Goal: Task Accomplishment & Management: Manage account settings

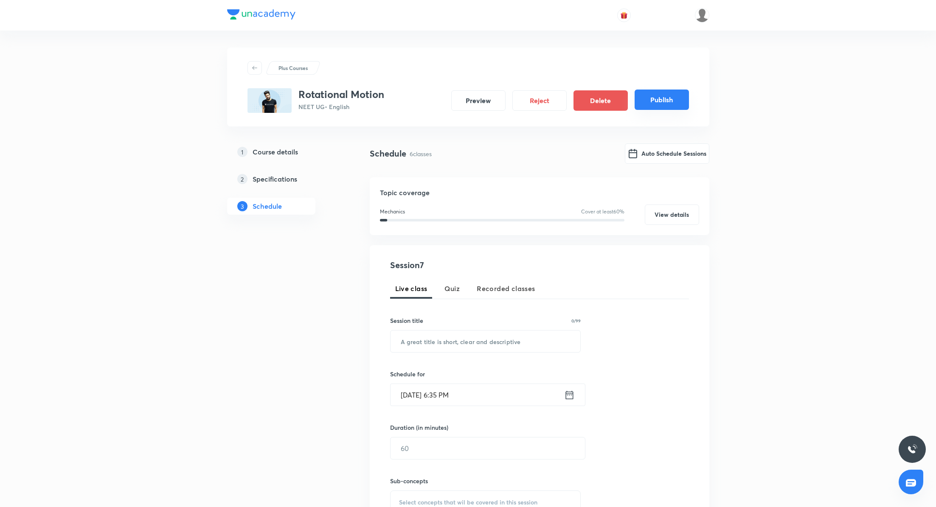
click at [655, 100] on button "Publish" at bounding box center [662, 100] width 54 height 20
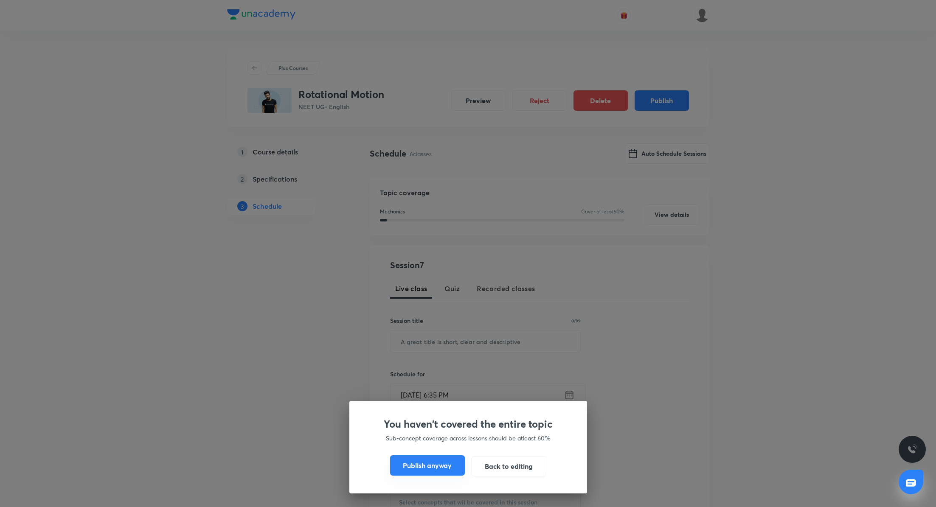
click at [431, 475] on button "Publish anyway" at bounding box center [427, 466] width 75 height 20
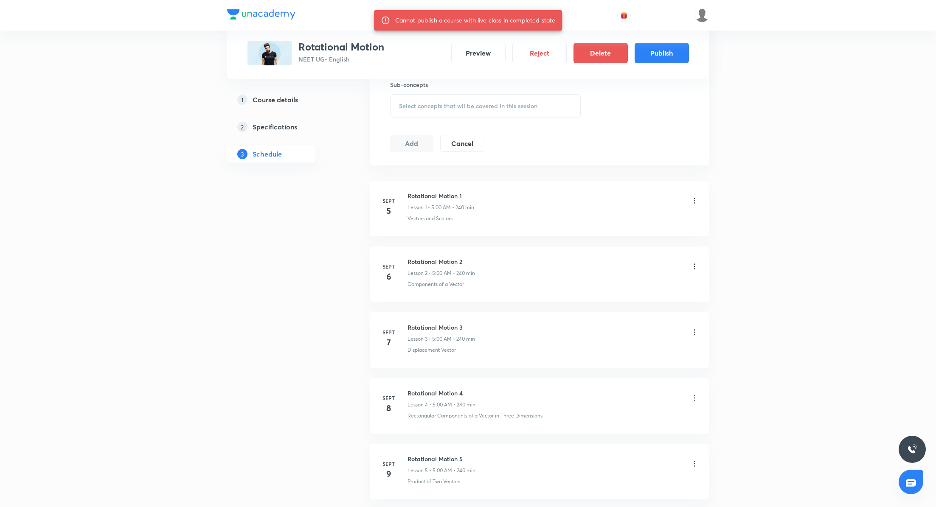
scroll to position [397, 0]
click at [695, 197] on icon at bounding box center [694, 200] width 1 height 6
click at [622, 237] on p "Delete" at bounding box center [621, 236] width 18 height 9
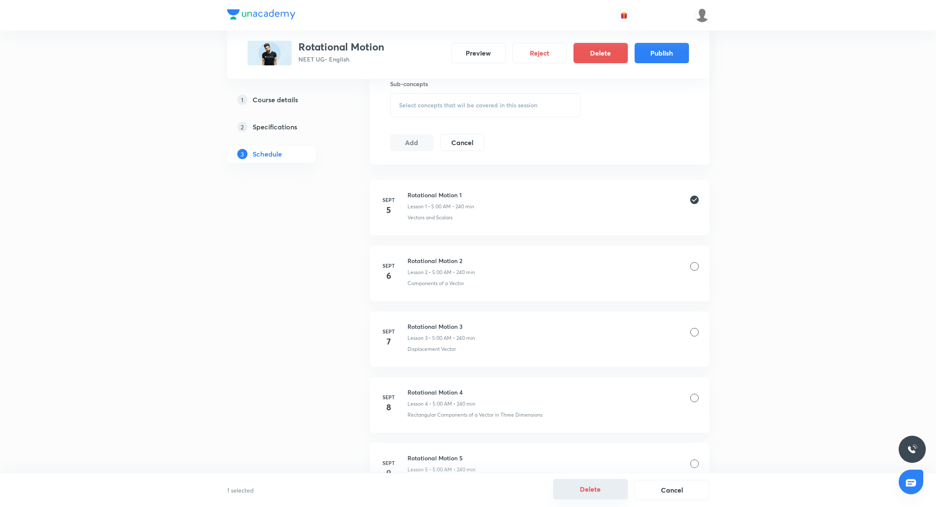
click at [589, 491] on button "Delete" at bounding box center [590, 489] width 75 height 20
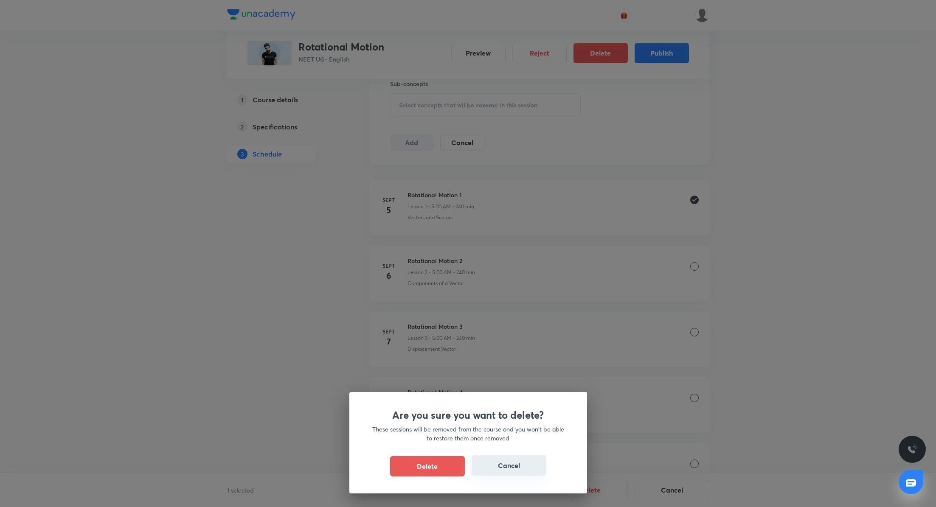
click at [518, 467] on button "Cancel" at bounding box center [509, 466] width 75 height 20
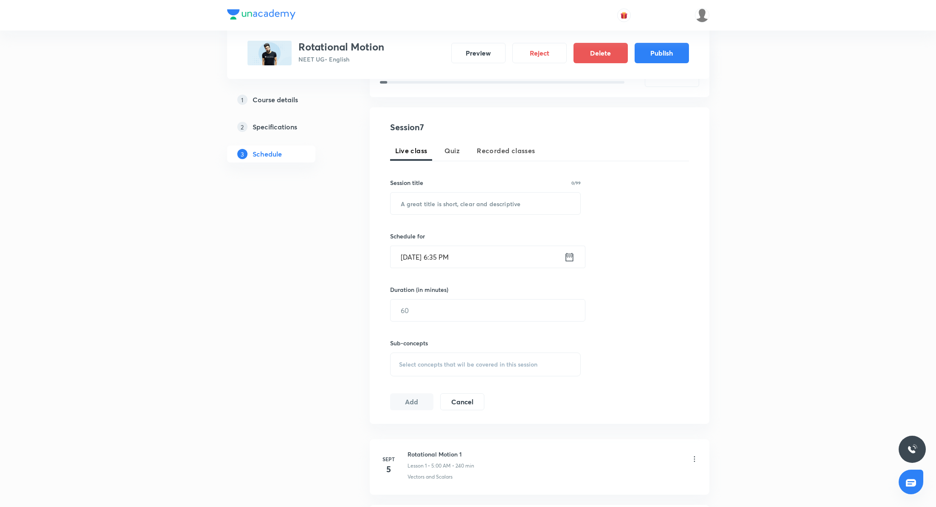
scroll to position [0, 0]
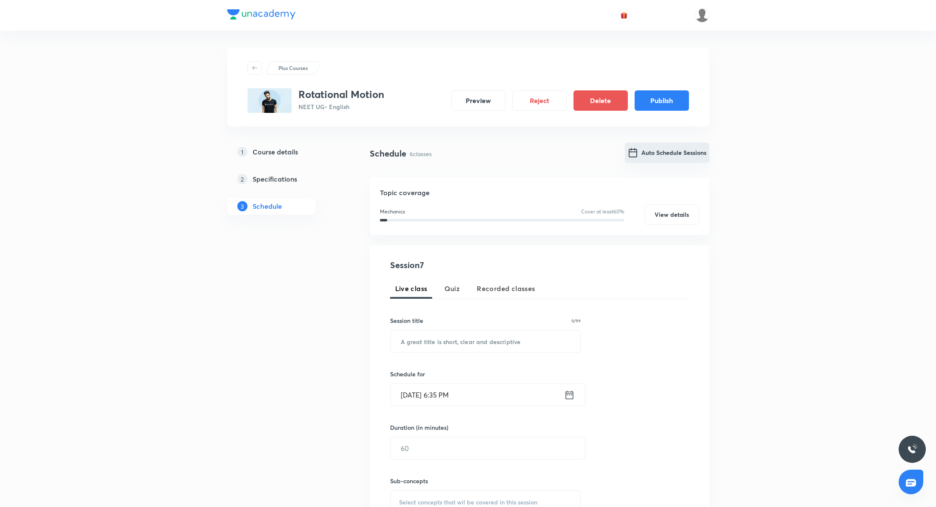
click at [667, 149] on button "Auto Schedule Sessions" at bounding box center [667, 153] width 84 height 20
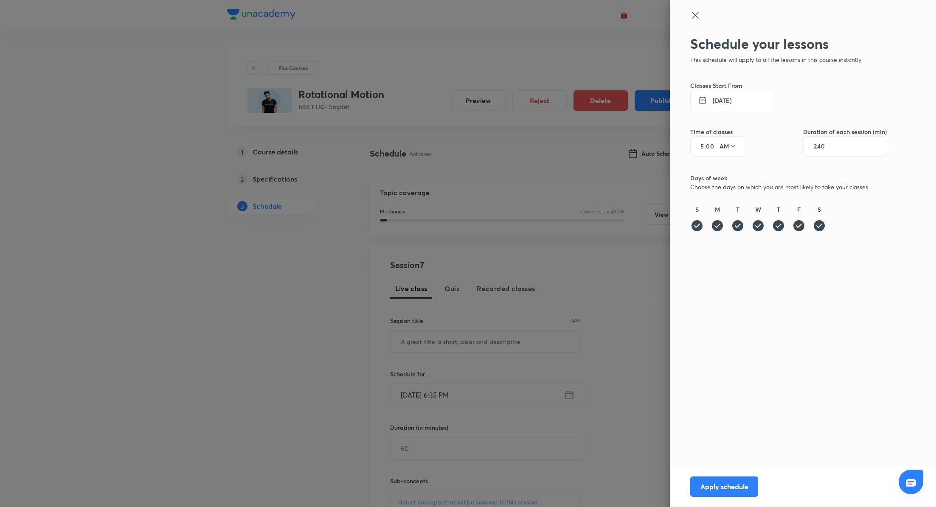
click at [734, 104] on button "5 Sept 2025" at bounding box center [732, 100] width 84 height 20
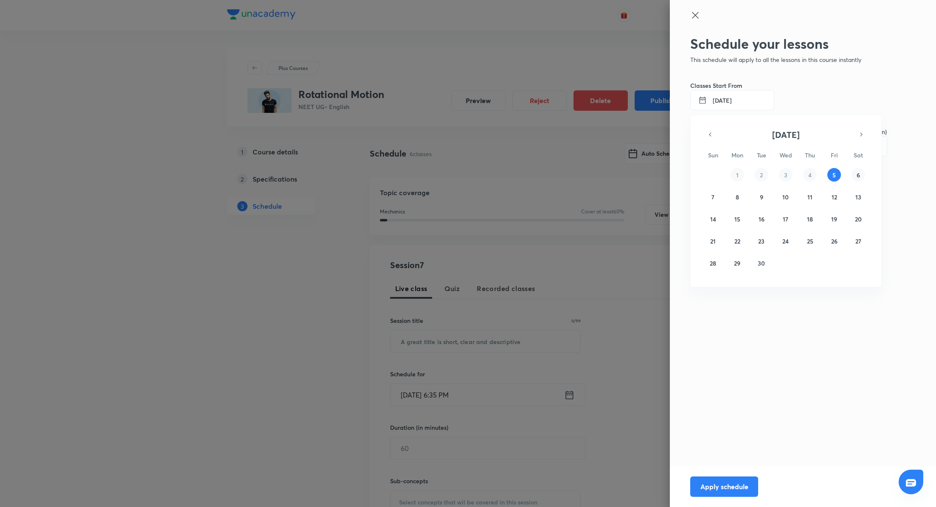
click at [858, 171] on abbr "6" at bounding box center [858, 175] width 3 height 8
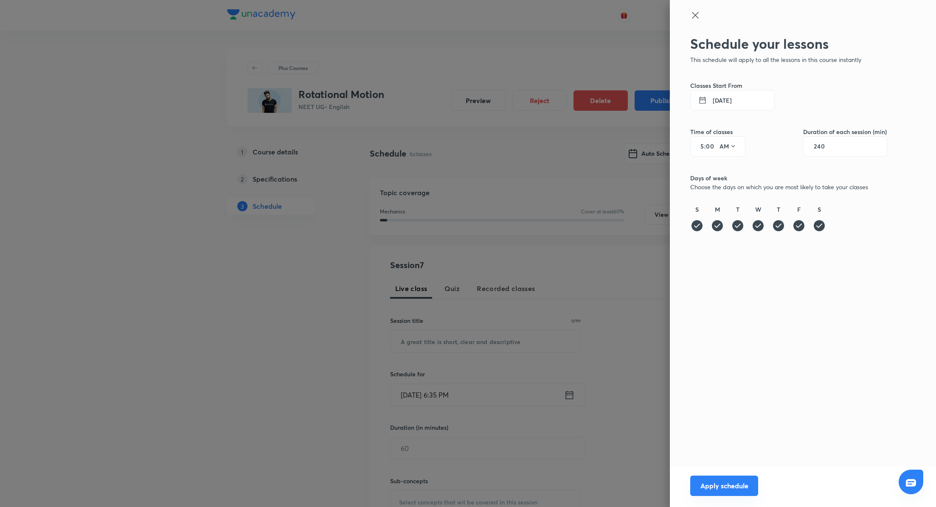
click at [748, 489] on button "Apply schedule" at bounding box center [724, 486] width 68 height 20
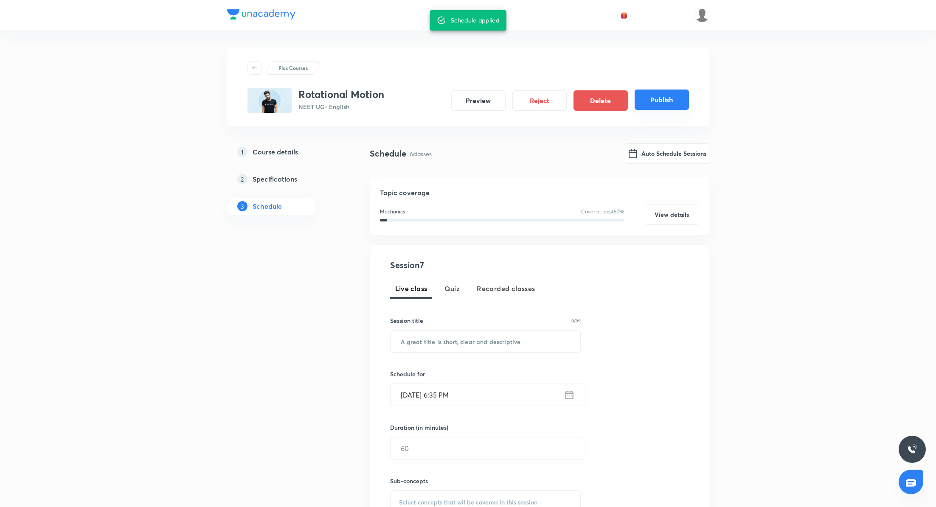
click at [656, 98] on button "Publish" at bounding box center [662, 100] width 54 height 20
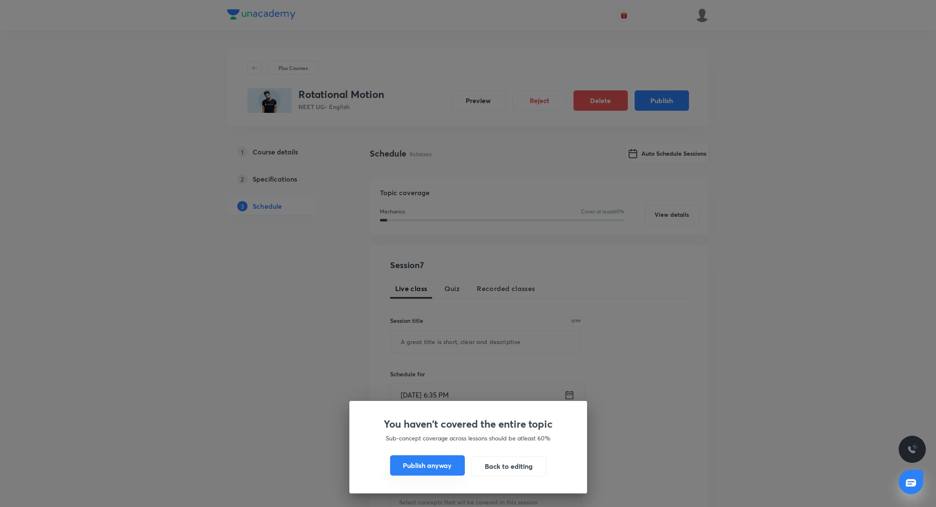
click at [413, 467] on button "Publish anyway" at bounding box center [427, 466] width 75 height 20
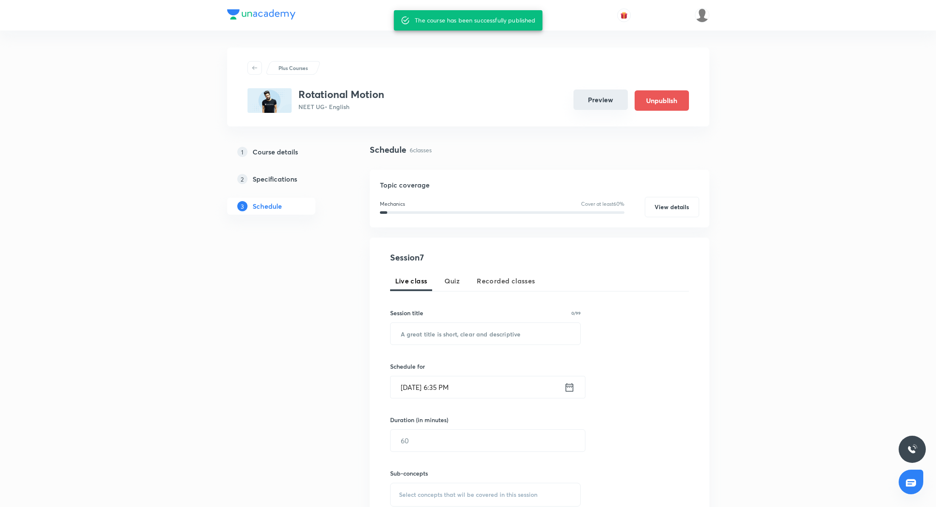
click at [589, 102] on button "Preview" at bounding box center [601, 100] width 54 height 20
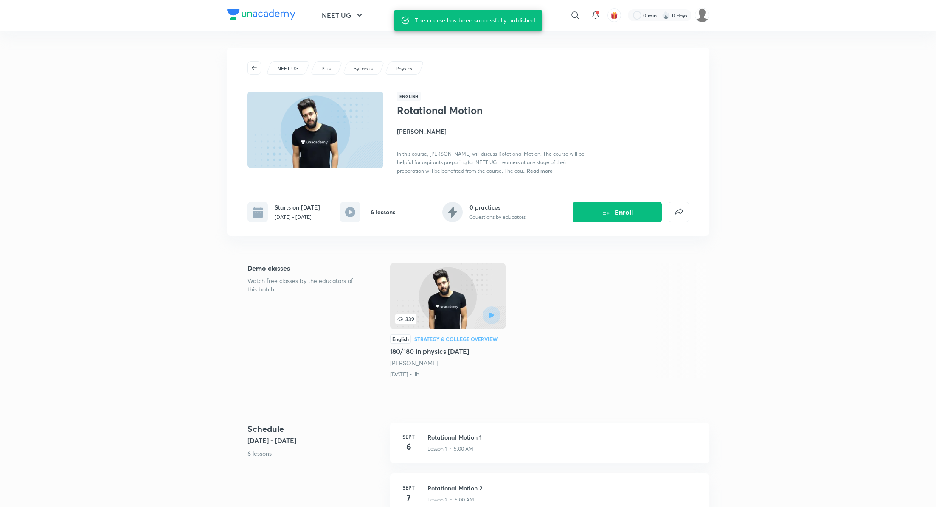
click at [425, 132] on h4 "Yawar Manzoor" at bounding box center [492, 131] width 190 height 9
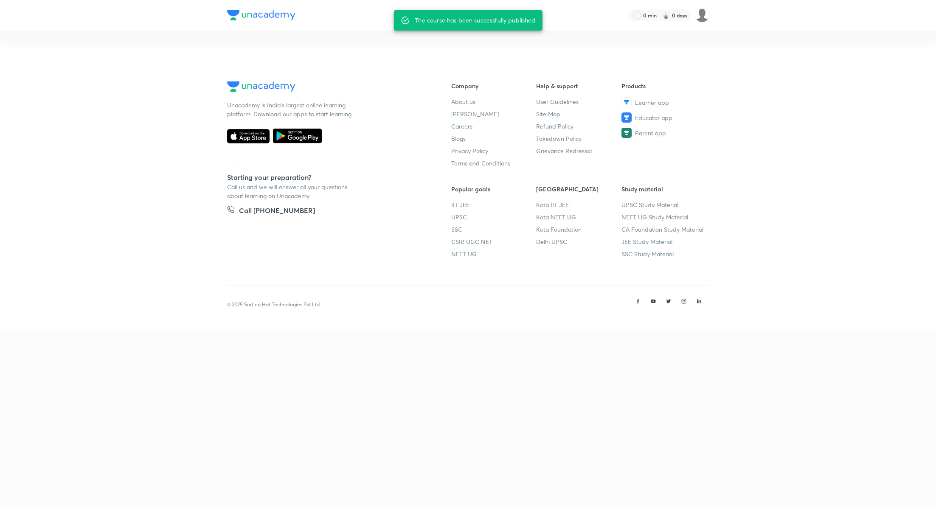
scroll to position [37, 0]
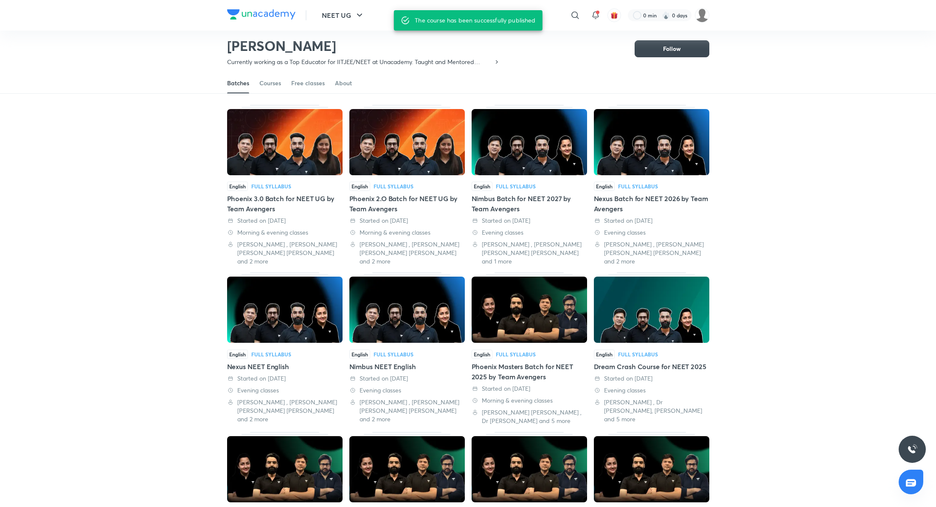
click at [274, 196] on div "Phoenix 3.0 Batch for NEET UG by Team Avengers" at bounding box center [284, 204] width 115 height 20
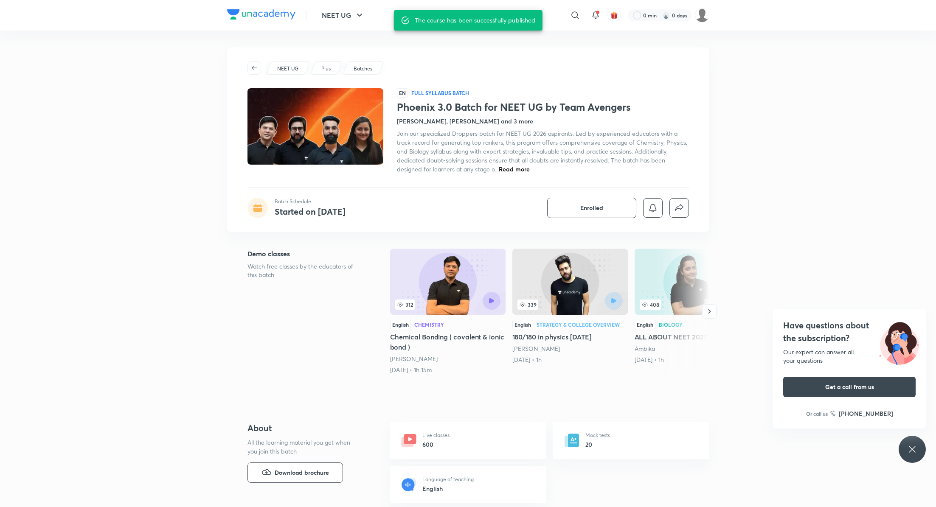
scroll to position [37, 0]
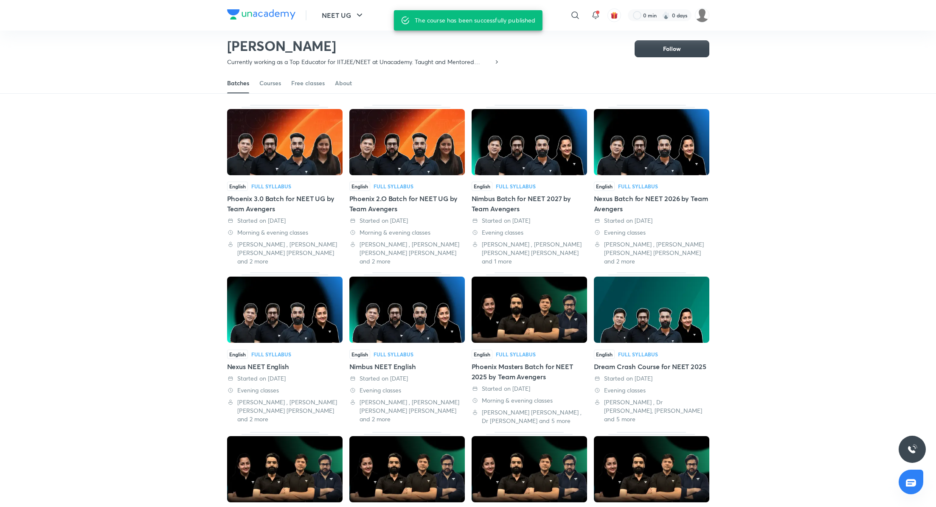
click at [389, 197] on div "Phoenix 2.O Batch for NEET UG by Team Avengers" at bounding box center [406, 204] width 115 height 20
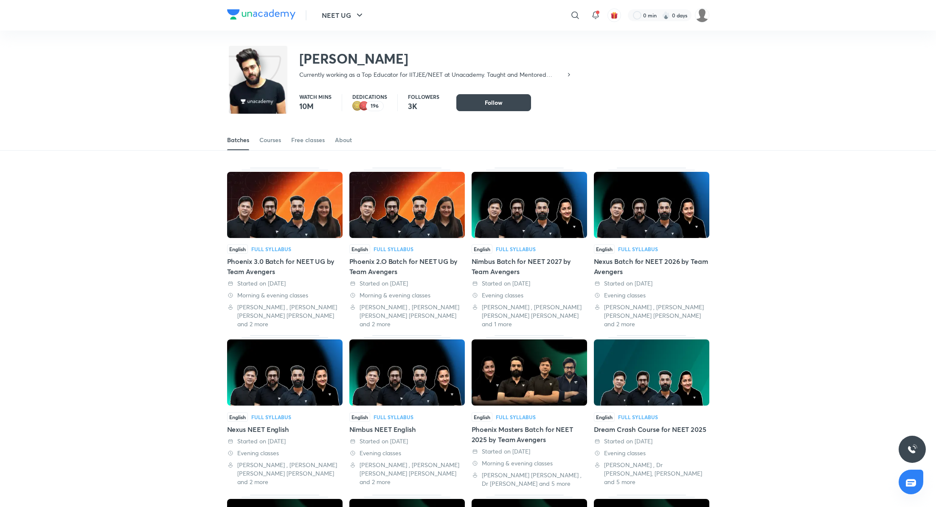
click at [537, 262] on div "Nimbus Batch for NEET 2027 by Team Avengers" at bounding box center [529, 266] width 115 height 20
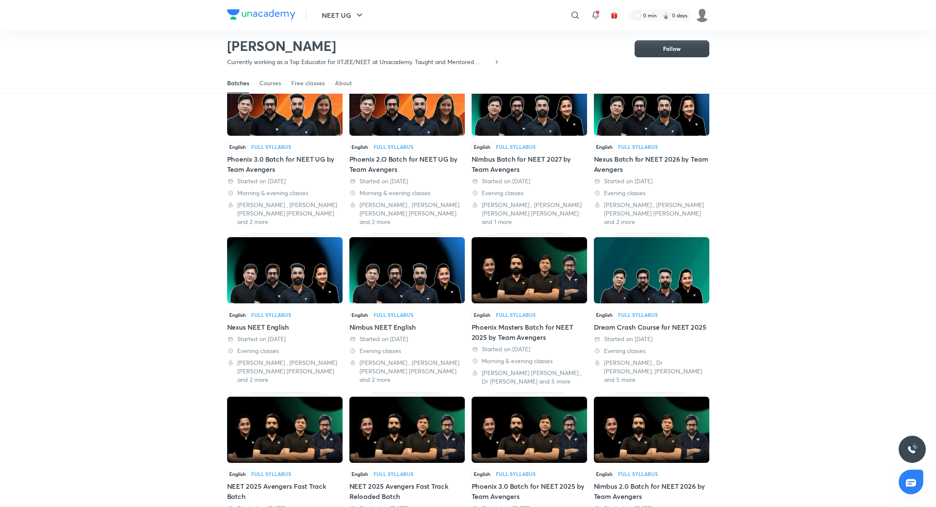
scroll to position [79, 0]
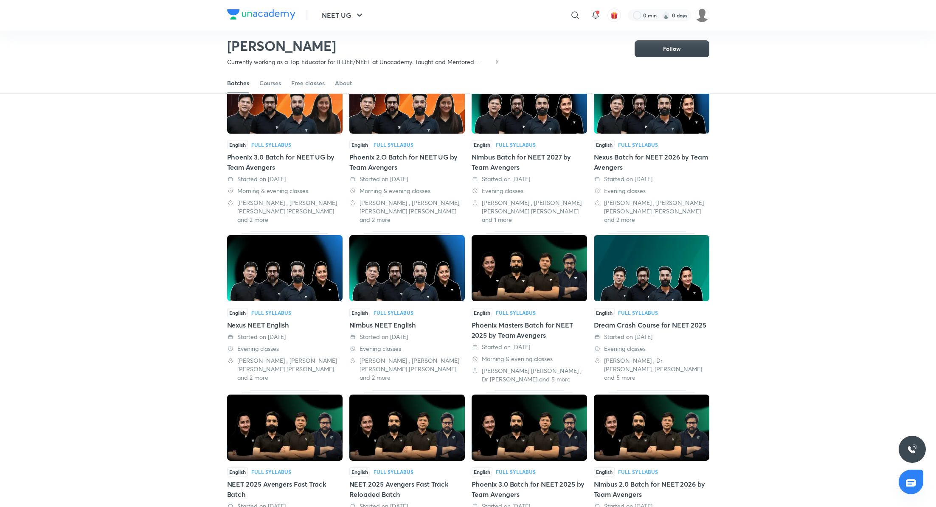
click at [388, 320] on div "Nimbus NEET English" at bounding box center [406, 325] width 115 height 10
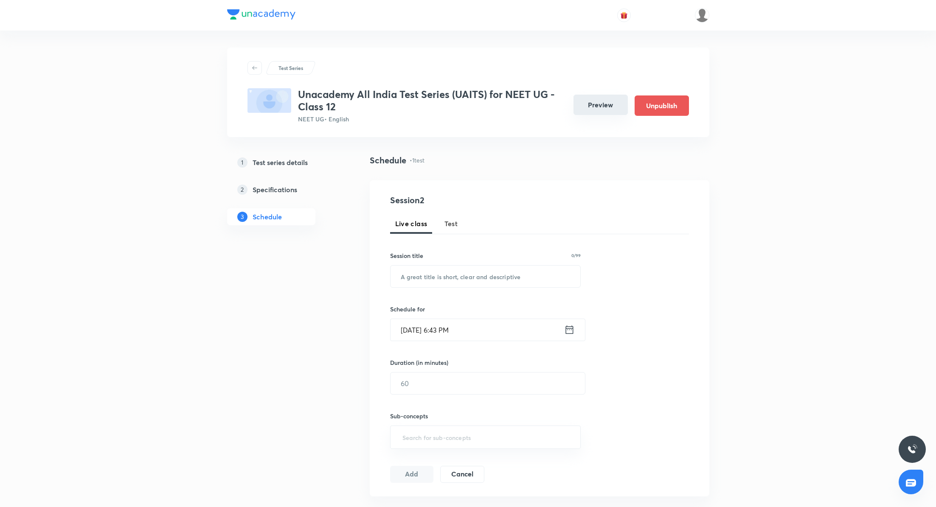
click at [599, 103] on button "Preview" at bounding box center [601, 105] width 54 height 20
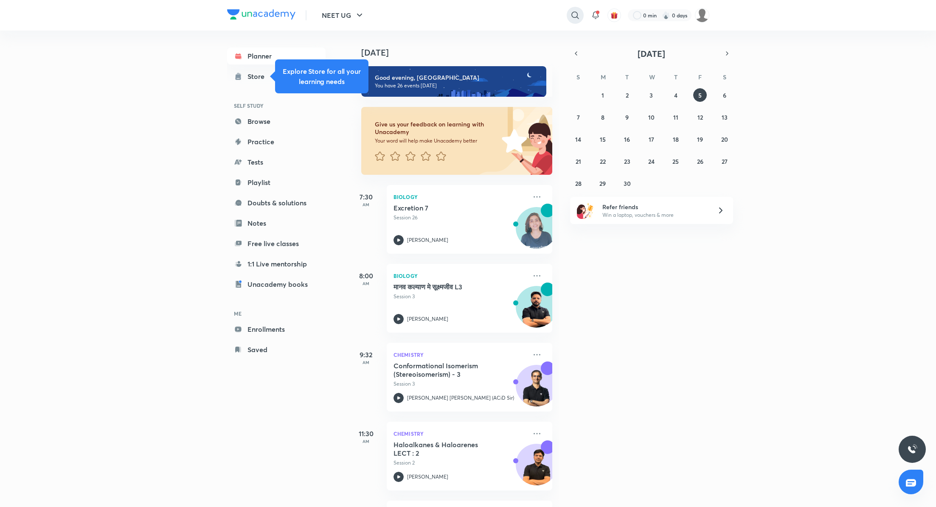
click at [577, 13] on icon at bounding box center [575, 15] width 10 height 10
type input "nexus"
click at [486, 35] on div "nexus" at bounding box center [505, 34] width 156 height 20
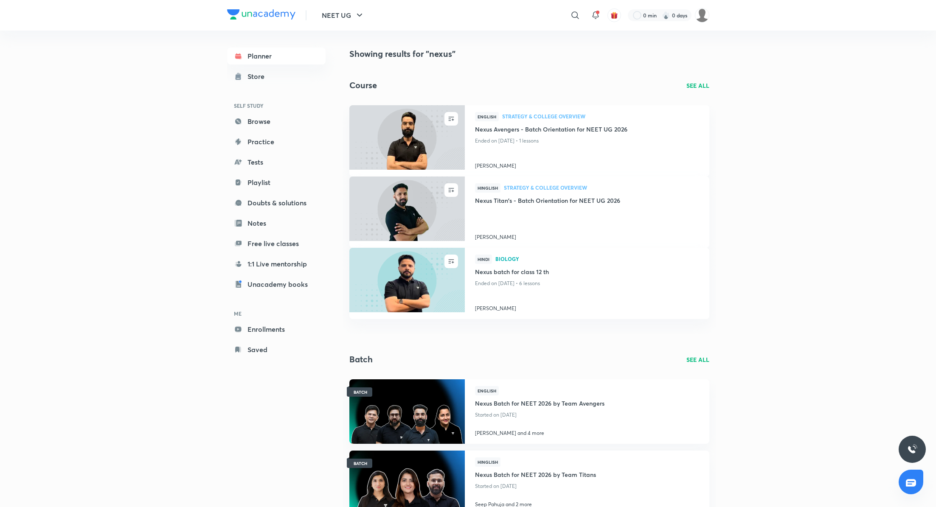
click at [691, 357] on p "SEE ALL" at bounding box center [697, 359] width 23 height 9
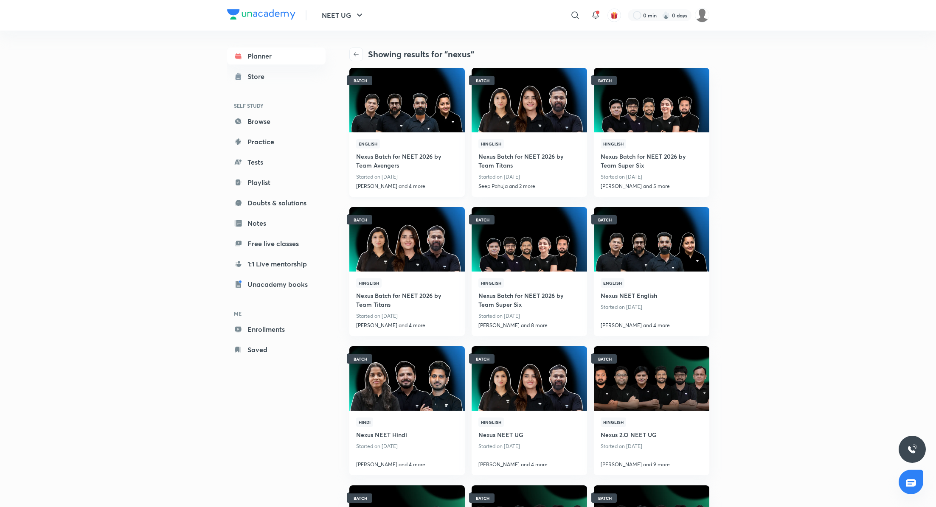
click at [397, 156] on h4 "Nexus Batch for NEET 2026 by Team Avengers" at bounding box center [407, 160] width 102 height 23
click at [540, 157] on h4 "Nexus Batch for NEET 2026 by Team Titans" at bounding box center [529, 160] width 102 height 23
click at [655, 156] on h4 "Nexus Batch for NEET 2026 by Team Super Six" at bounding box center [652, 160] width 102 height 23
click at [420, 299] on h4 "Nexus Batch for NEET 2026 by Team Titans" at bounding box center [407, 299] width 102 height 23
click at [541, 295] on h4 "Nexus Batch for NEET 2026 by Team Super Six" at bounding box center [529, 299] width 102 height 23
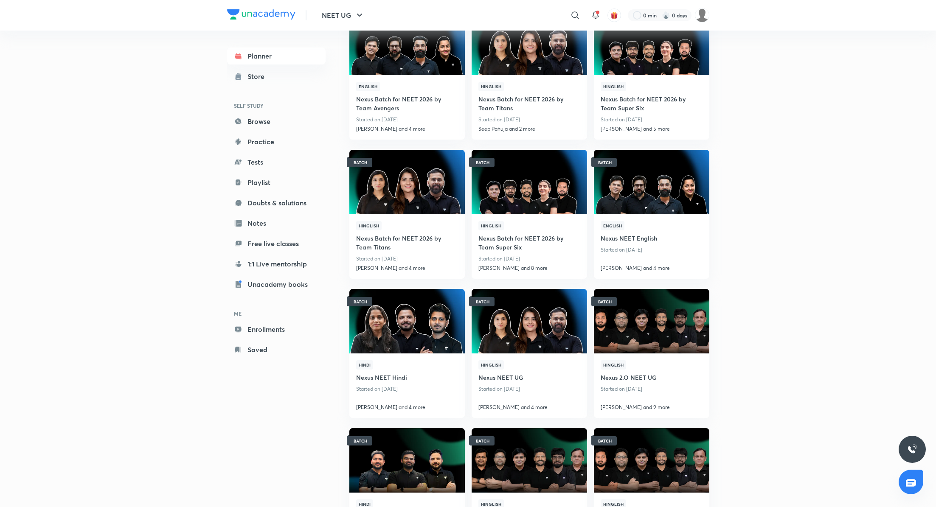
scroll to position [60, 0]
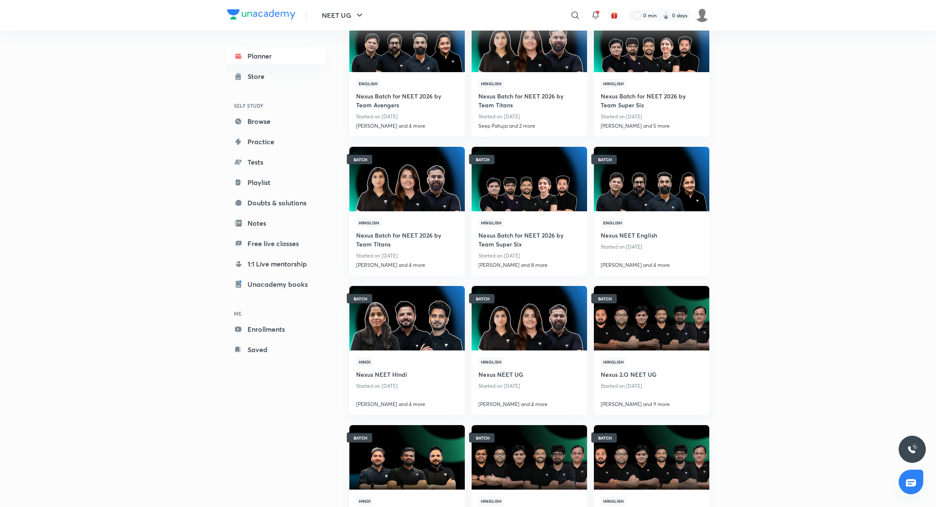
click at [624, 236] on h4 "Nexus NEET English" at bounding box center [652, 235] width 102 height 14
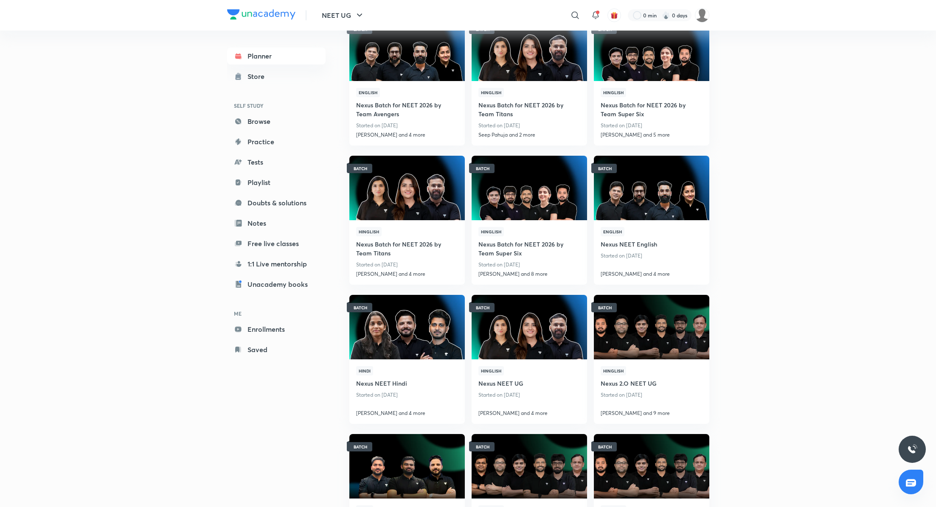
scroll to position [60, 0]
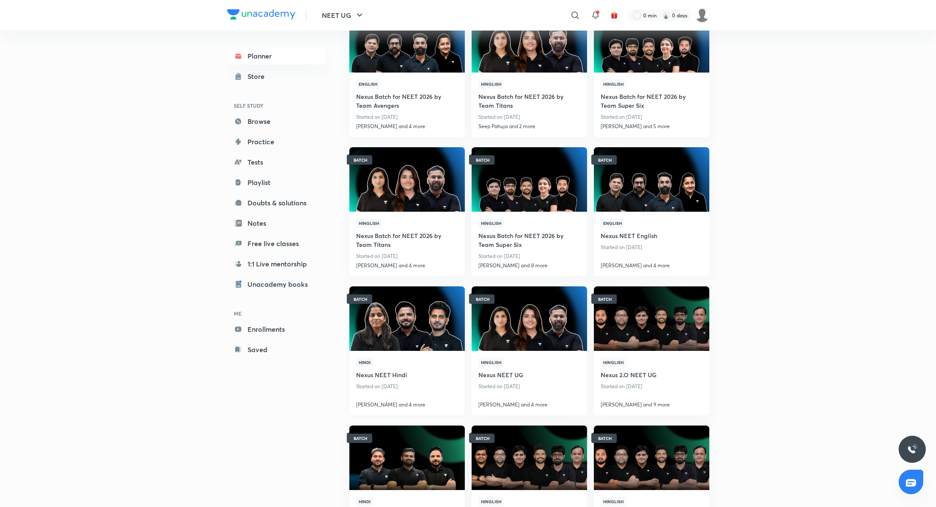
click at [391, 371] on h4 "Nexus NEET Hindi" at bounding box center [407, 374] width 102 height 14
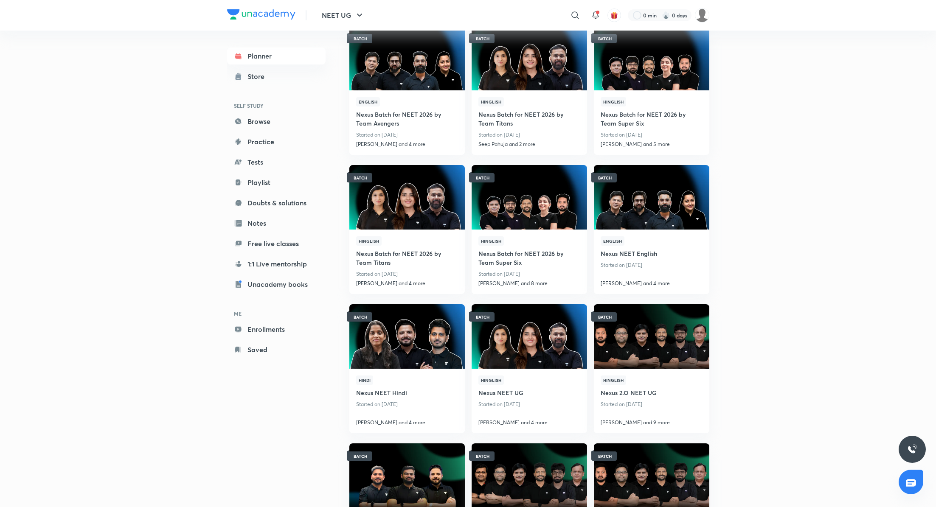
scroll to position [46, 0]
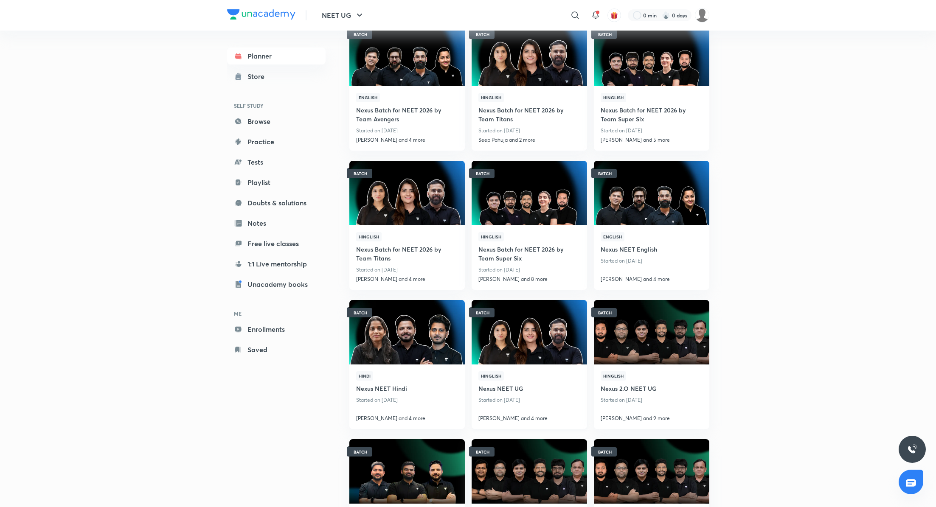
click at [514, 388] on h4 "Nexus NEET UG" at bounding box center [529, 388] width 102 height 14
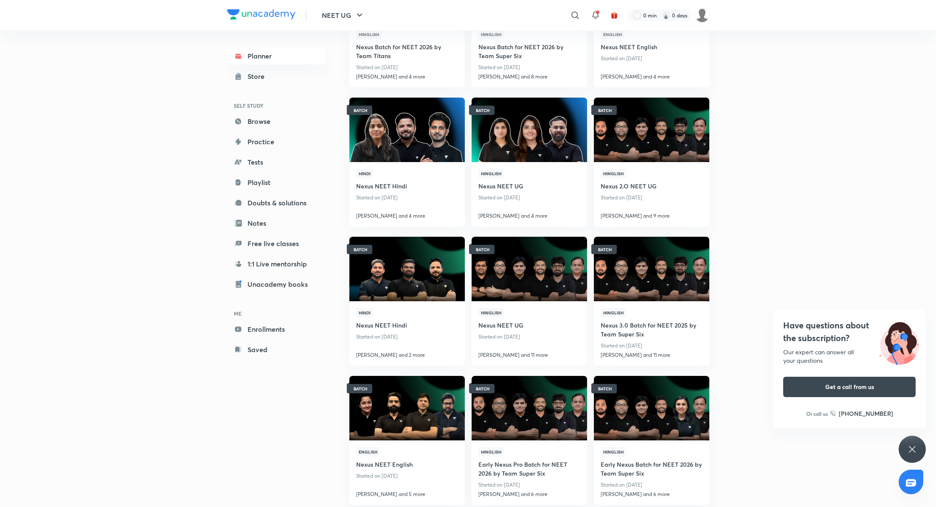
scroll to position [250, 0]
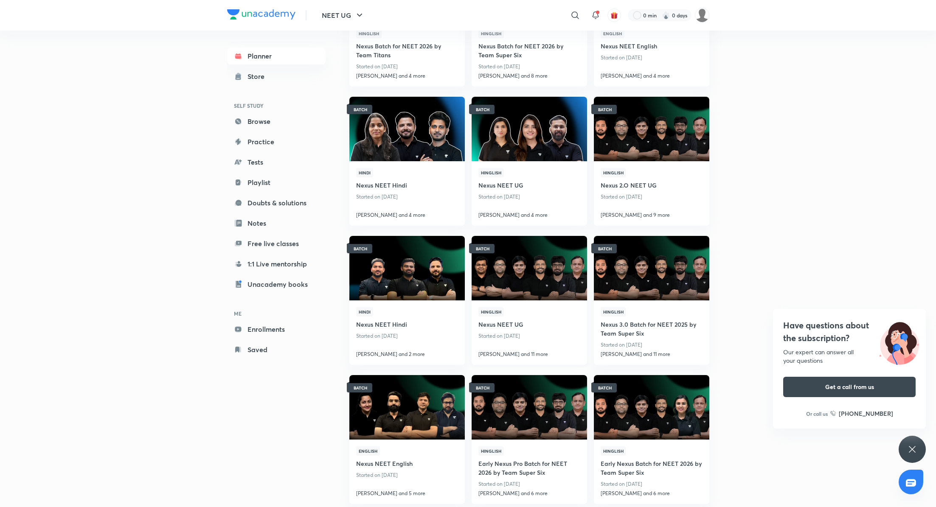
click at [511, 325] on h4 "Nexus NEET UG" at bounding box center [529, 324] width 102 height 14
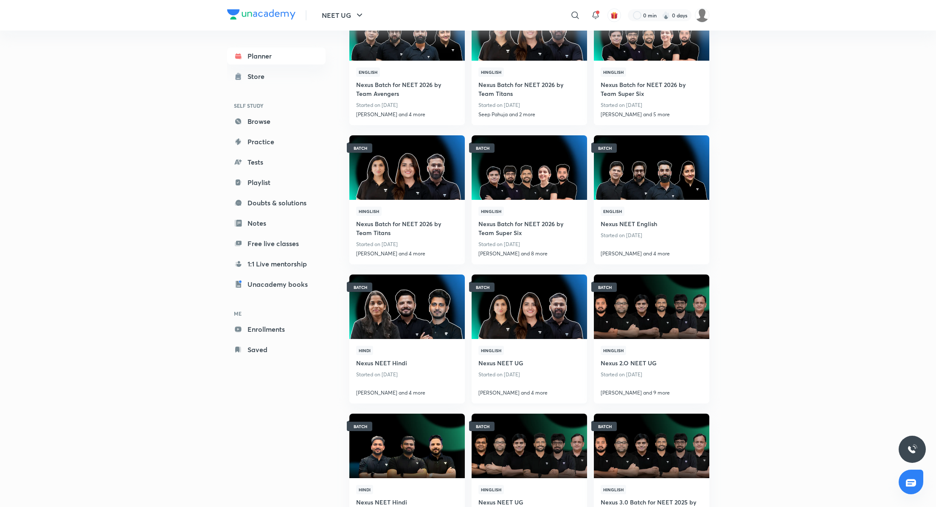
scroll to position [116, 0]
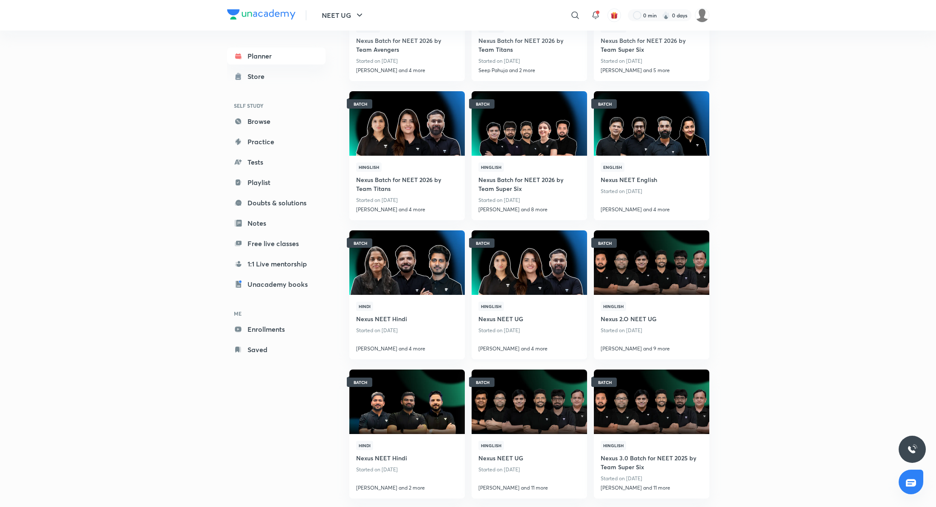
click at [502, 317] on h4 "Nexus NEET UG" at bounding box center [529, 318] width 102 height 14
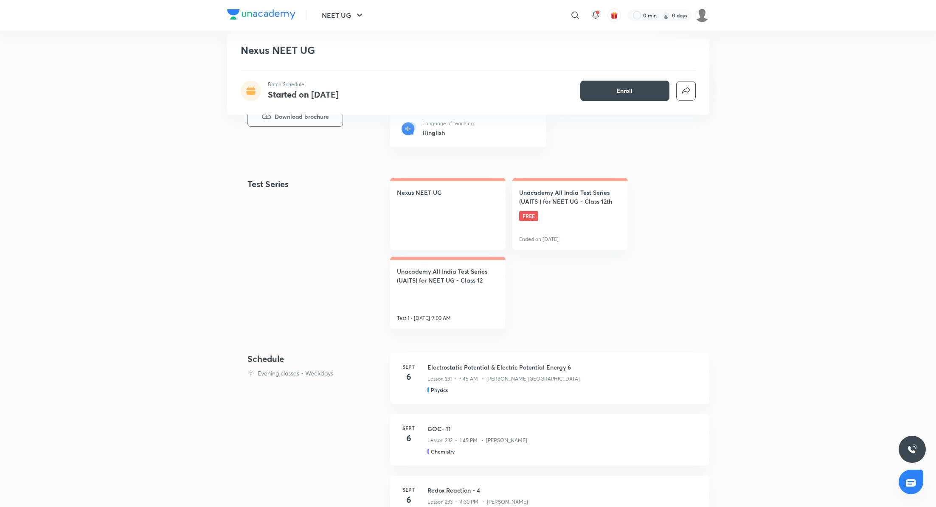
scroll to position [347, 0]
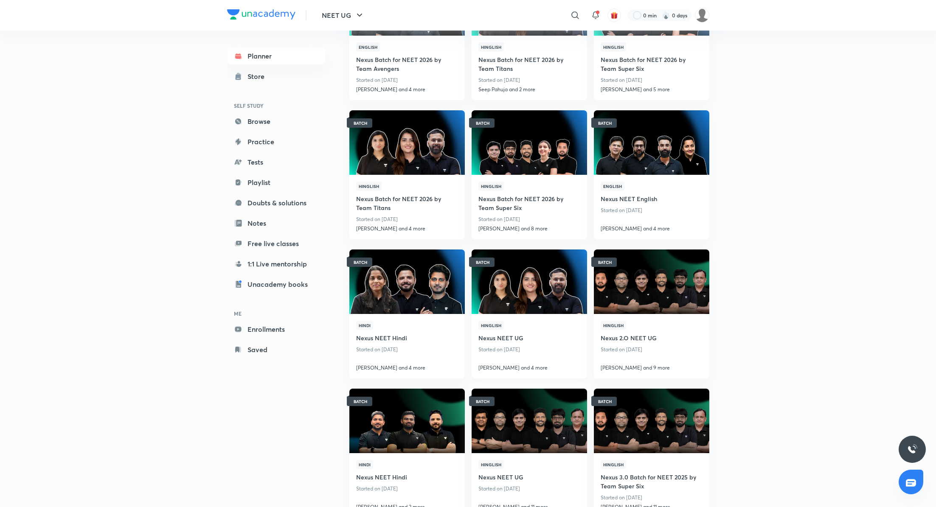
scroll to position [99, 0]
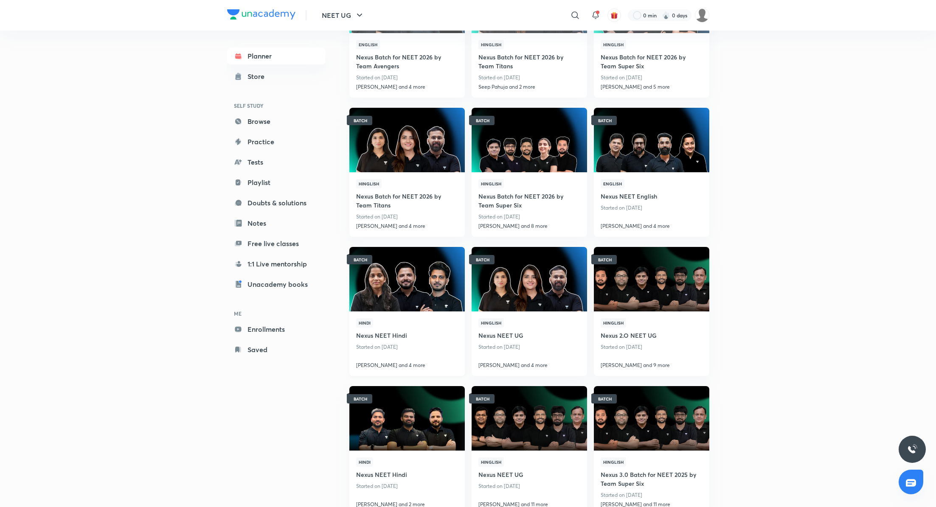
click at [376, 338] on h4 "Nexus NEET Hindi" at bounding box center [407, 335] width 102 height 14
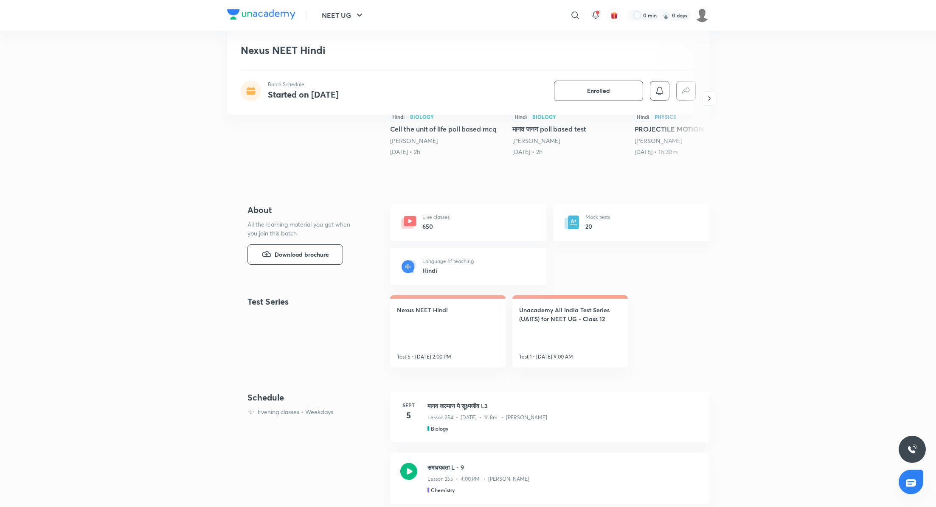
scroll to position [203, 0]
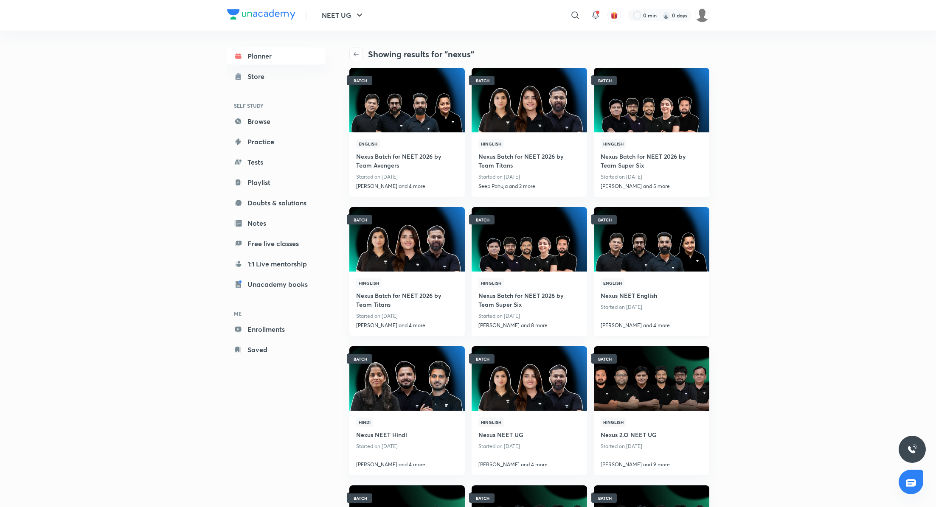
click at [641, 296] on h4 "Nexus NEET English" at bounding box center [652, 295] width 102 height 14
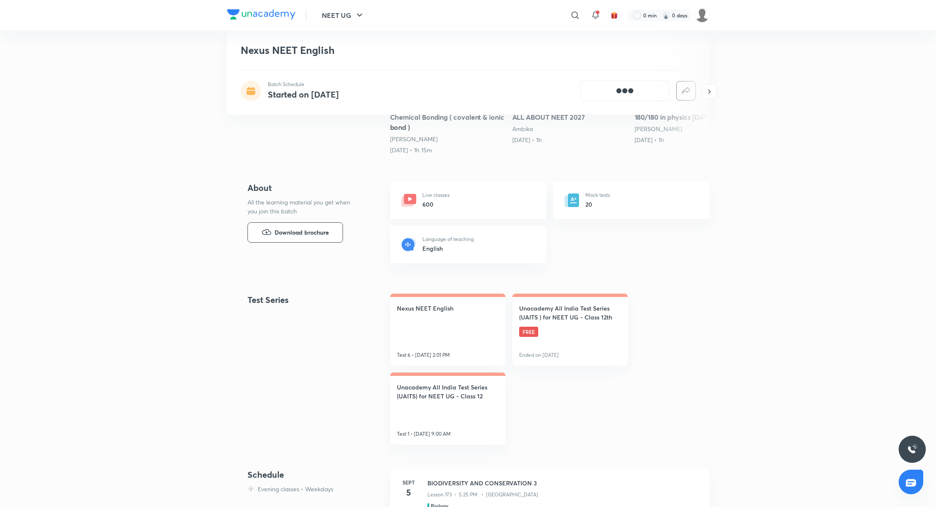
scroll to position [242, 0]
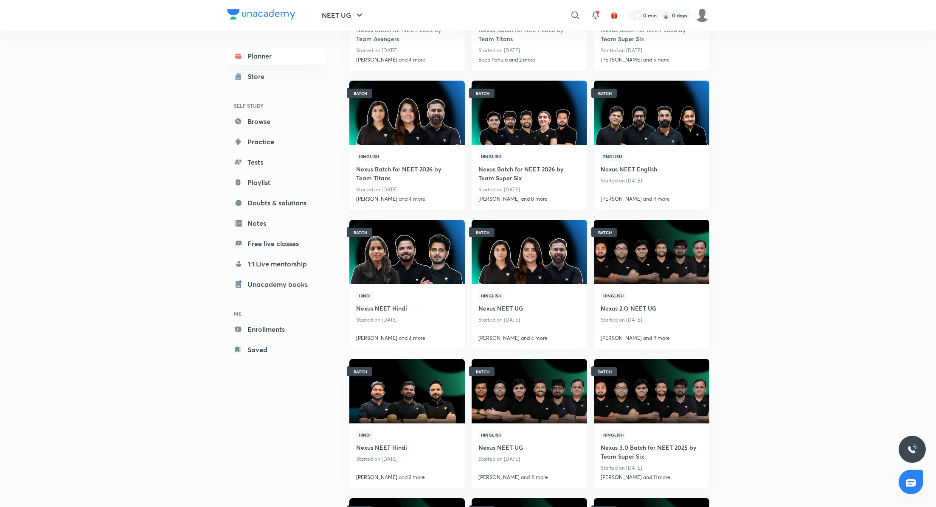
scroll to position [141, 0]
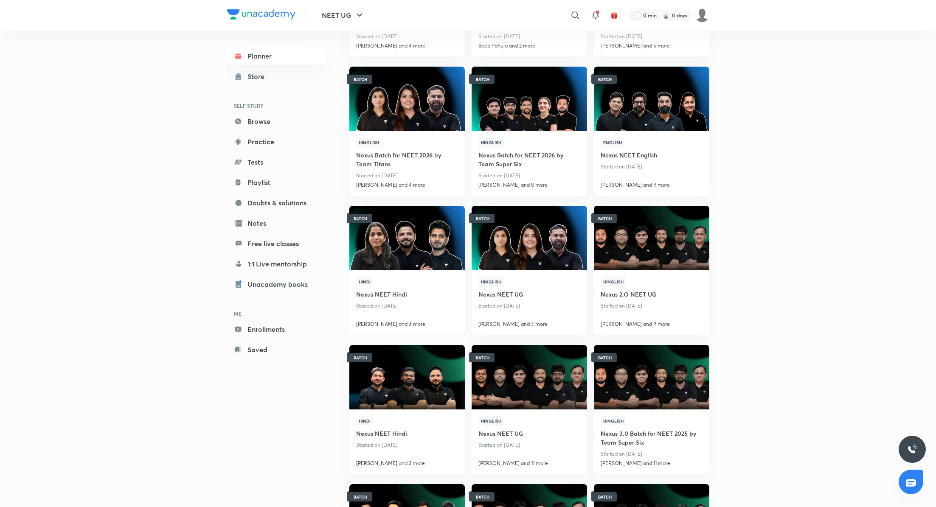
click at [389, 295] on h4 "Nexus NEET Hindi" at bounding box center [407, 294] width 102 height 14
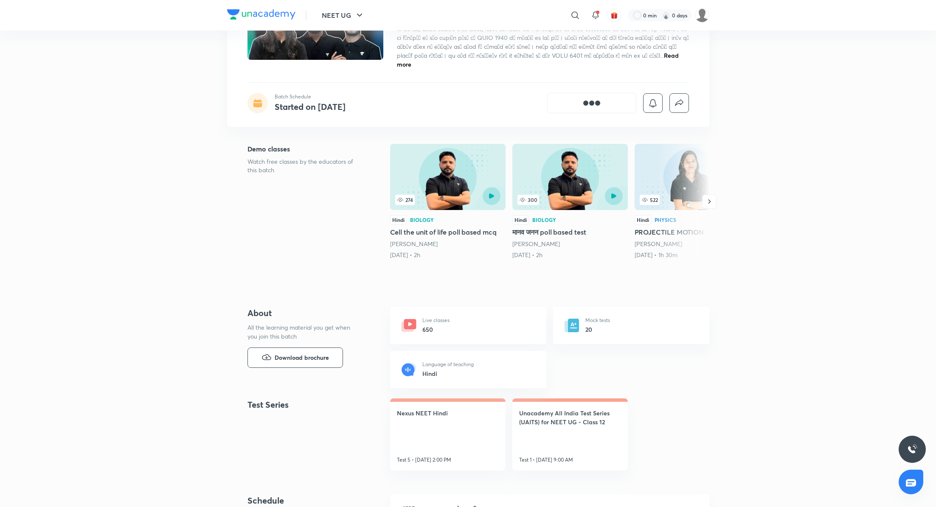
scroll to position [112, 0]
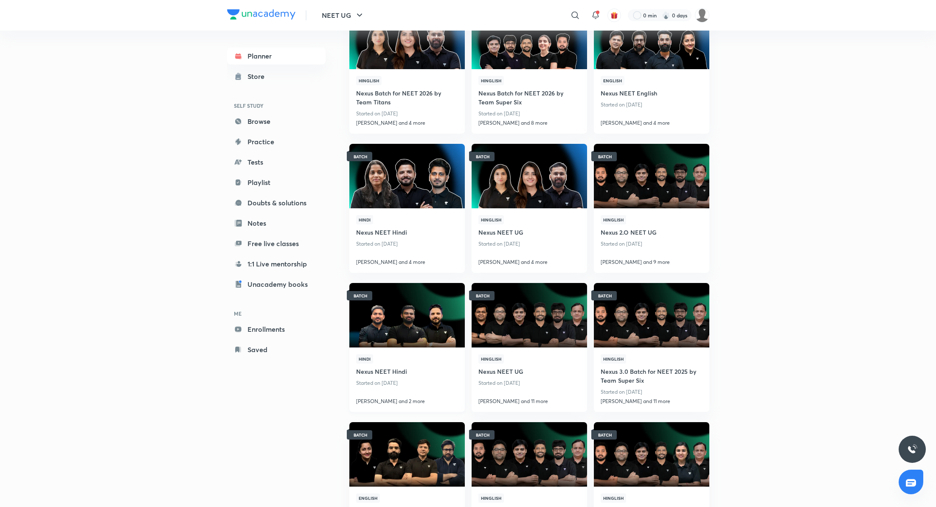
scroll to position [204, 0]
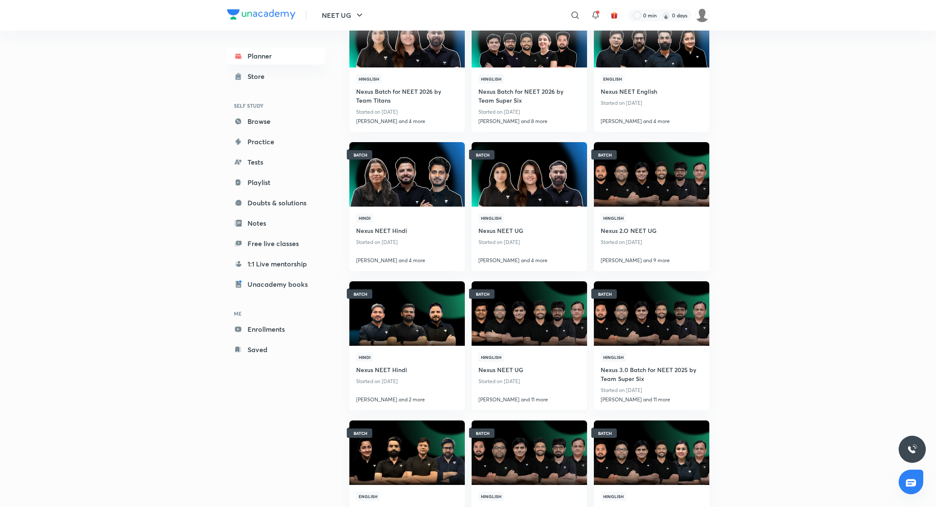
click at [508, 368] on h4 "Nexus NEET UG" at bounding box center [529, 369] width 102 height 14
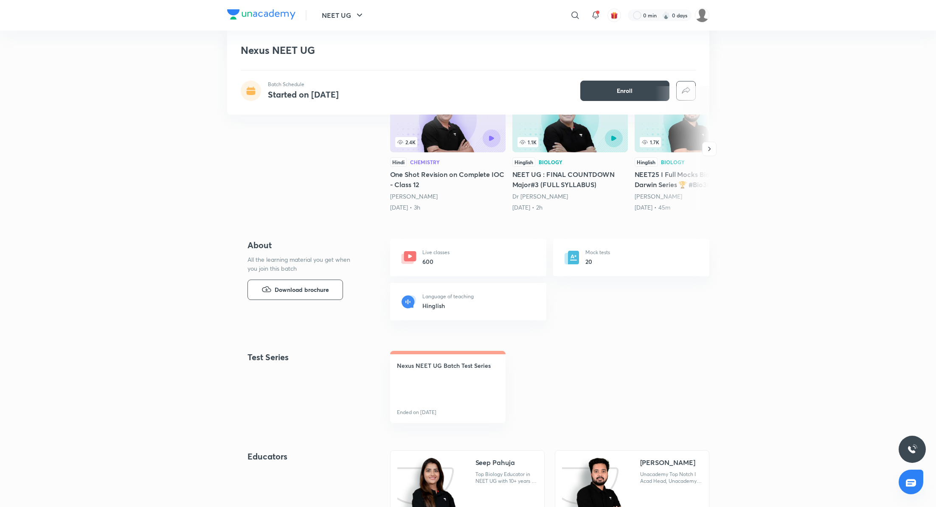
scroll to position [180, 0]
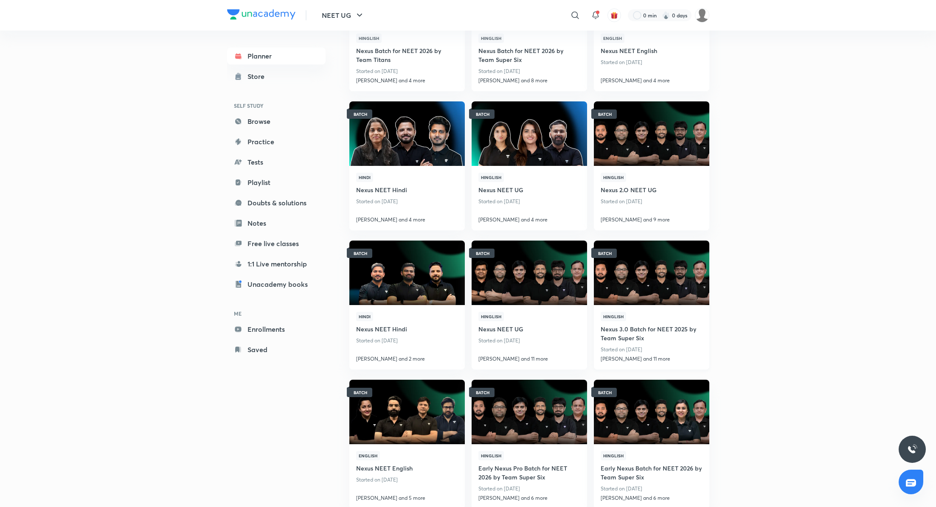
scroll to position [250, 0]
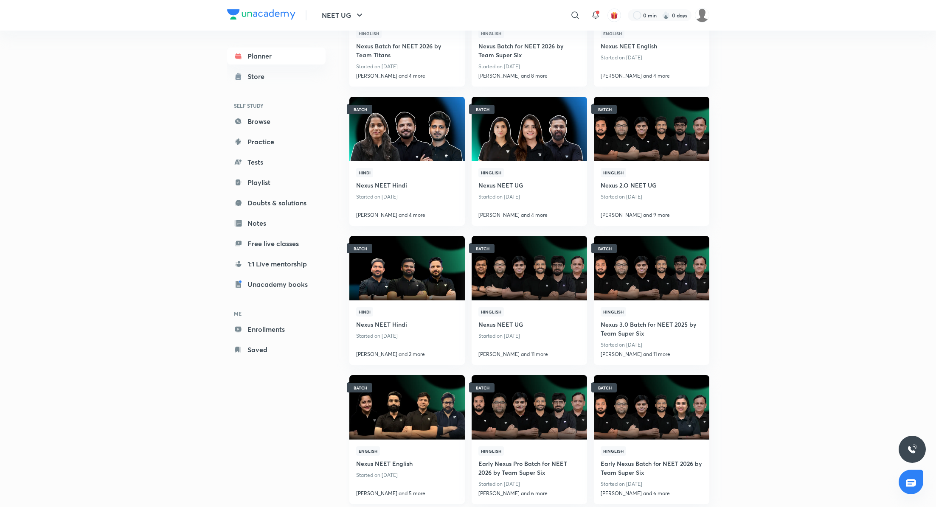
click at [401, 465] on h4 "Nexus NEET English" at bounding box center [407, 463] width 102 height 14
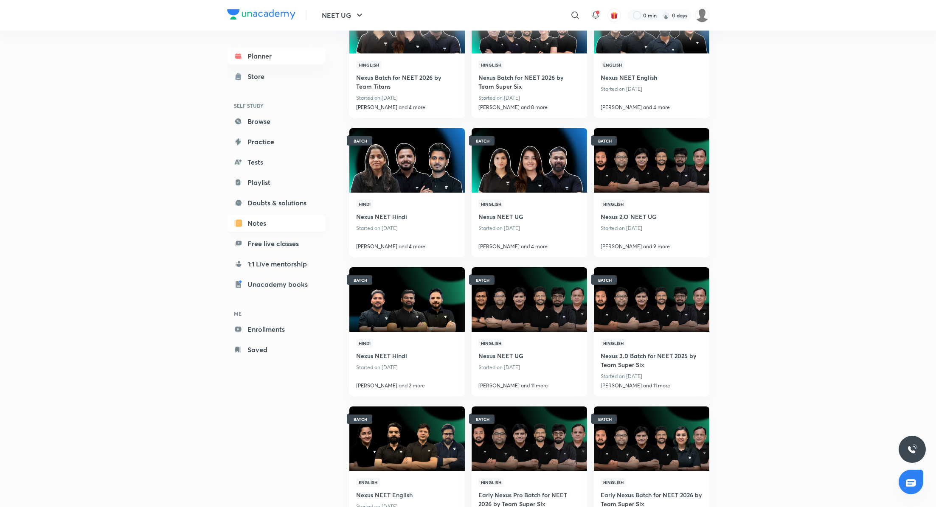
scroll to position [250, 0]
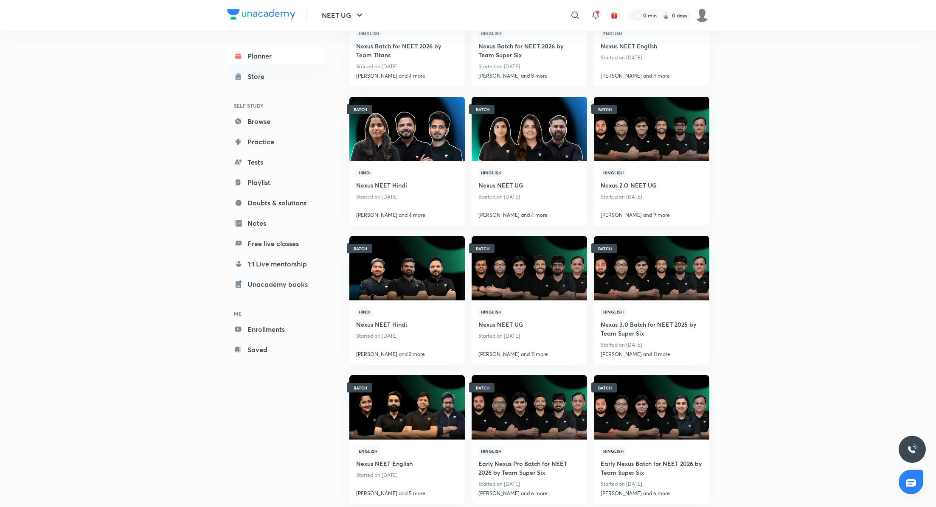
click at [527, 467] on h4 "Early Nexus Pro Batch for NEET 2026 by Team Super Six" at bounding box center [529, 467] width 102 height 23
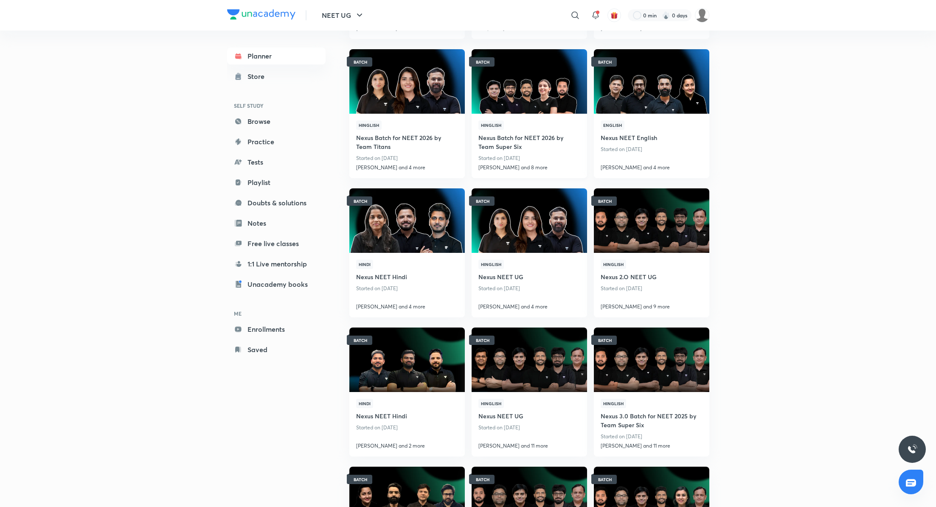
scroll to position [250, 0]
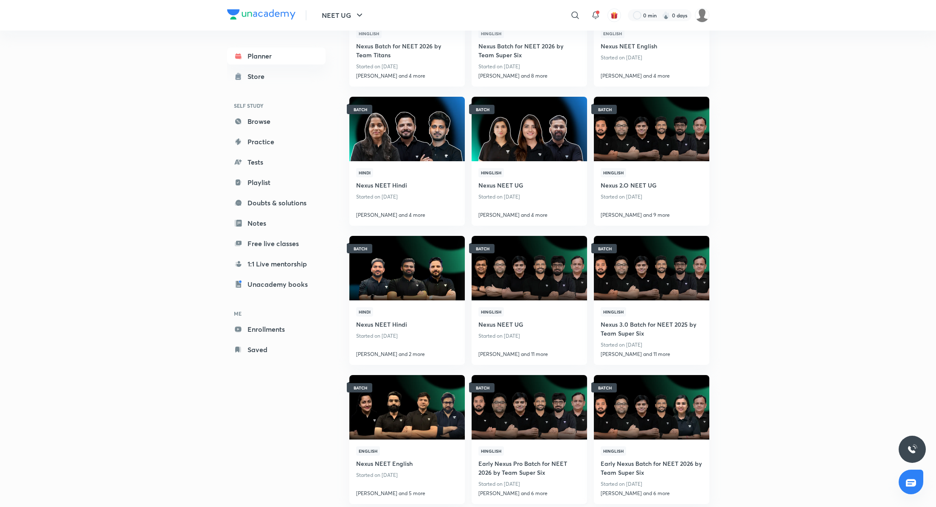
click at [526, 466] on h4 "Early Nexus Pro Batch for NEET 2026 by Team Super Six" at bounding box center [529, 467] width 102 height 23
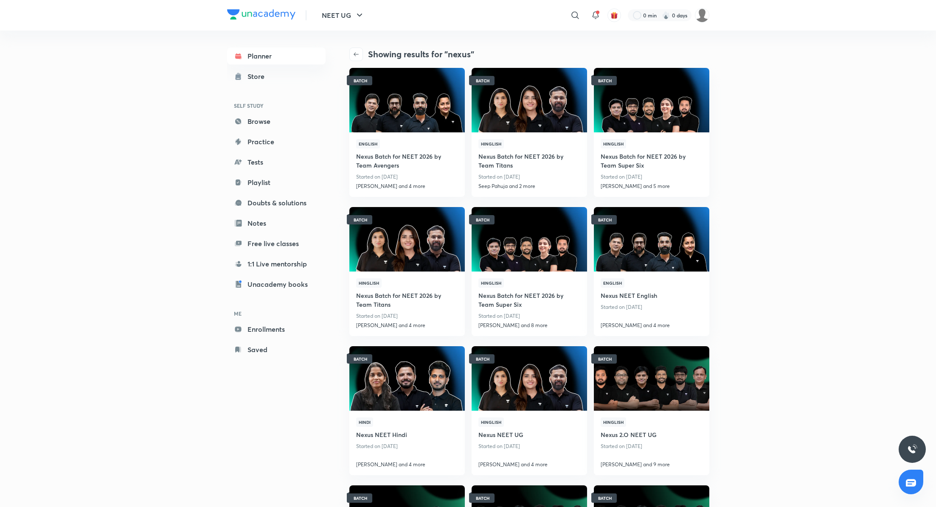
scroll to position [250, 0]
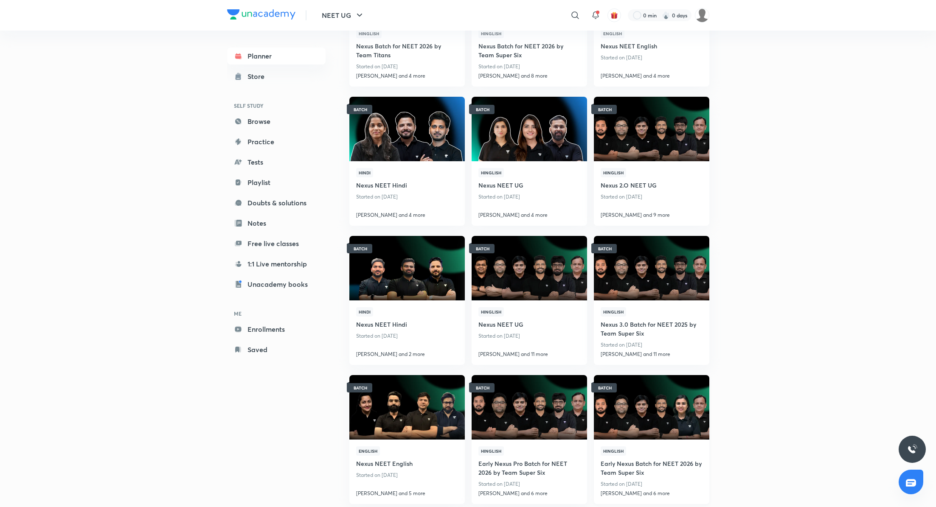
click at [658, 467] on h4 "Early Nexus Batch for NEET 2026 by Team Super Six" at bounding box center [652, 467] width 102 height 23
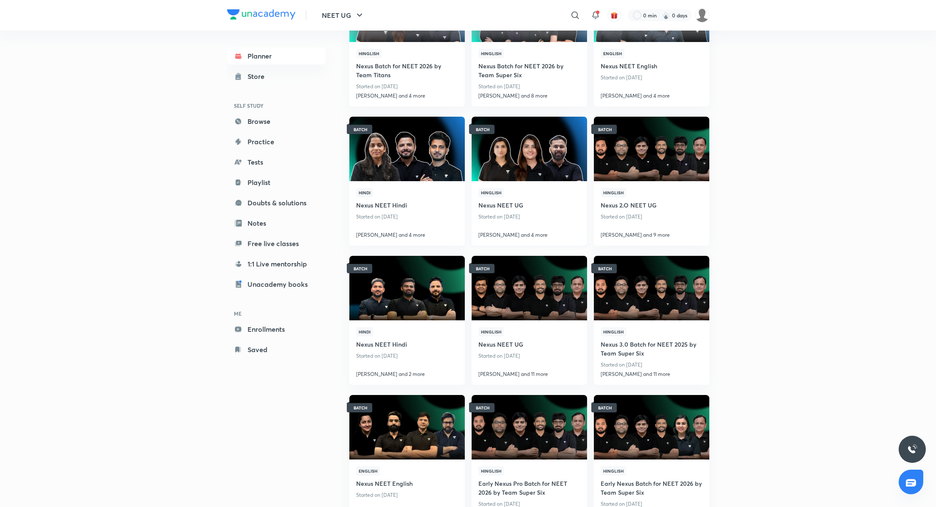
scroll to position [250, 0]
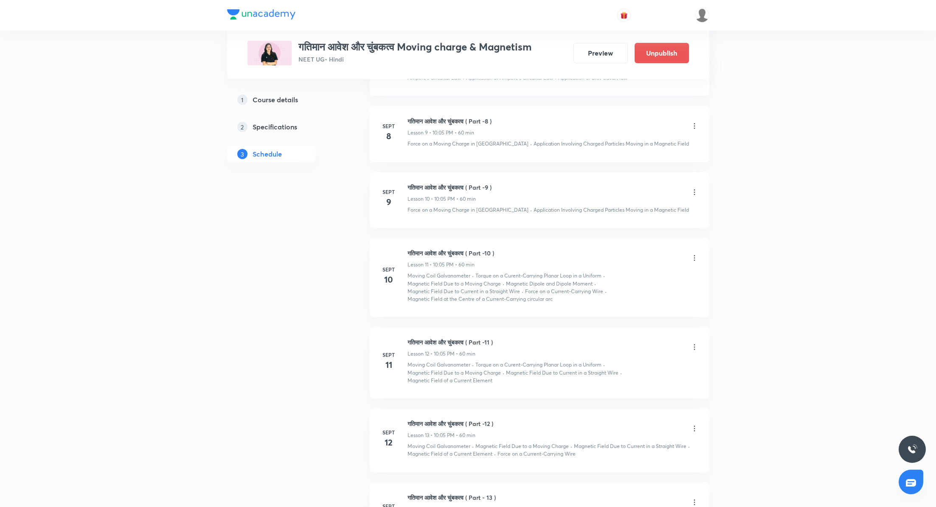
scroll to position [992, 0]
click at [694, 122] on icon at bounding box center [694, 125] width 1 height 6
click at [637, 142] on li "Edit" at bounding box center [651, 144] width 93 height 16
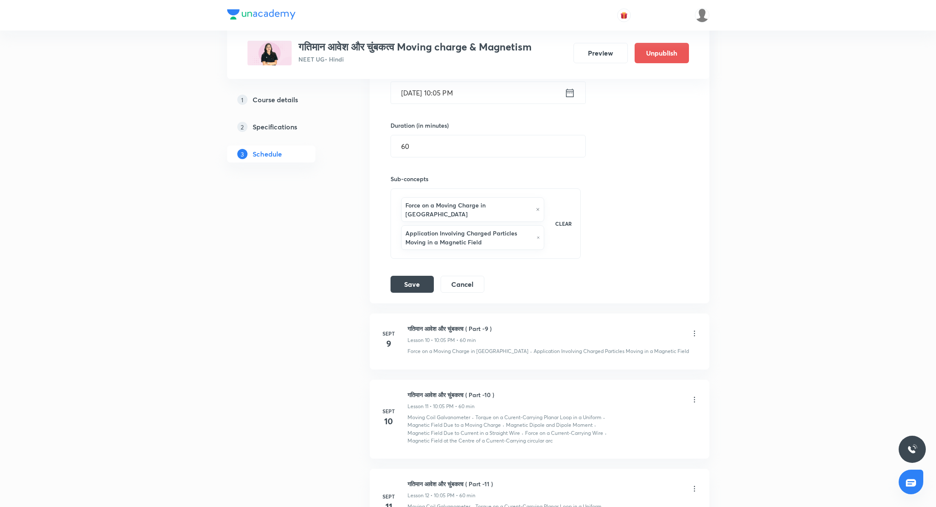
scroll to position [767, 0]
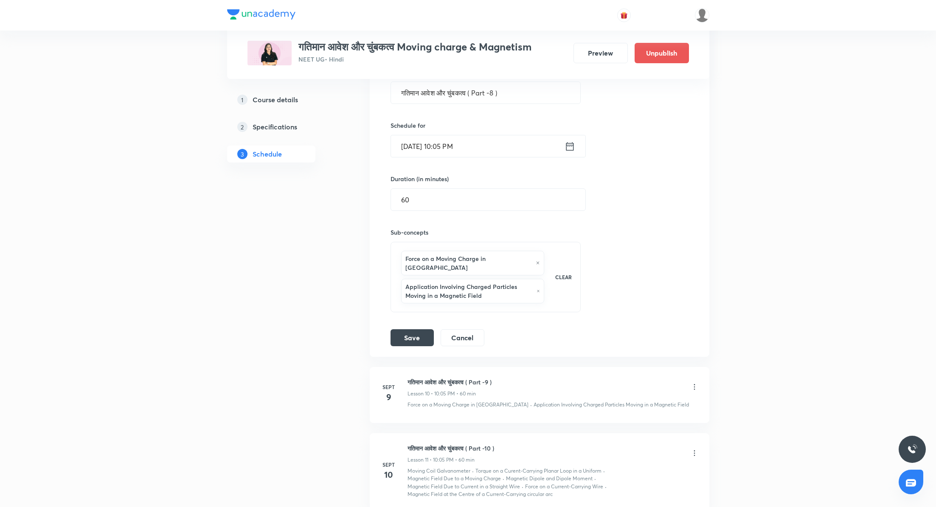
click at [573, 142] on icon at bounding box center [570, 146] width 8 height 8
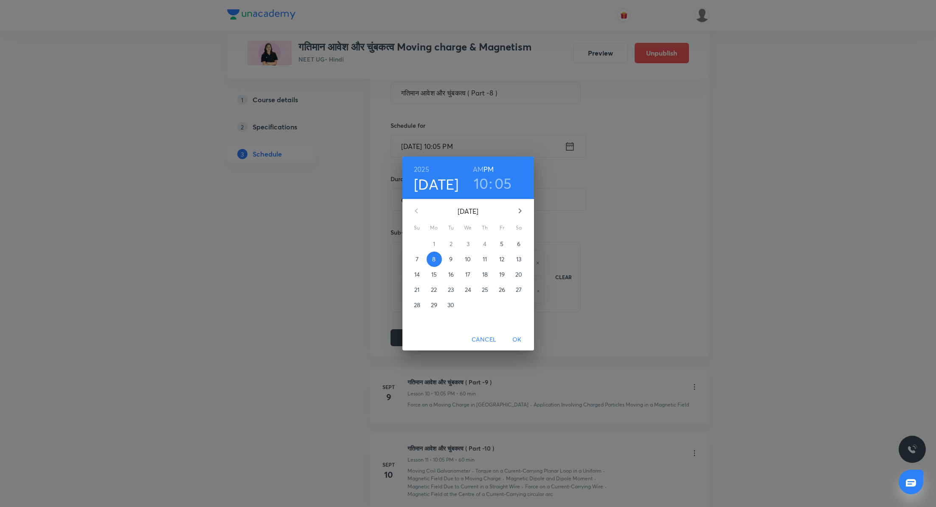
click at [480, 187] on h3 "10" at bounding box center [481, 183] width 15 height 18
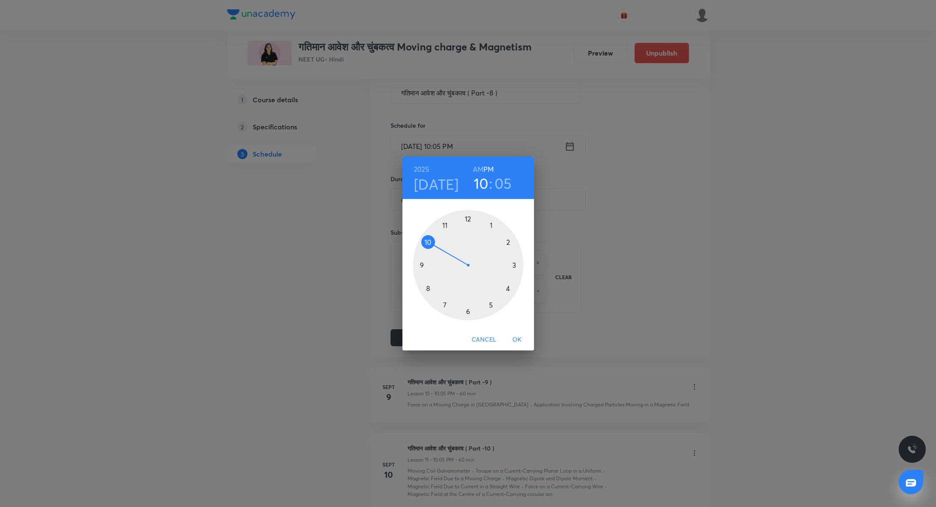
click at [507, 241] on div at bounding box center [468, 265] width 110 height 110
click at [470, 219] on div at bounding box center [468, 265] width 110 height 110
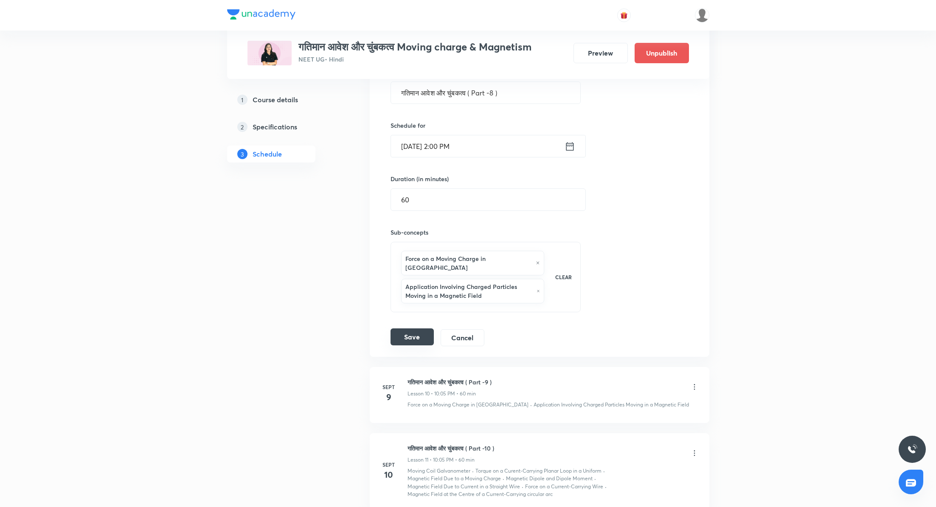
click at [408, 329] on button "Save" at bounding box center [412, 337] width 43 height 17
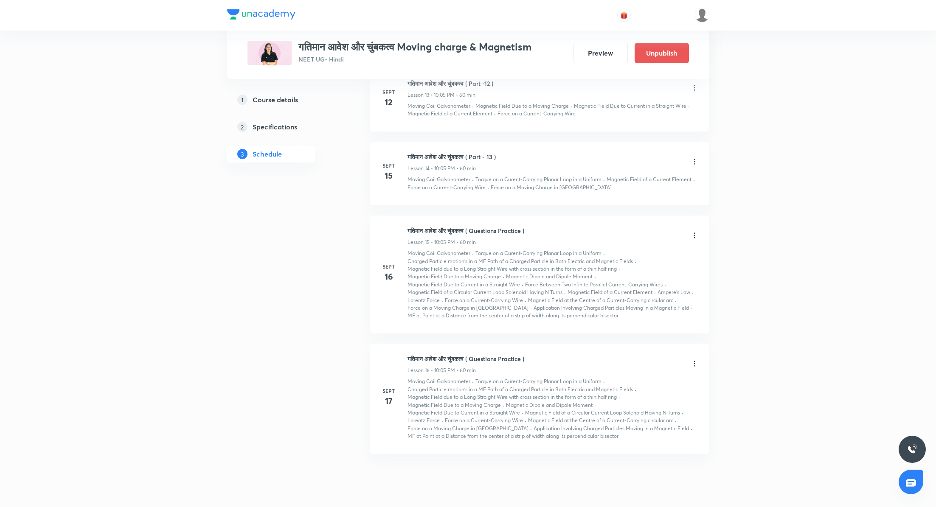
scroll to position [1316, 0]
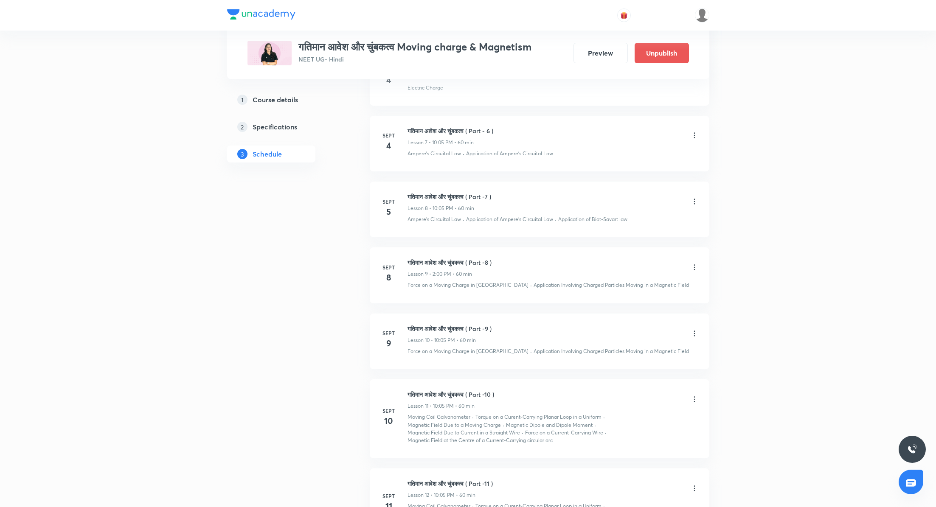
scroll to position [889, 0]
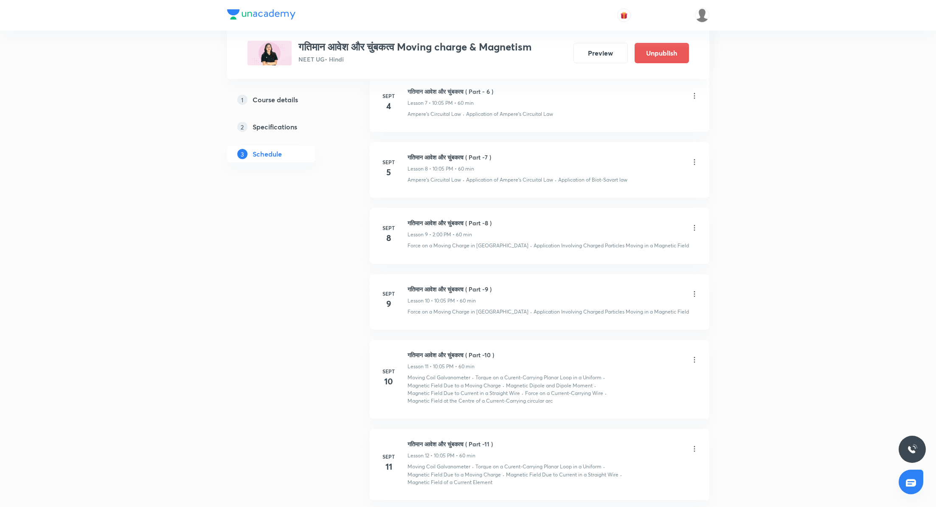
click at [695, 292] on icon at bounding box center [694, 294] width 8 height 8
click at [641, 309] on li "Edit" at bounding box center [651, 313] width 93 height 16
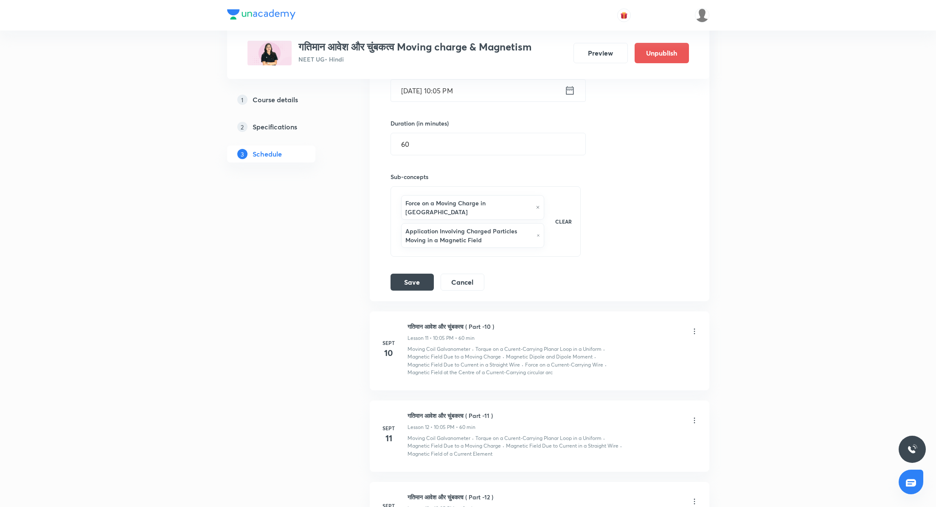
click at [571, 90] on icon at bounding box center [570, 90] width 11 height 12
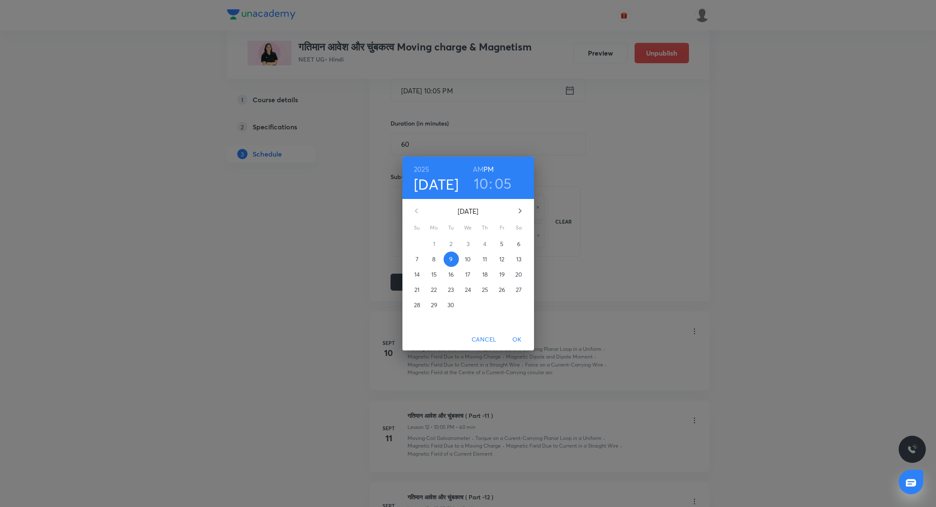
click at [485, 186] on h3 "10" at bounding box center [481, 183] width 15 height 18
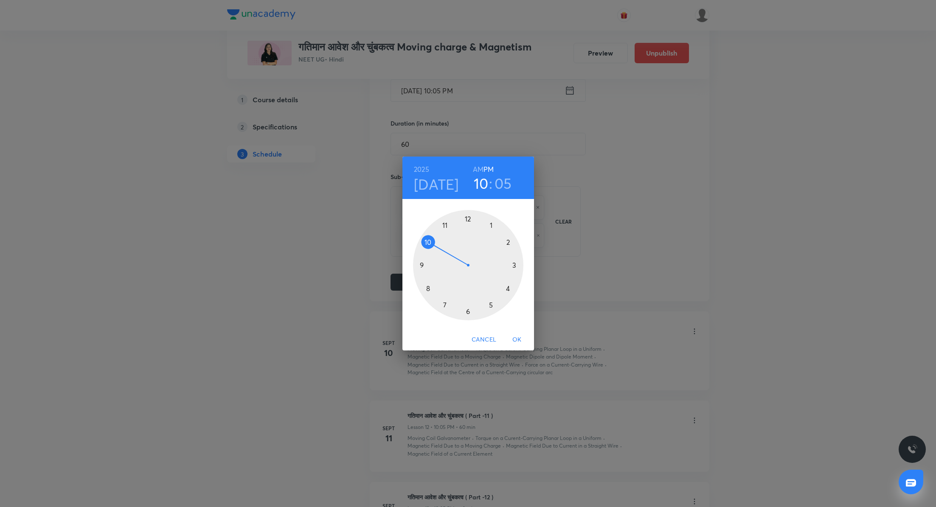
click at [506, 242] on div at bounding box center [468, 265] width 110 height 110
click at [469, 217] on div at bounding box center [468, 265] width 110 height 110
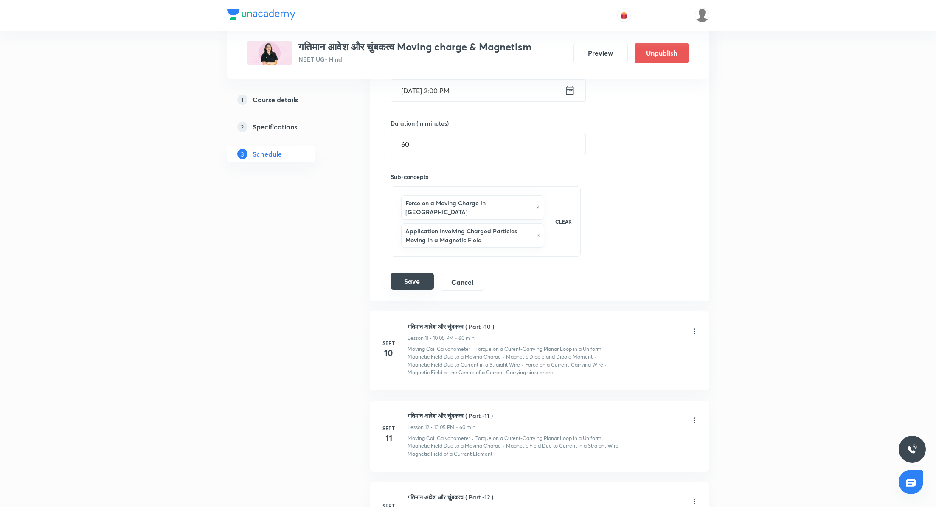
click at [404, 273] on button "Save" at bounding box center [412, 281] width 43 height 17
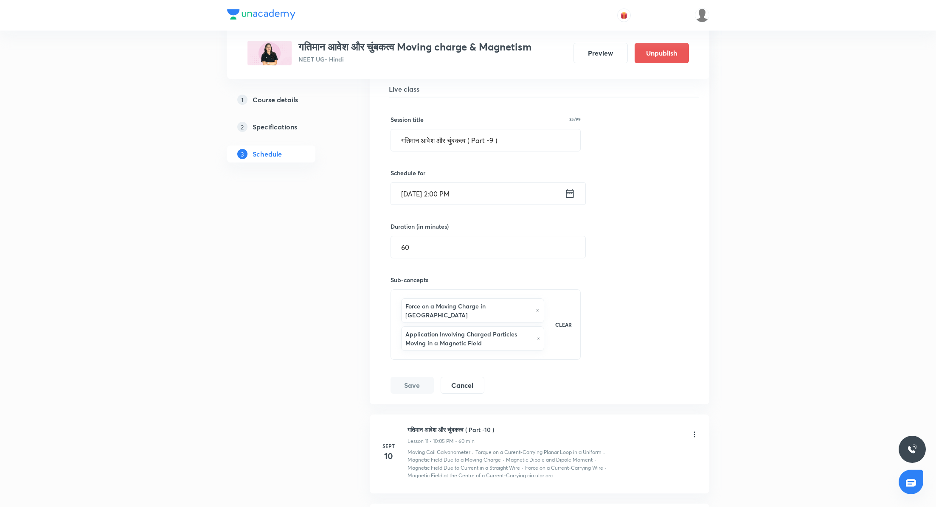
scroll to position [781, 0]
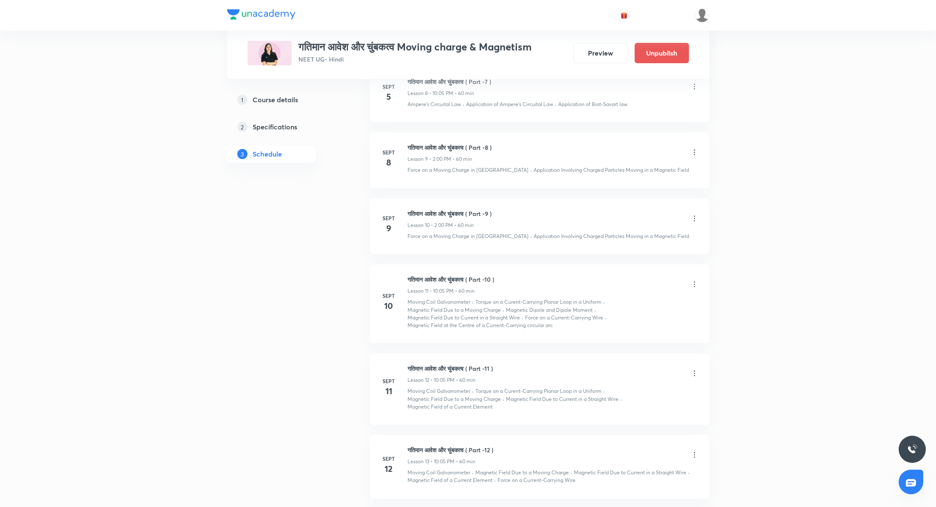
scroll to position [959, 0]
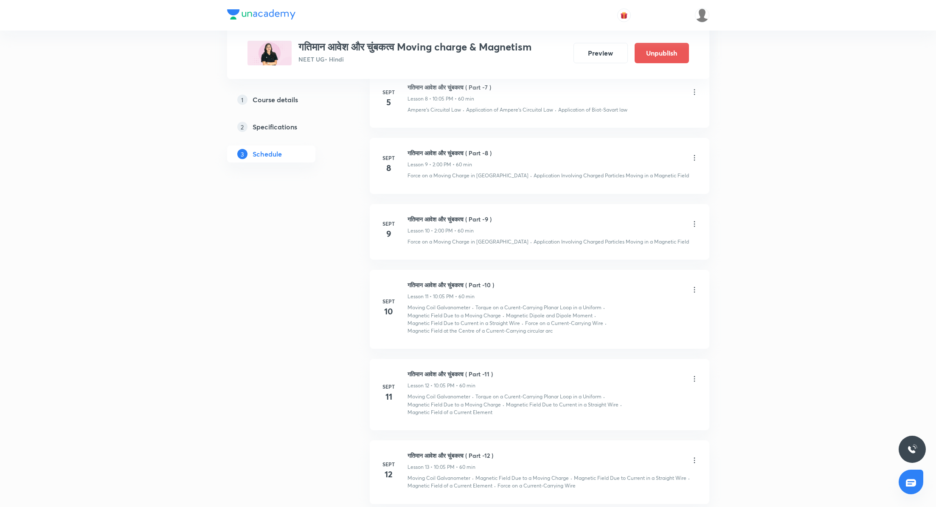
click at [692, 286] on icon at bounding box center [694, 290] width 8 height 8
click at [656, 308] on li "Edit" at bounding box center [651, 309] width 93 height 16
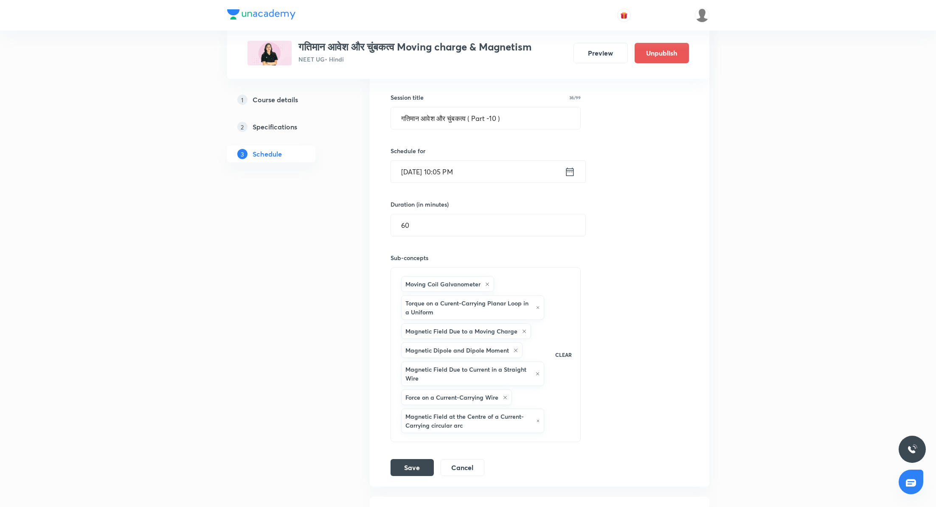
scroll to position [858, 0]
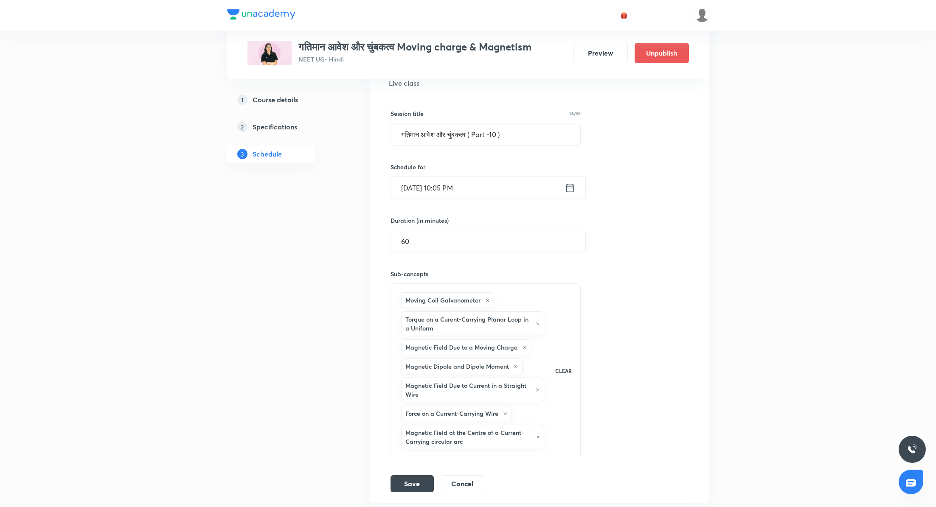
click at [567, 186] on icon at bounding box center [570, 188] width 11 height 12
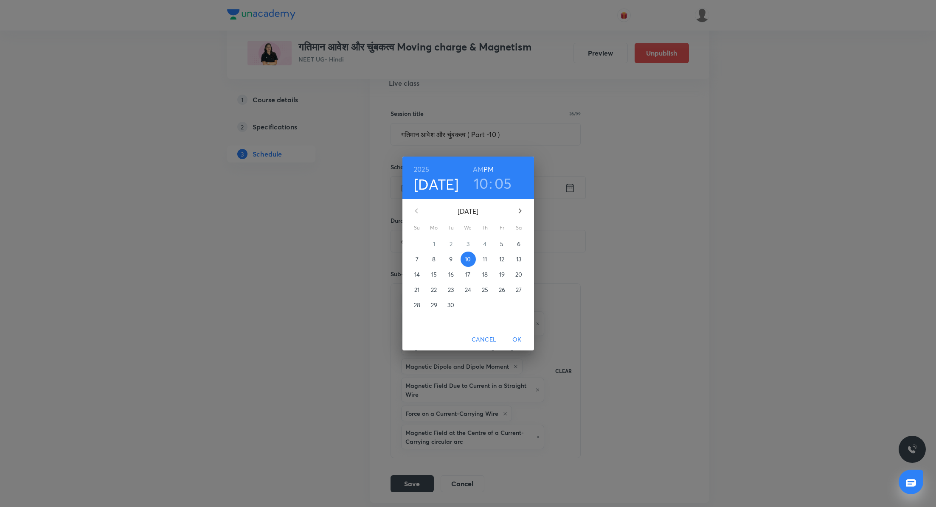
click at [483, 178] on h3 "10" at bounding box center [481, 183] width 15 height 18
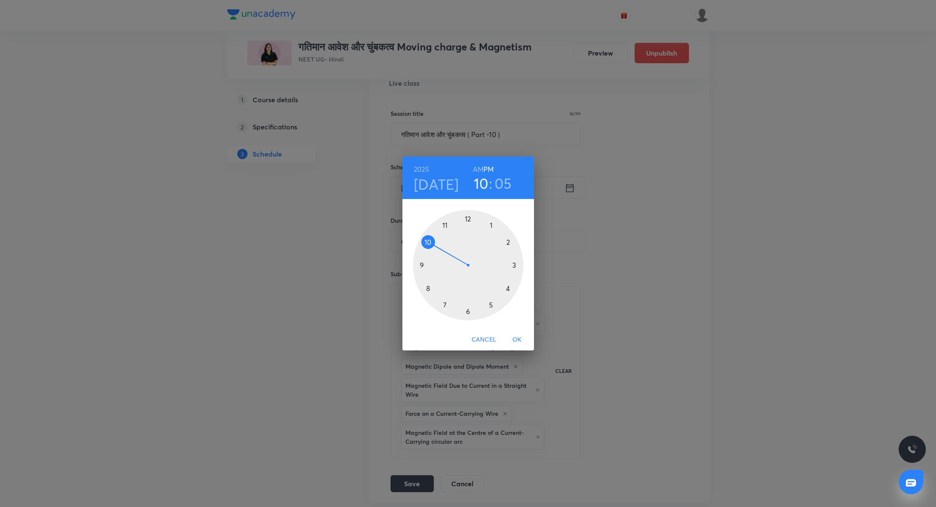
click at [507, 240] on div at bounding box center [468, 265] width 110 height 110
click at [467, 217] on div at bounding box center [468, 265] width 110 height 110
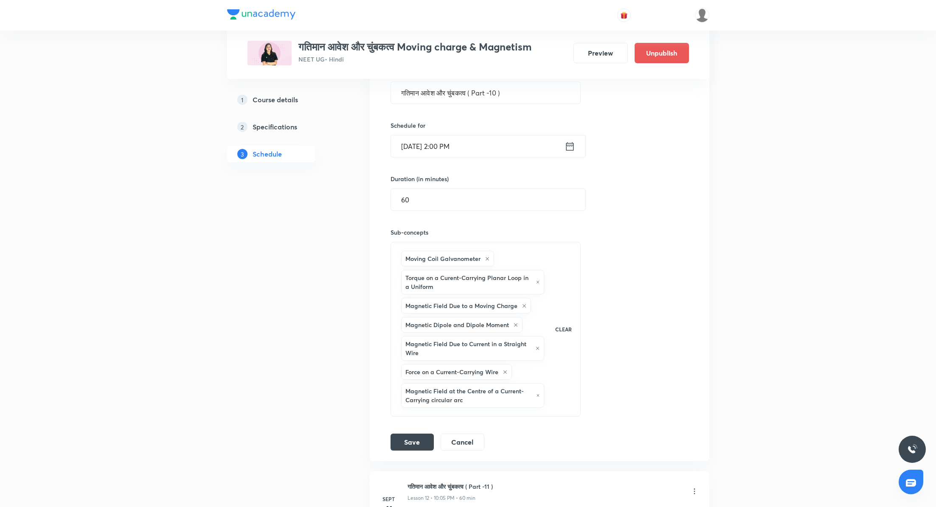
scroll to position [901, 0]
click at [407, 434] on button "Save" at bounding box center [412, 439] width 43 height 17
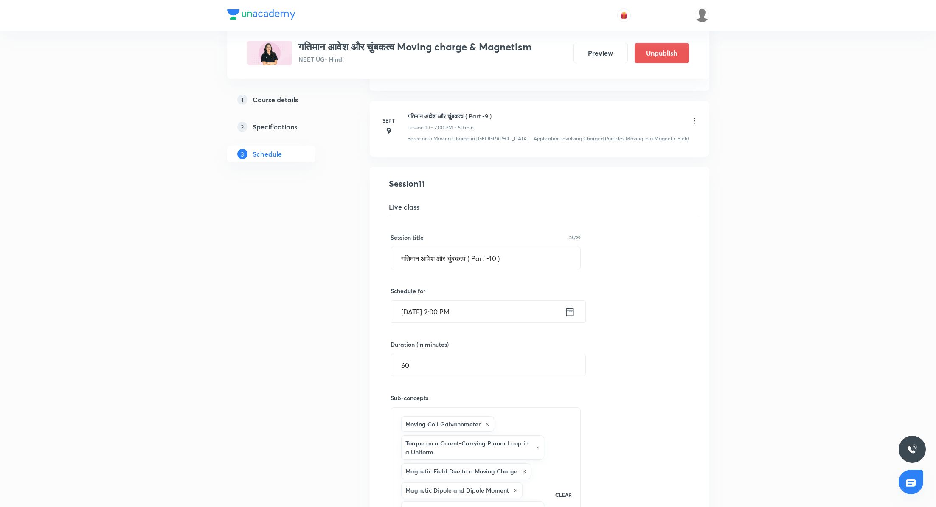
scroll to position [740, 0]
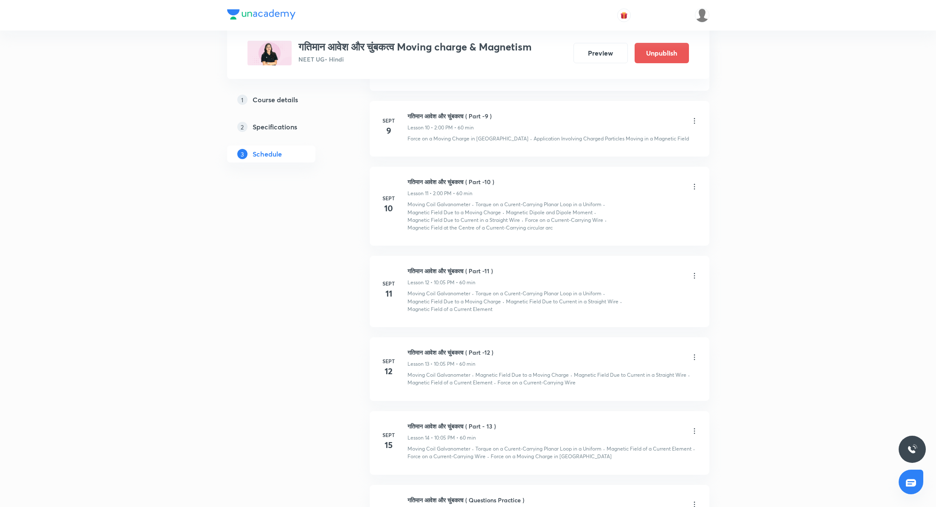
scroll to position [1079, 0]
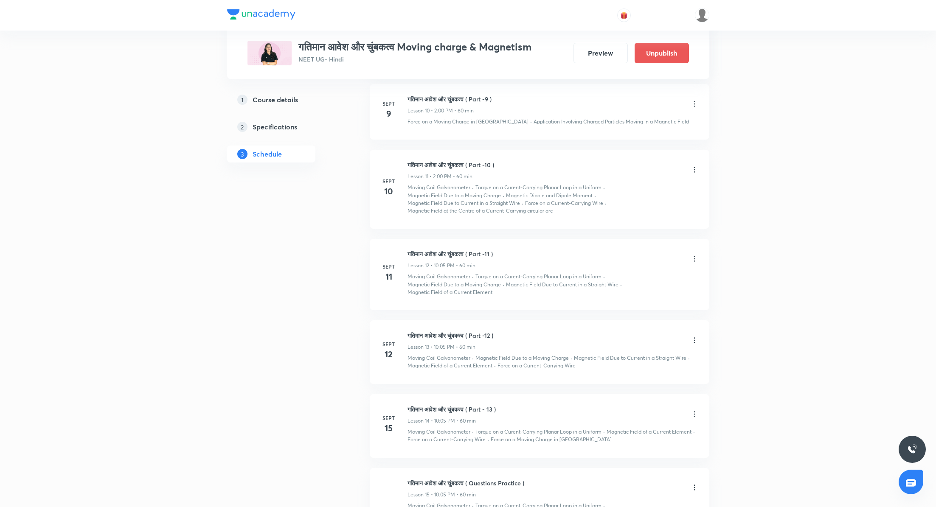
click at [697, 255] on icon at bounding box center [694, 259] width 8 height 8
click at [648, 275] on li "Edit" at bounding box center [651, 277] width 93 height 16
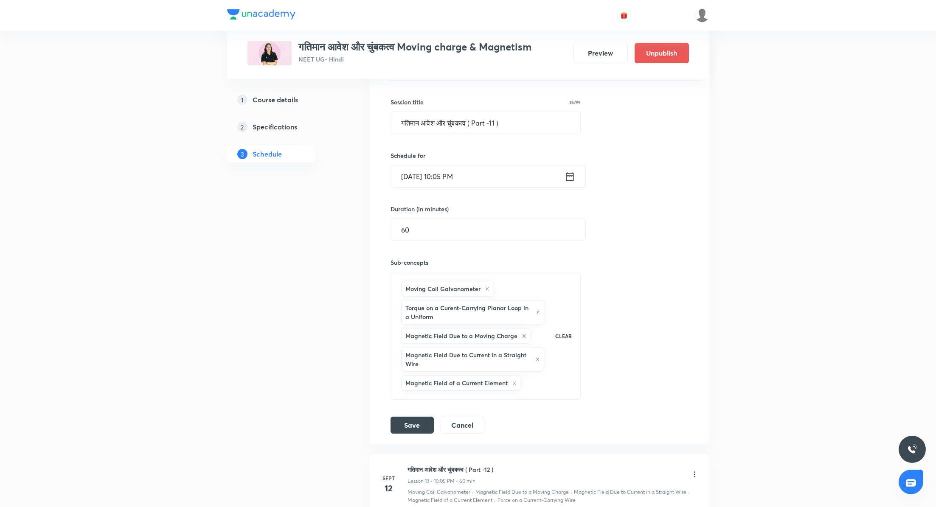
scroll to position [950, 0]
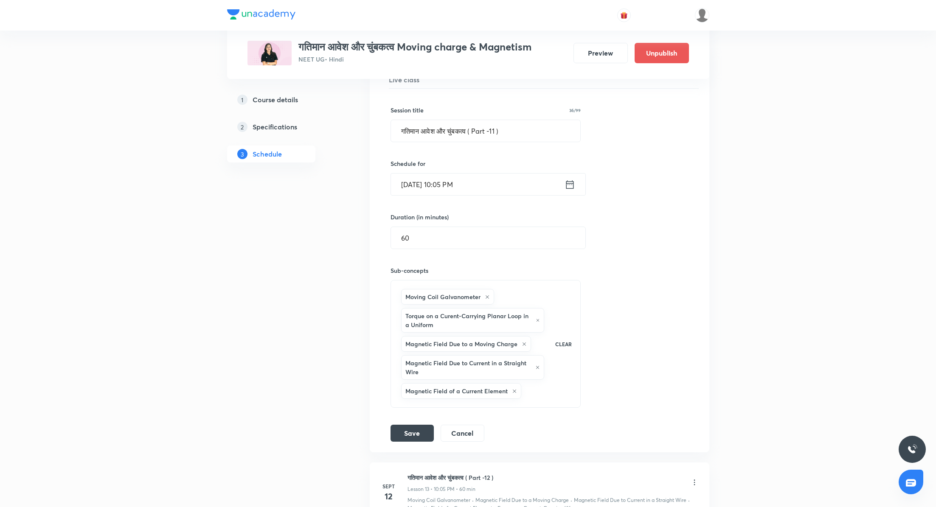
click at [571, 183] on icon at bounding box center [570, 185] width 11 height 12
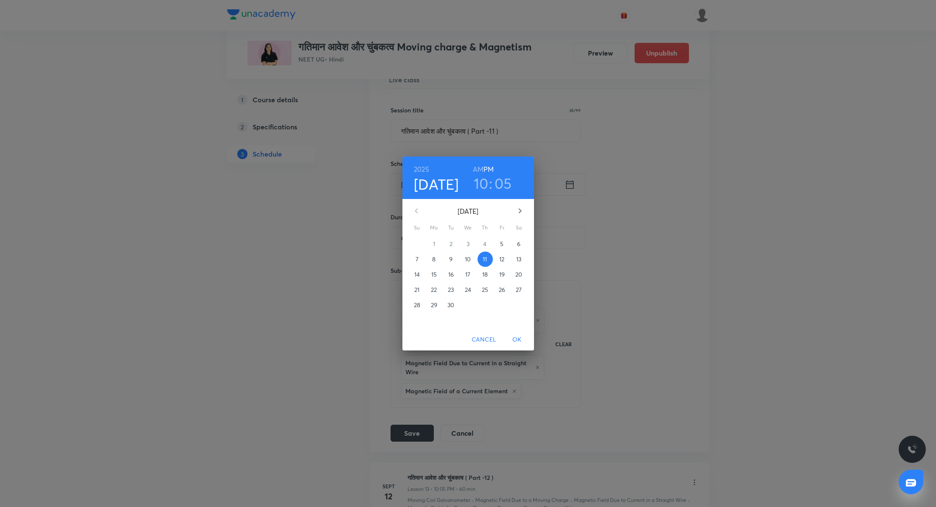
click at [484, 184] on h3 "10" at bounding box center [481, 183] width 15 height 18
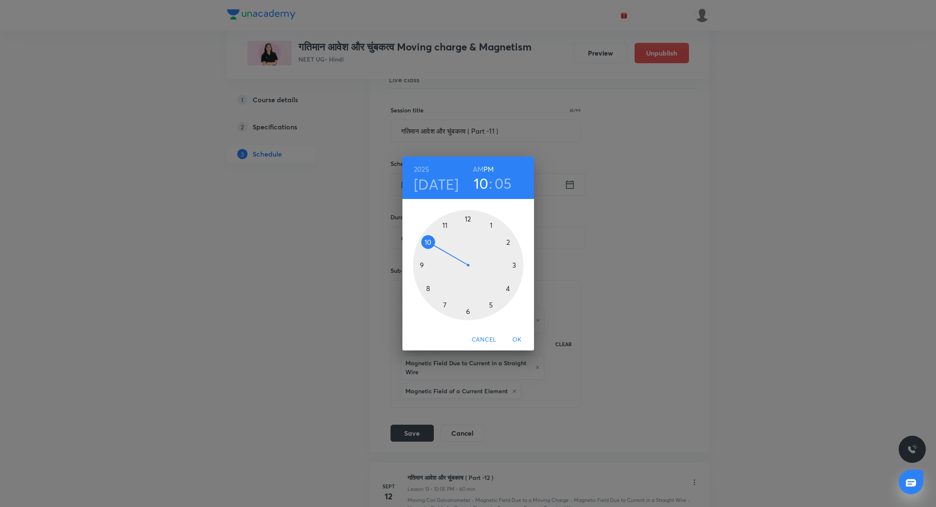
click at [507, 242] on div at bounding box center [468, 265] width 110 height 110
click at [468, 217] on div at bounding box center [468, 265] width 110 height 110
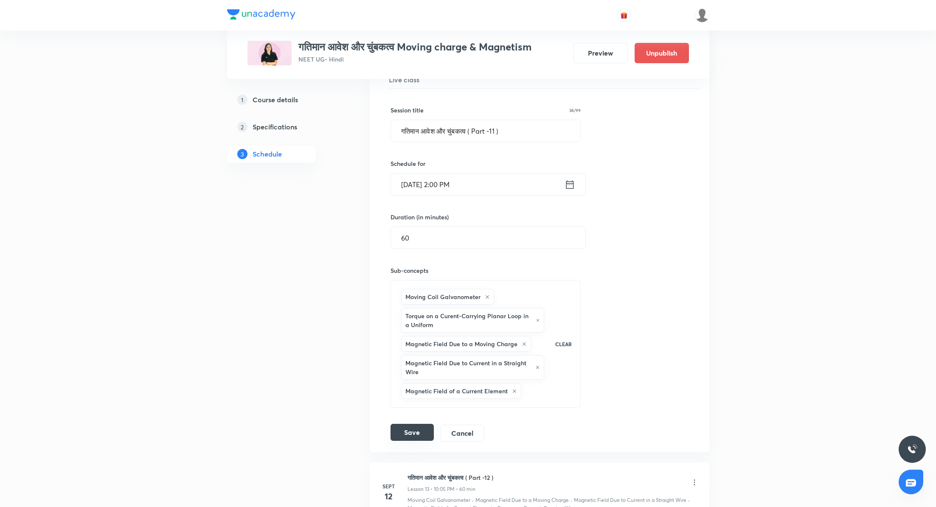
click at [416, 429] on button "Save" at bounding box center [412, 432] width 43 height 17
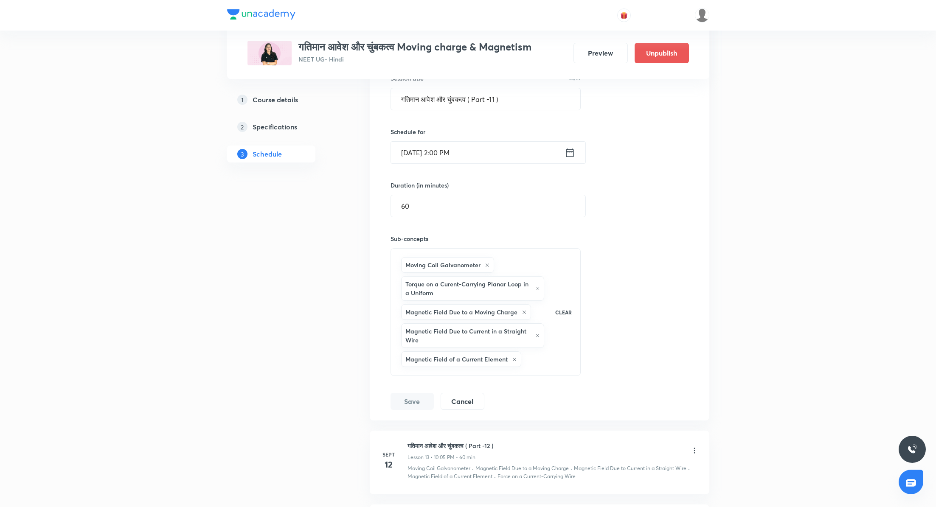
scroll to position [984, 0]
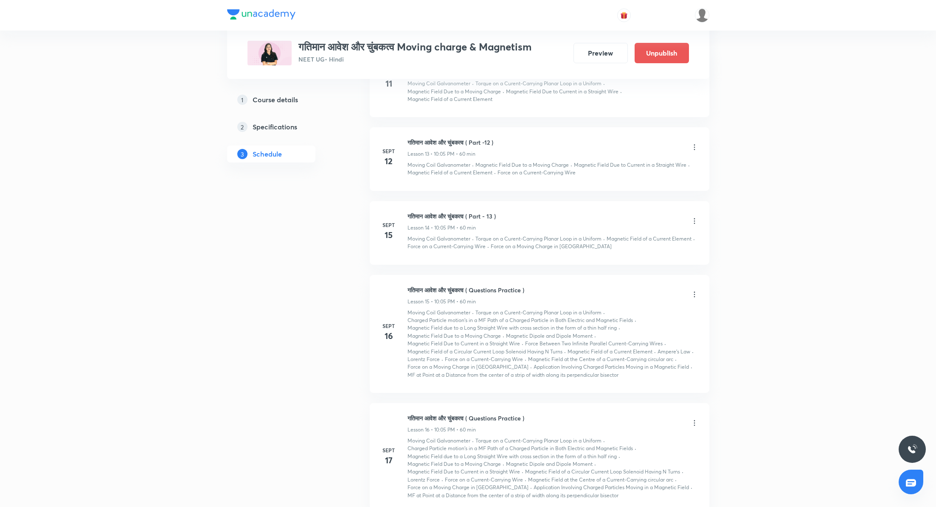
scroll to position [1274, 0]
click at [693, 142] on icon at bounding box center [694, 146] width 8 height 8
click at [667, 161] on li "Edit" at bounding box center [651, 164] width 93 height 16
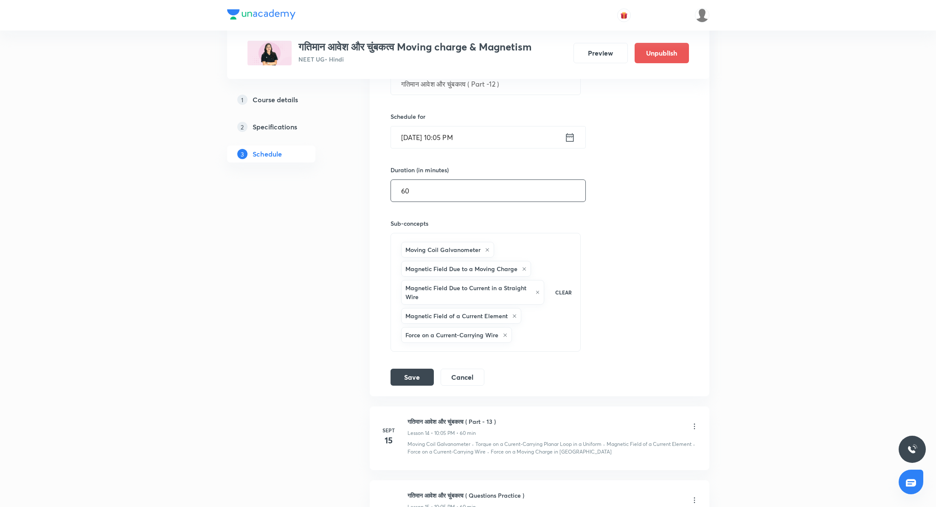
scroll to position [1076, 0]
click at [570, 138] on icon at bounding box center [570, 140] width 11 height 12
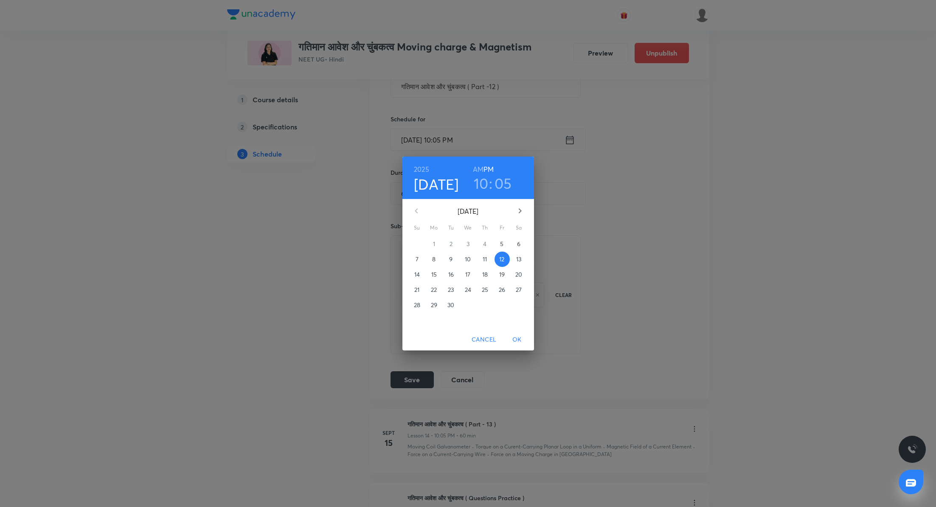
click at [484, 187] on h3 "10" at bounding box center [481, 183] width 15 height 18
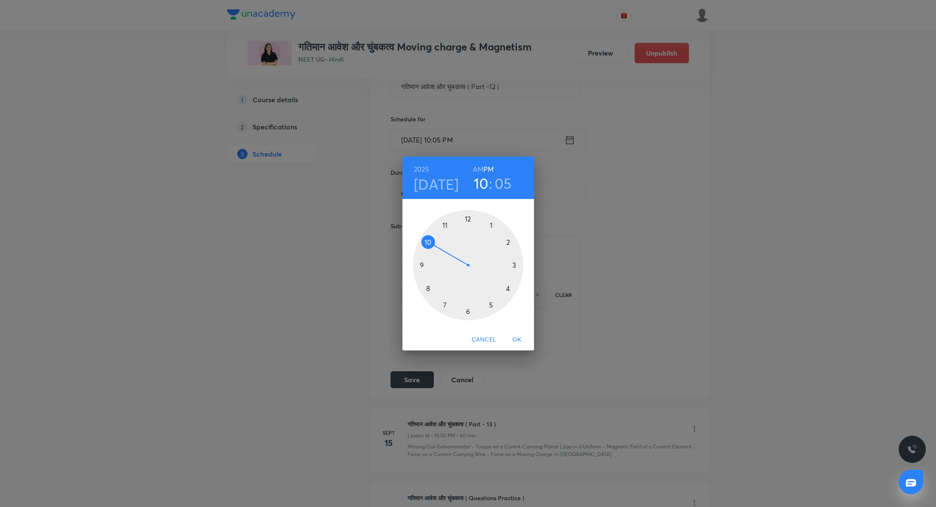
click at [508, 239] on div at bounding box center [468, 265] width 110 height 110
click at [469, 216] on div at bounding box center [468, 265] width 110 height 110
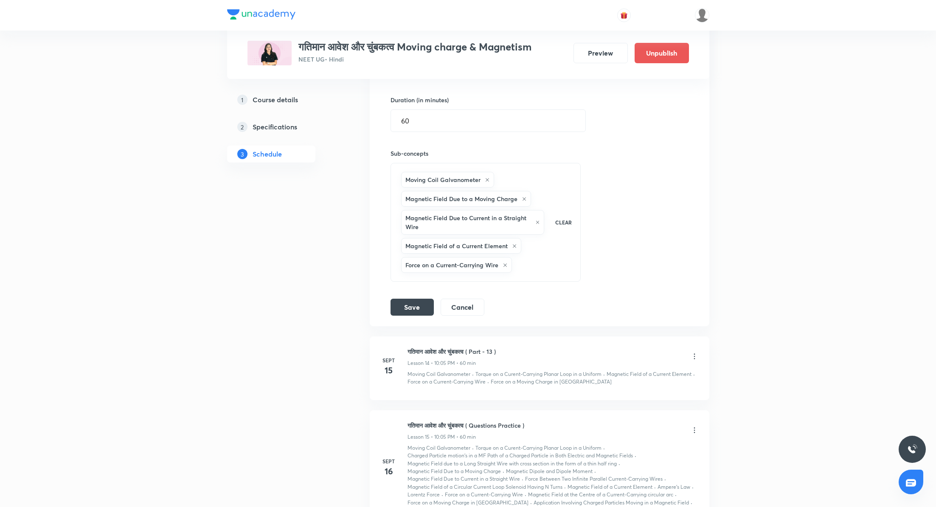
scroll to position [1149, 0]
click at [425, 300] on button "Save" at bounding box center [412, 306] width 43 height 17
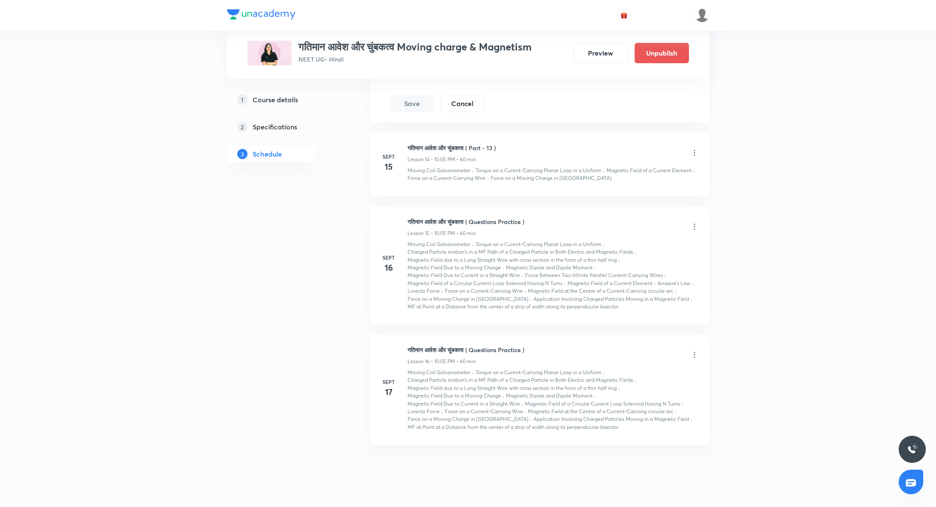
scroll to position [1358, 0]
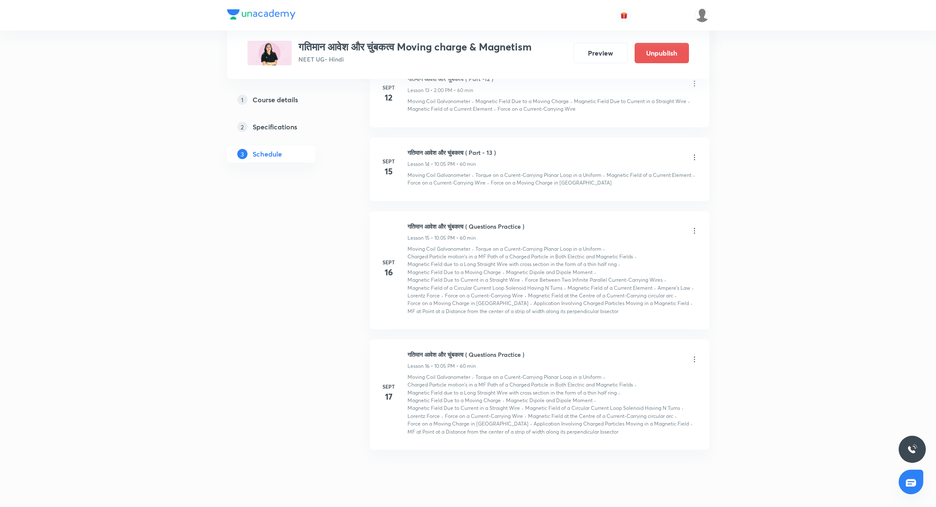
scroll to position [1335, 0]
click at [691, 154] on icon at bounding box center [694, 158] width 8 height 8
click at [655, 173] on li "Edit" at bounding box center [651, 176] width 93 height 16
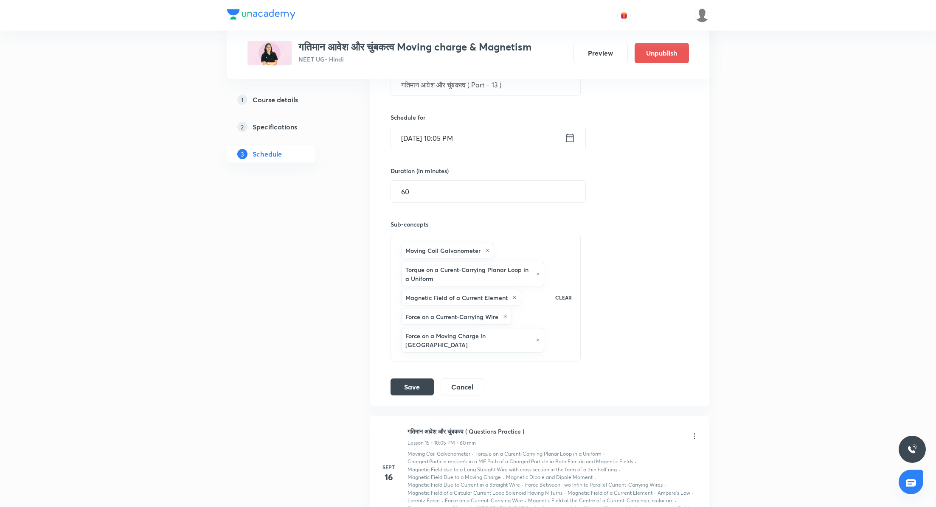
scroll to position [1128, 0]
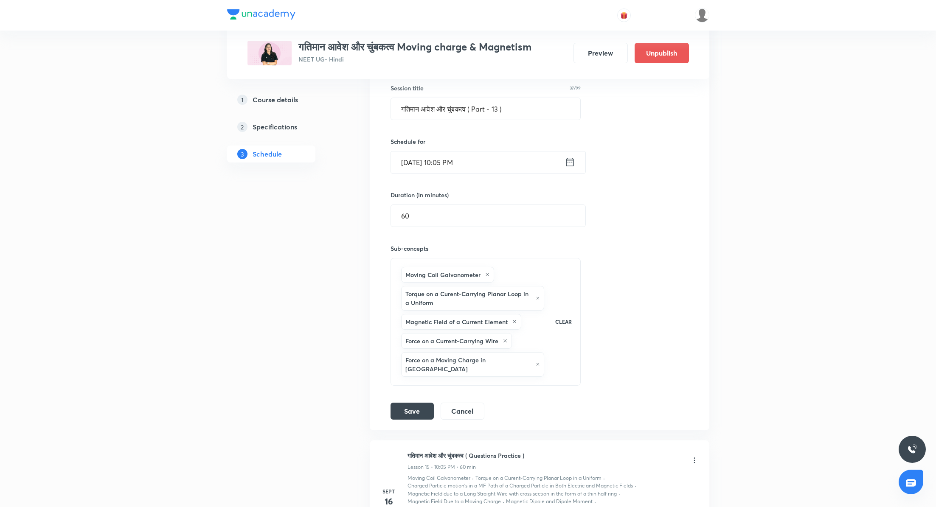
click at [568, 160] on icon at bounding box center [570, 162] width 11 height 12
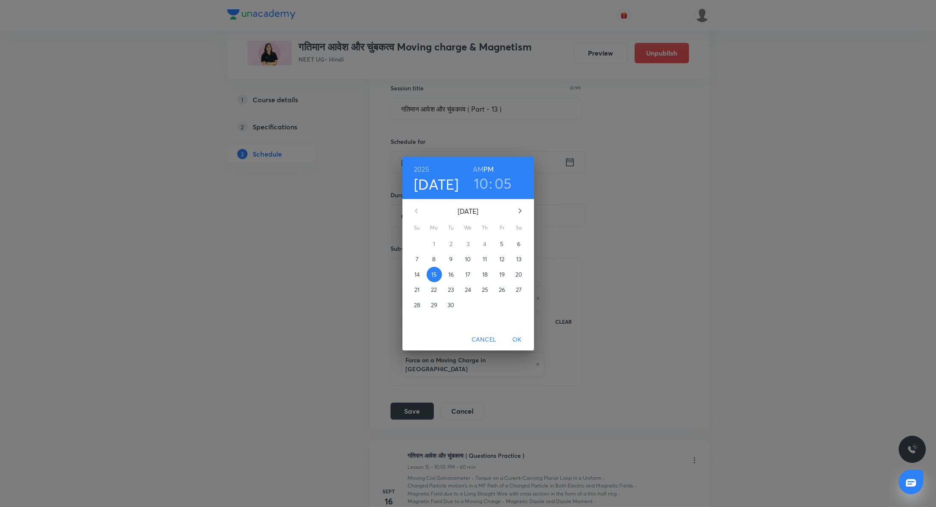
click at [485, 180] on h3 "10" at bounding box center [481, 183] width 15 height 18
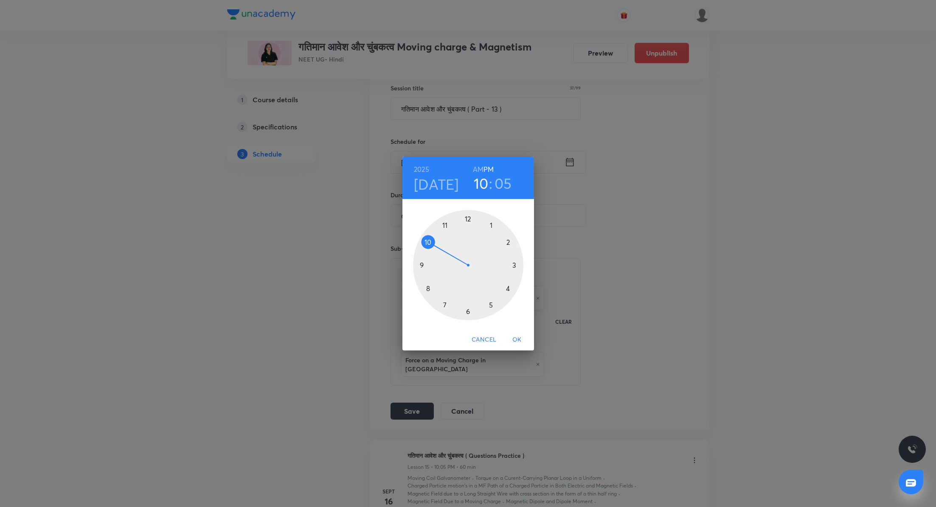
click at [505, 242] on div at bounding box center [468, 265] width 110 height 110
click at [470, 220] on div at bounding box center [468, 265] width 110 height 110
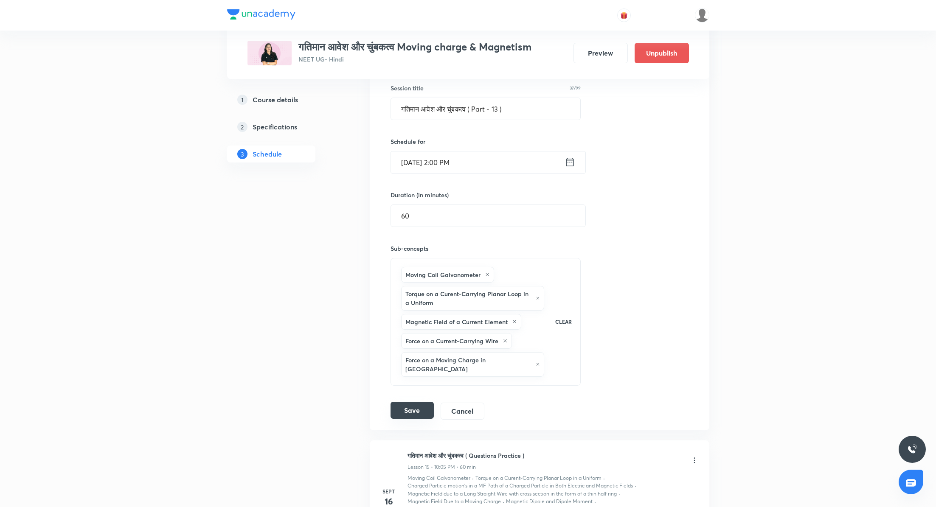
click at [408, 402] on button "Save" at bounding box center [412, 410] width 43 height 17
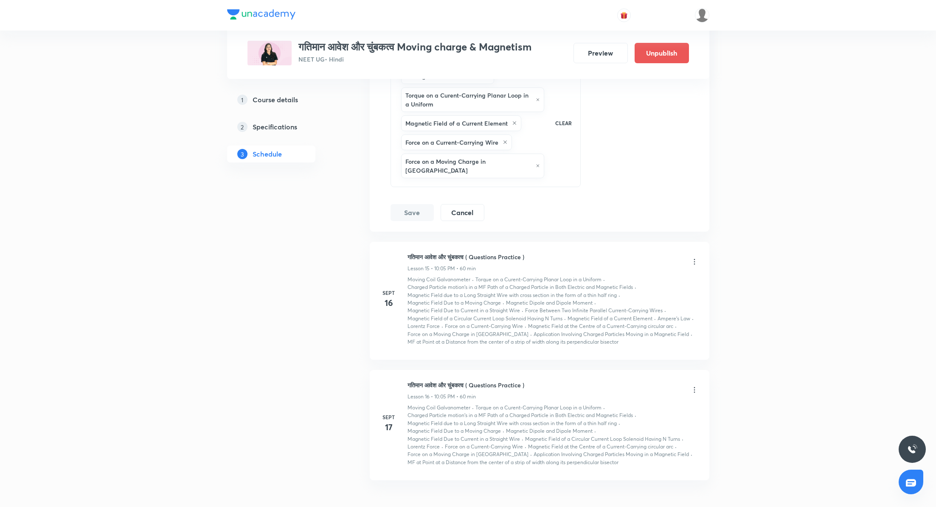
scroll to position [1364, 0]
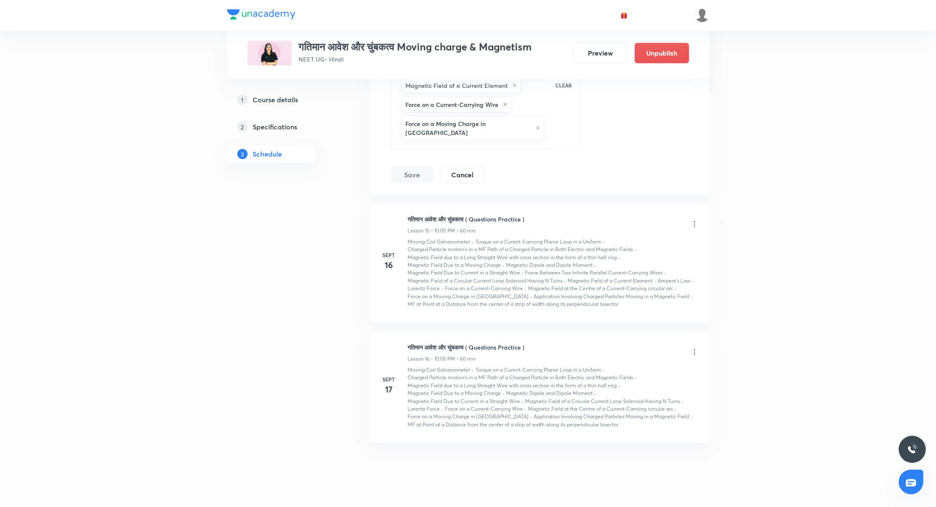
click at [693, 220] on icon at bounding box center [694, 224] width 8 height 8
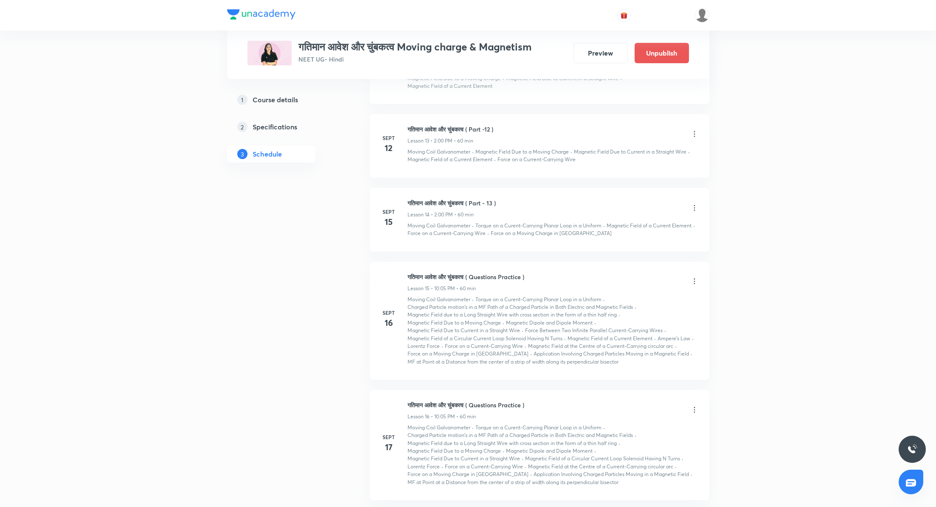
scroll to position [1353, 0]
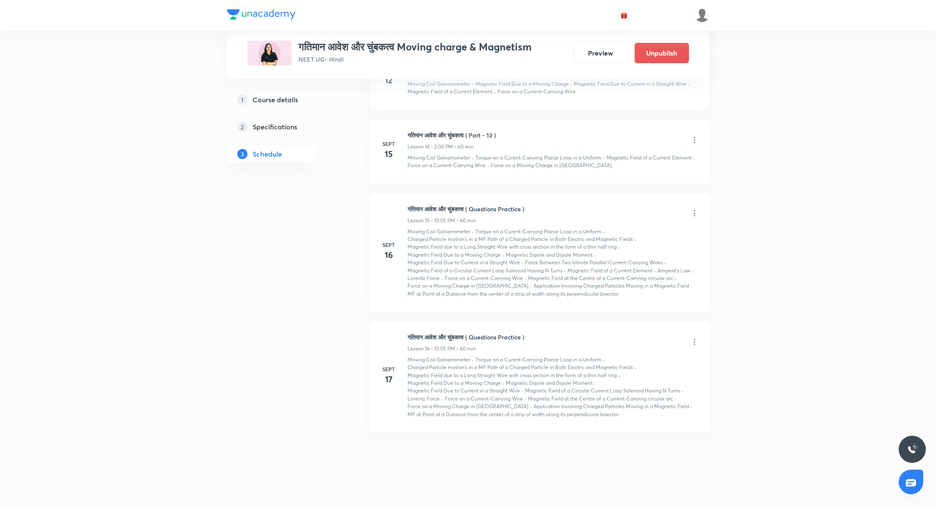
click at [692, 209] on icon at bounding box center [694, 213] width 8 height 8
click at [656, 224] on li "Edit" at bounding box center [651, 231] width 93 height 16
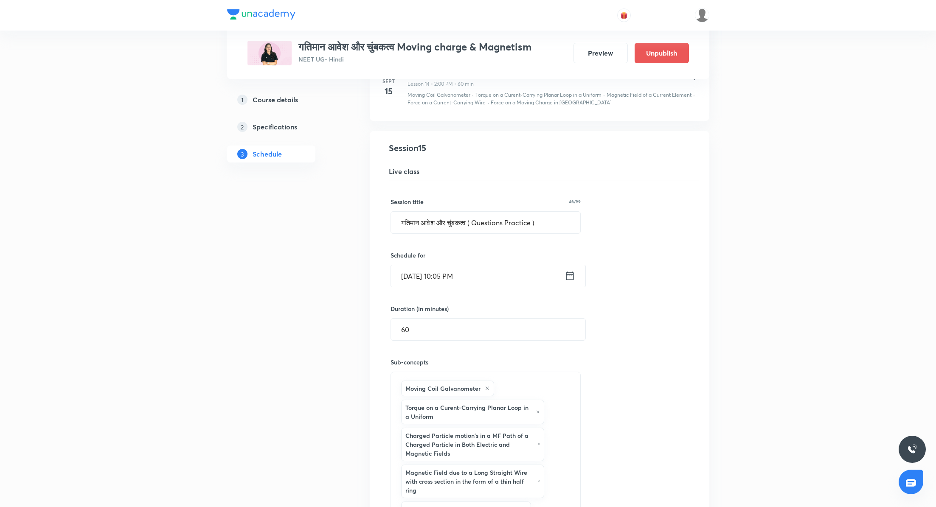
scroll to position [1084, 0]
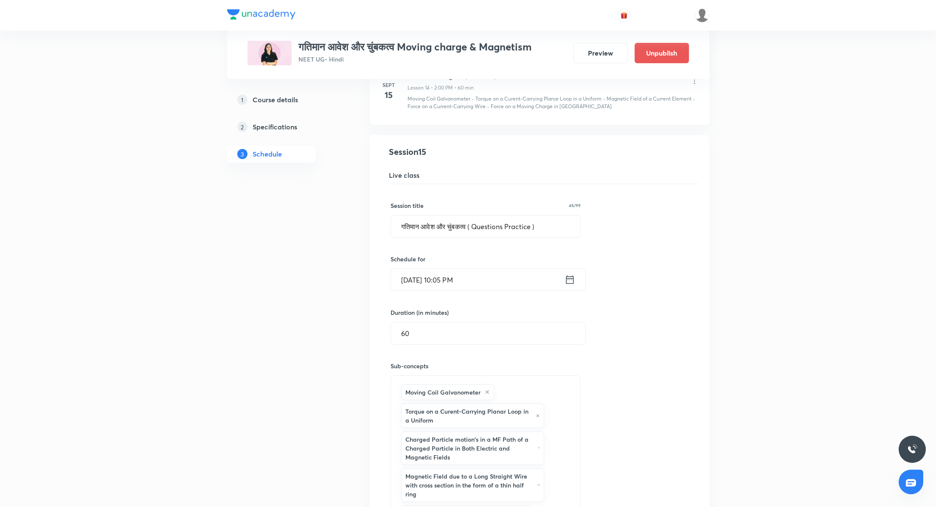
click at [571, 274] on icon at bounding box center [570, 280] width 11 height 12
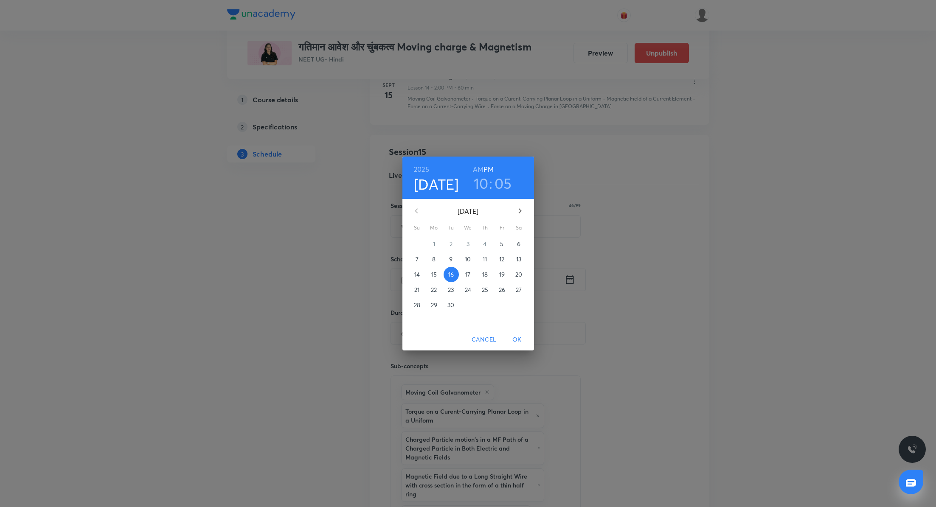
click at [483, 181] on h3 "10" at bounding box center [481, 183] width 15 height 18
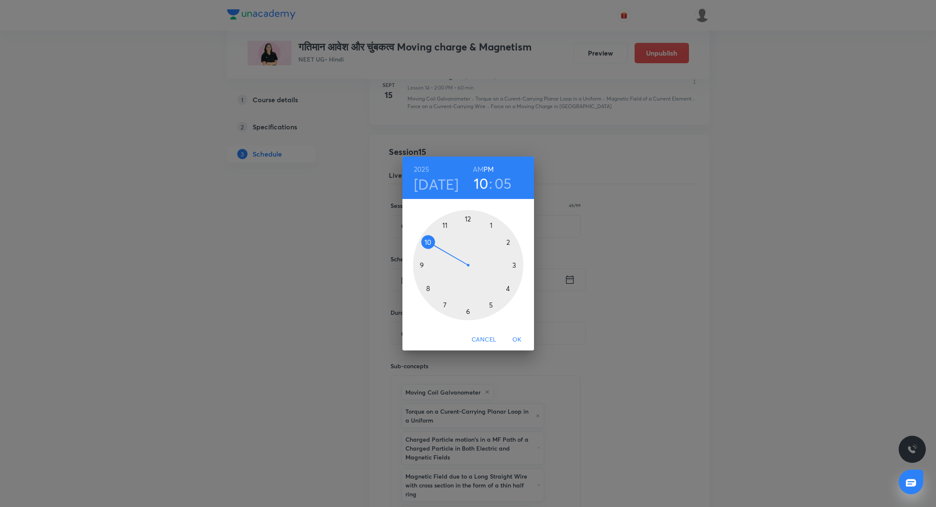
click at [507, 241] on div at bounding box center [468, 265] width 110 height 110
click at [467, 215] on div at bounding box center [468, 265] width 110 height 110
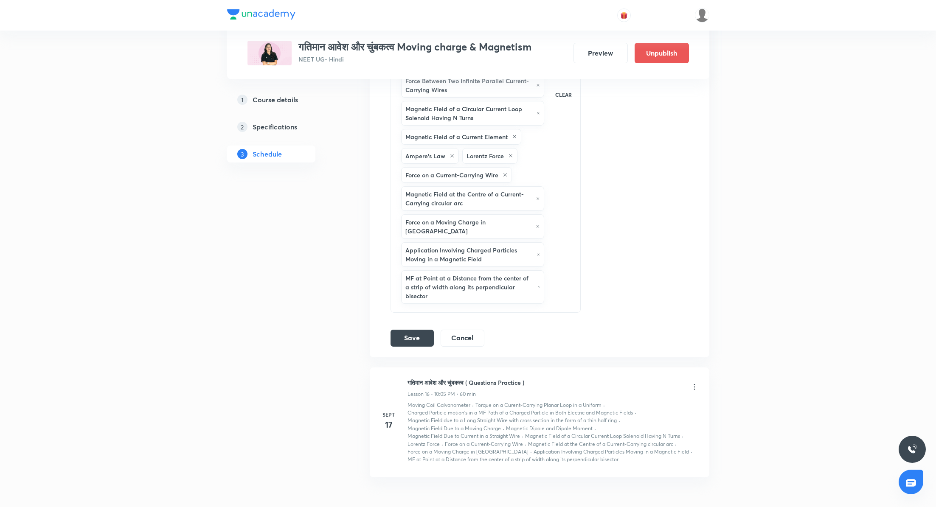
scroll to position [1589, 0]
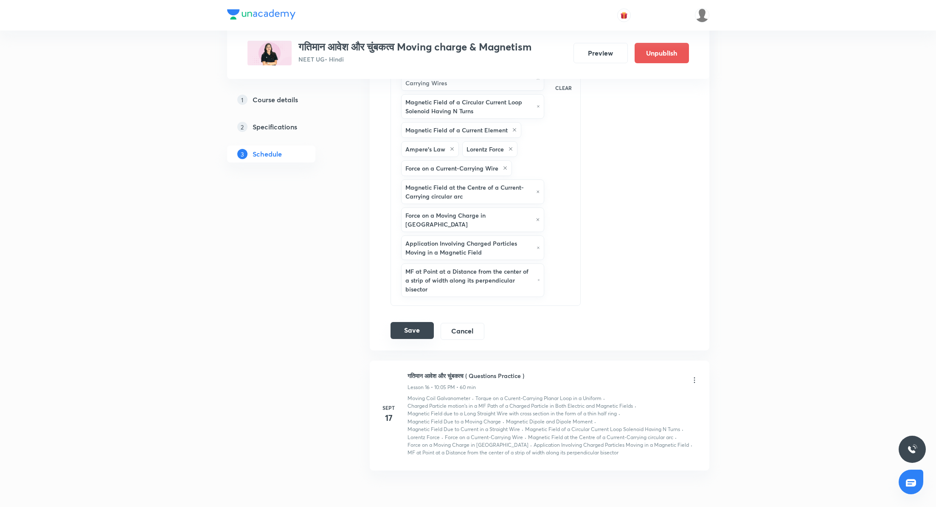
click at [425, 322] on button "Save" at bounding box center [412, 330] width 43 height 17
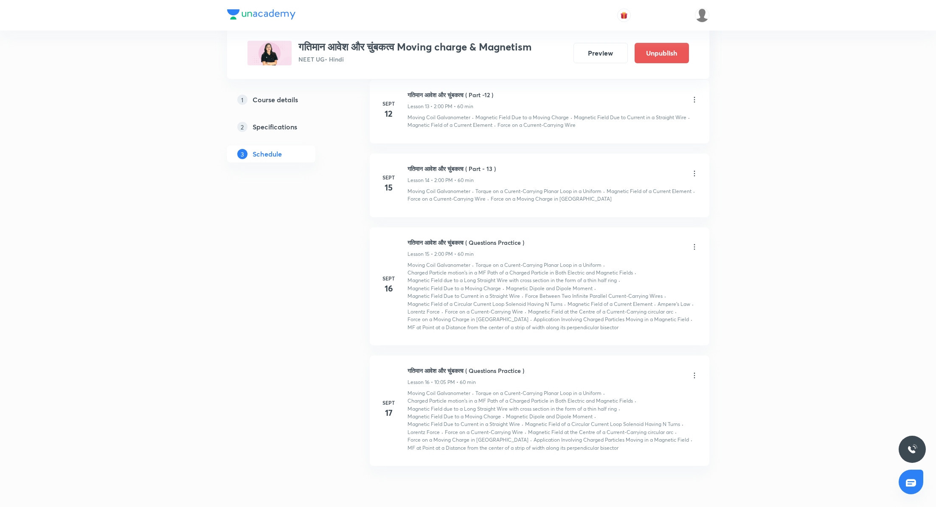
scroll to position [1353, 0]
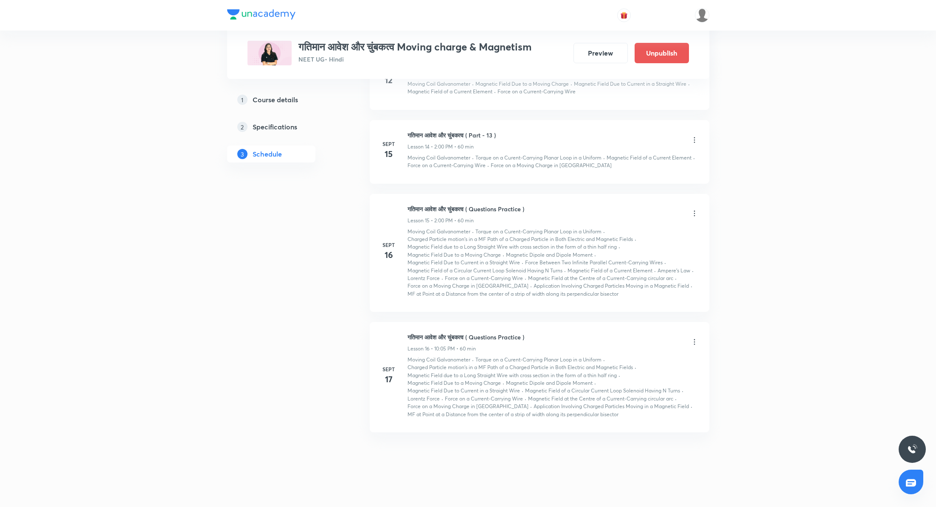
click at [695, 338] on icon at bounding box center [694, 342] width 8 height 8
click at [661, 350] on ul "Edit Delete" at bounding box center [651, 367] width 93 height 38
click at [647, 356] on li "Edit" at bounding box center [651, 360] width 93 height 16
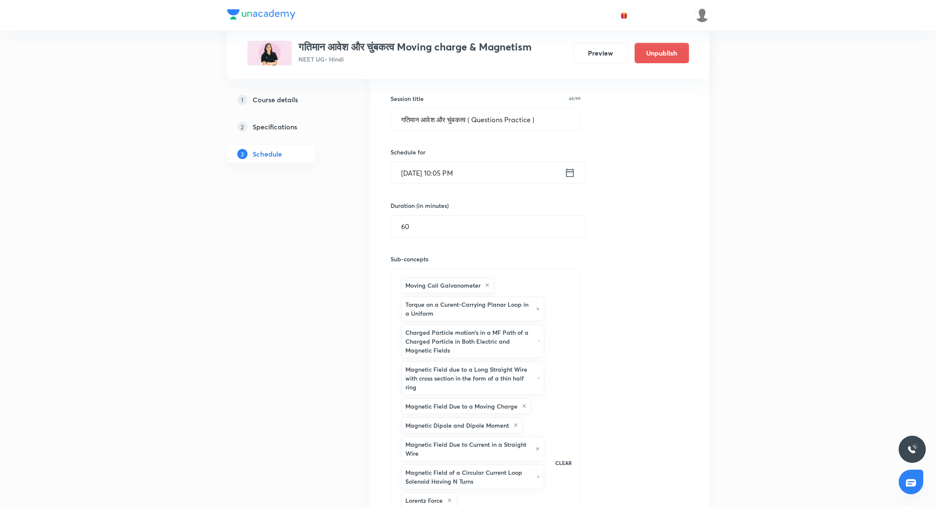
scroll to position [1318, 0]
click at [568, 169] on icon at bounding box center [570, 173] width 8 height 8
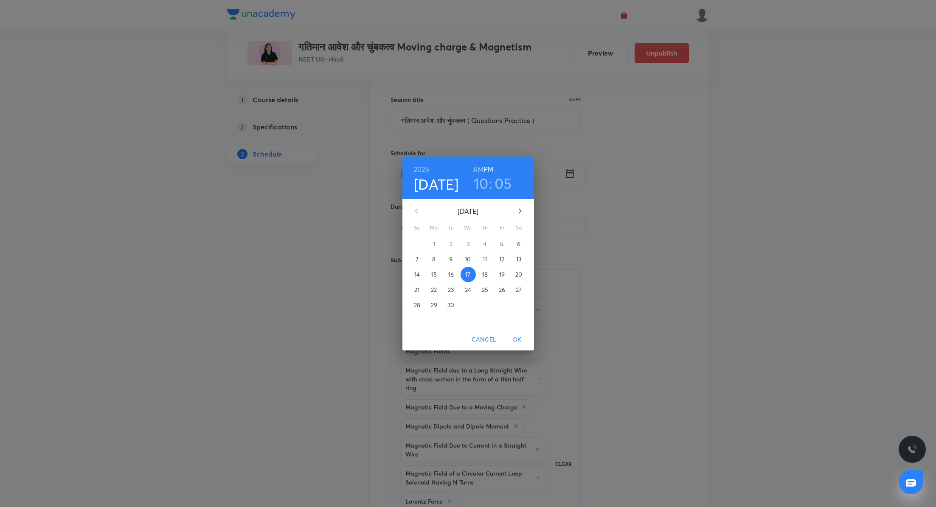
click at [478, 184] on h3 "10" at bounding box center [481, 183] width 15 height 18
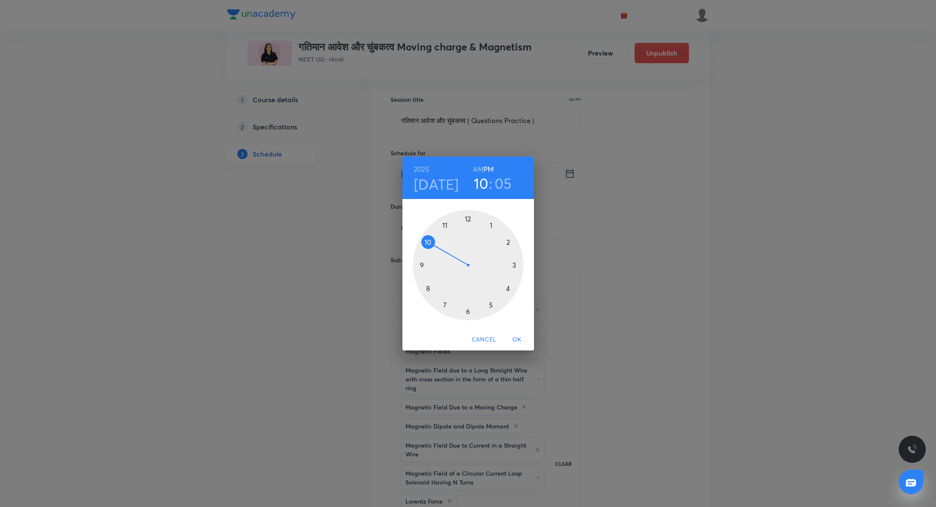
click at [507, 239] on div at bounding box center [468, 265] width 110 height 110
click at [469, 217] on div at bounding box center [468, 265] width 110 height 110
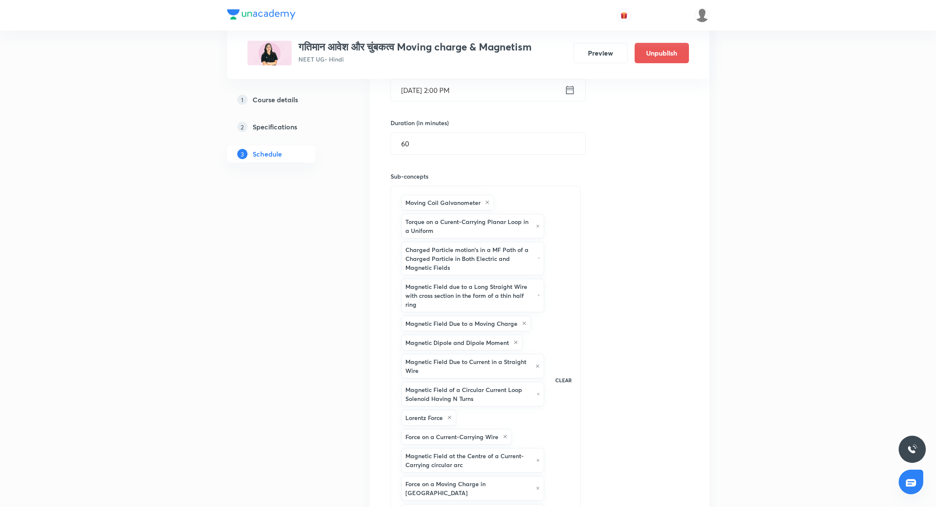
scroll to position [1568, 0]
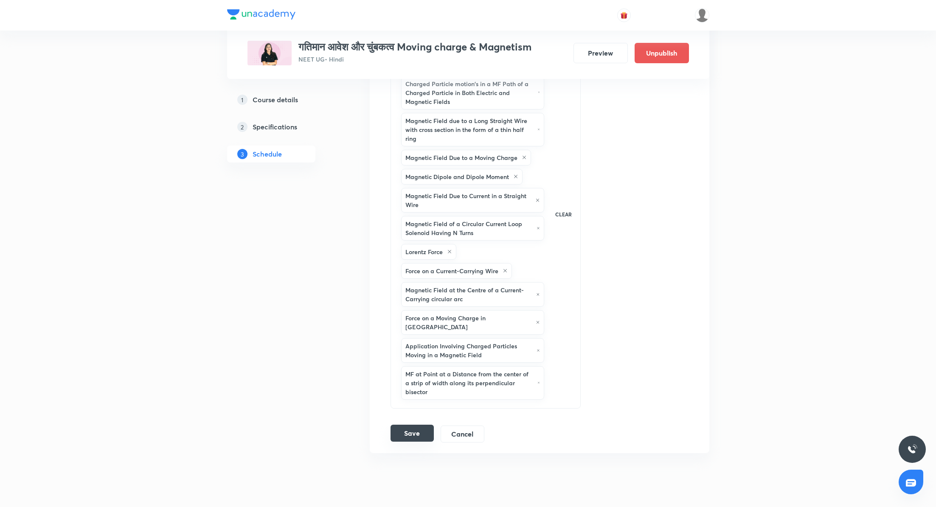
click at [413, 425] on button "Save" at bounding box center [412, 433] width 43 height 17
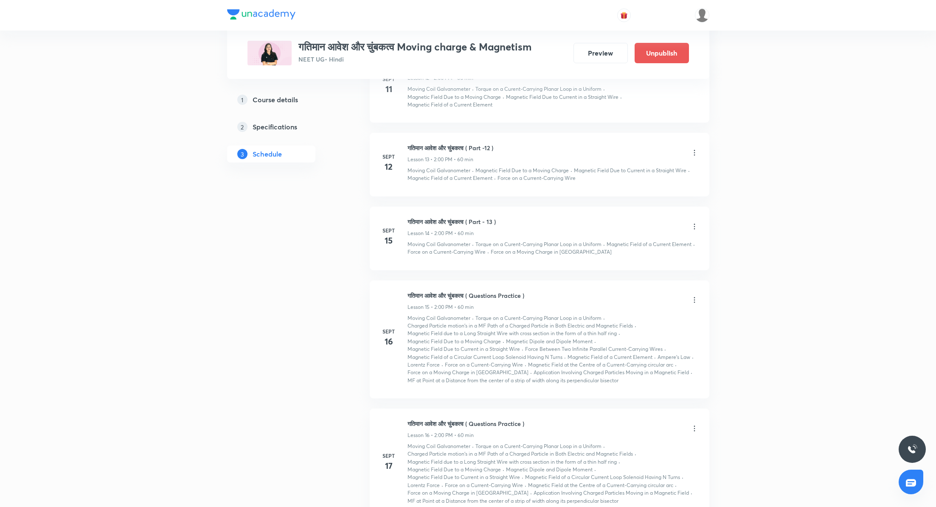
scroll to position [1170, 0]
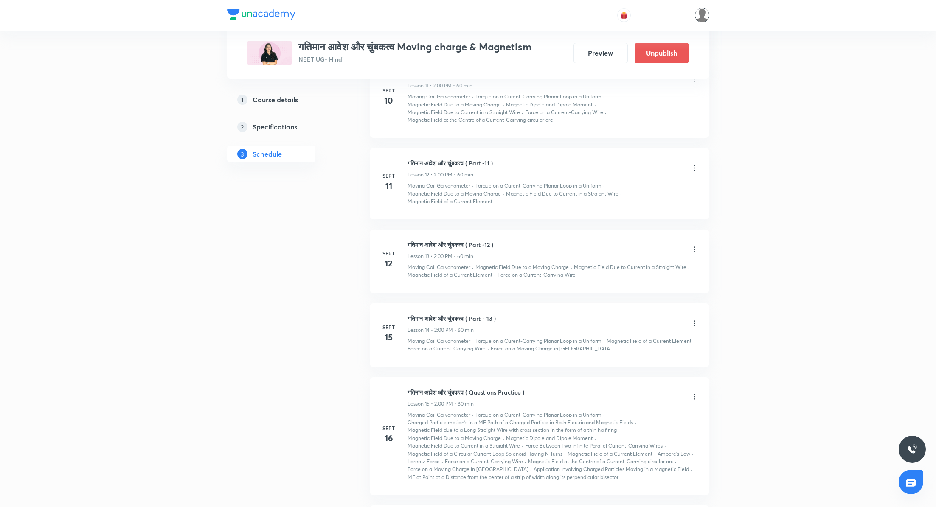
click at [697, 14] on img at bounding box center [702, 15] width 14 height 14
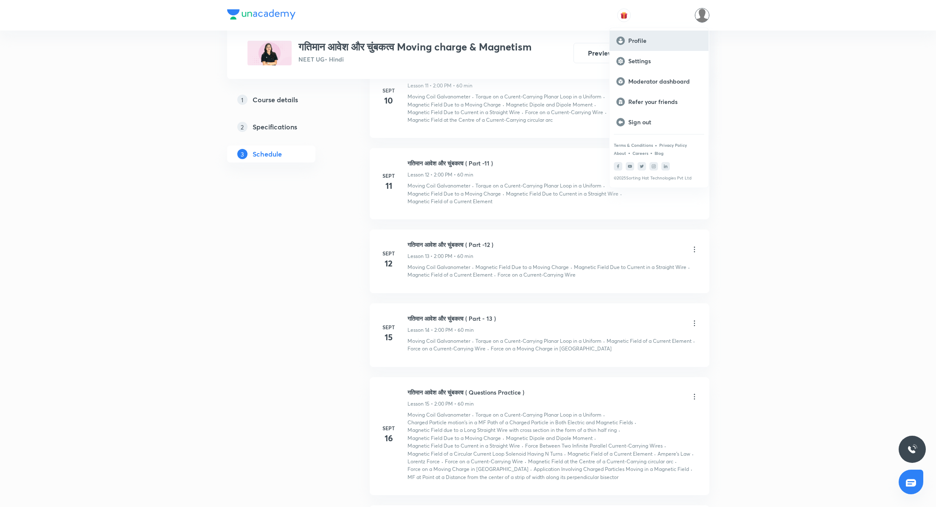
click at [653, 38] on p "Profile" at bounding box center [664, 41] width 73 height 8
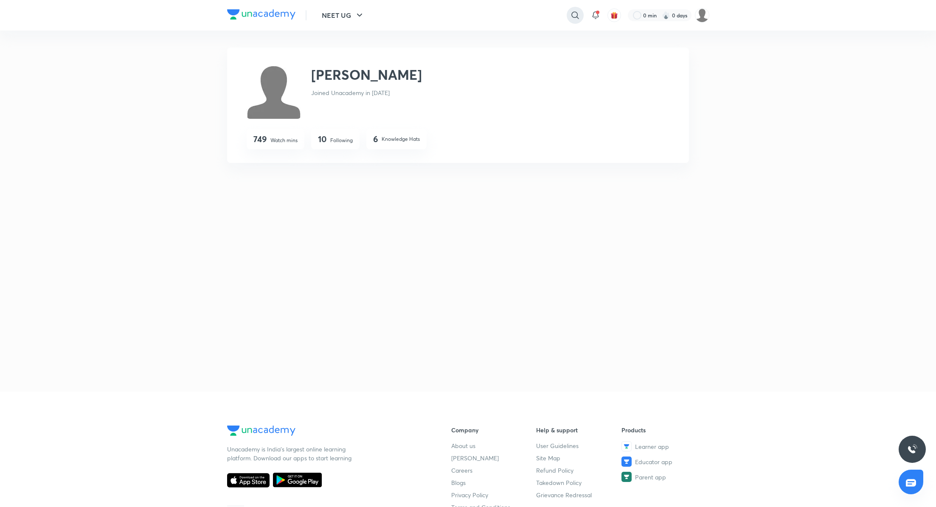
click at [572, 14] on icon at bounding box center [575, 15] width 10 height 10
type input "phoenix"
click at [467, 34] on p "phoenix" at bounding box center [465, 34] width 22 height 9
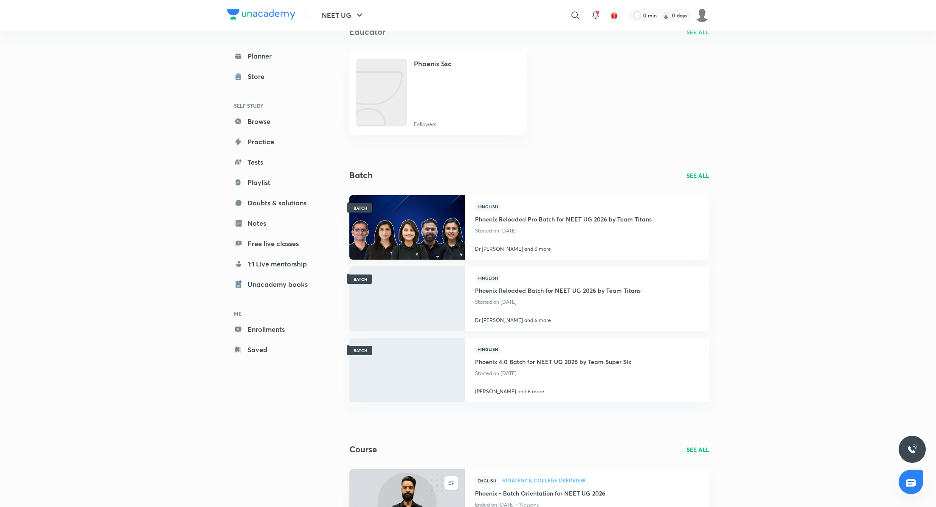
scroll to position [58, 0]
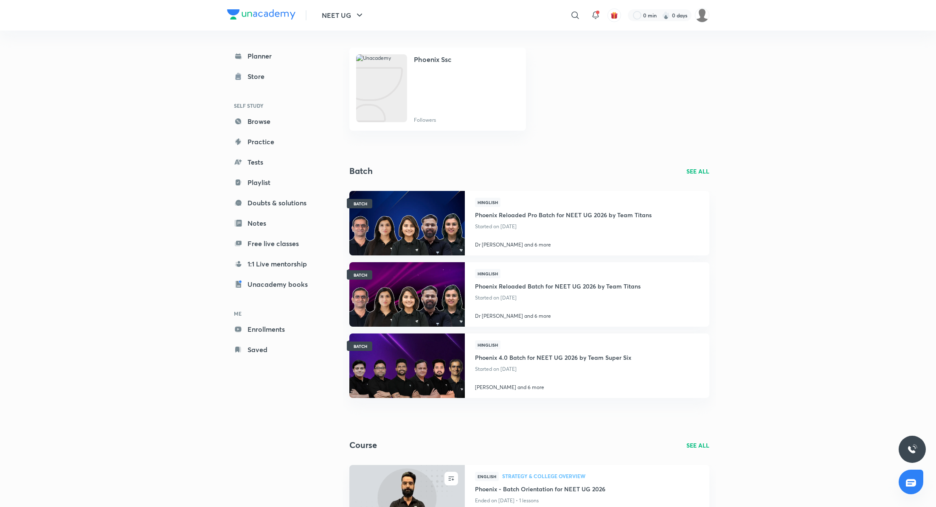
click at [700, 167] on p "SEE ALL" at bounding box center [697, 171] width 23 height 9
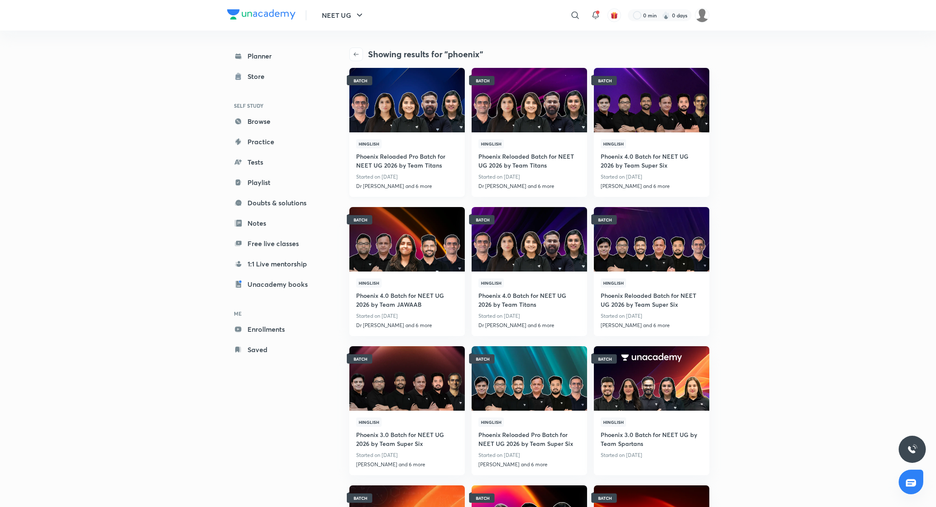
click at [402, 160] on h4 "Phoenix Reloaded Pro Batch for NEET UG 2026 by Team Titans" at bounding box center [407, 160] width 102 height 23
click at [501, 159] on h4 "Phoenix Reloaded Batch for NEET UG 2026 by Team Titans" at bounding box center [529, 160] width 102 height 23
click at [646, 157] on h4 "Phoenix 4.0 Batch for NEET UG 2026 by Team Super Six" at bounding box center [652, 160] width 102 height 23
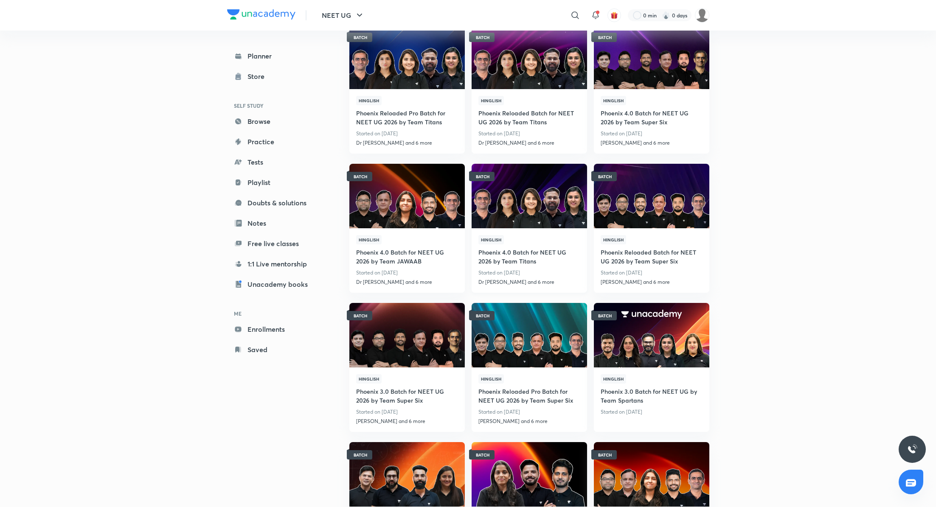
scroll to position [44, 0]
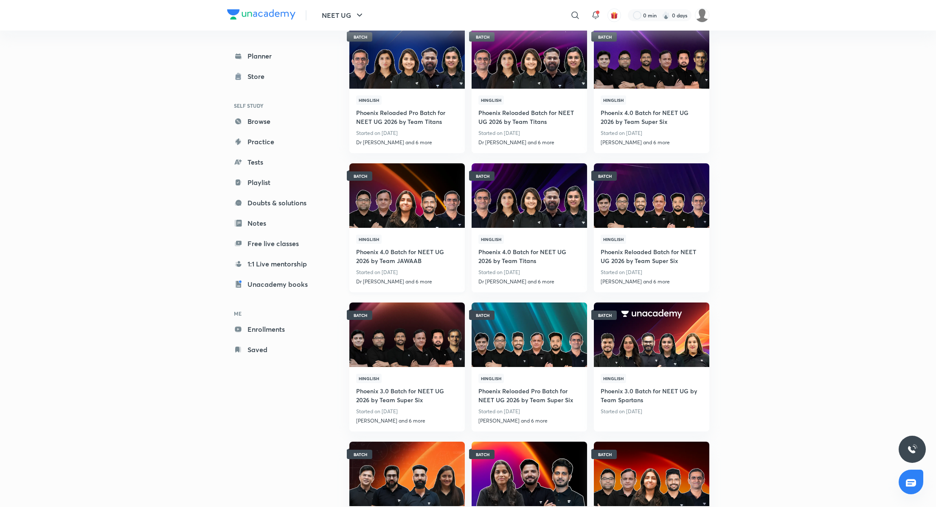
click at [402, 253] on h4 "Phoenix 4.0 Batch for NEET UG 2026 by Team JAWAAB" at bounding box center [407, 255] width 102 height 23
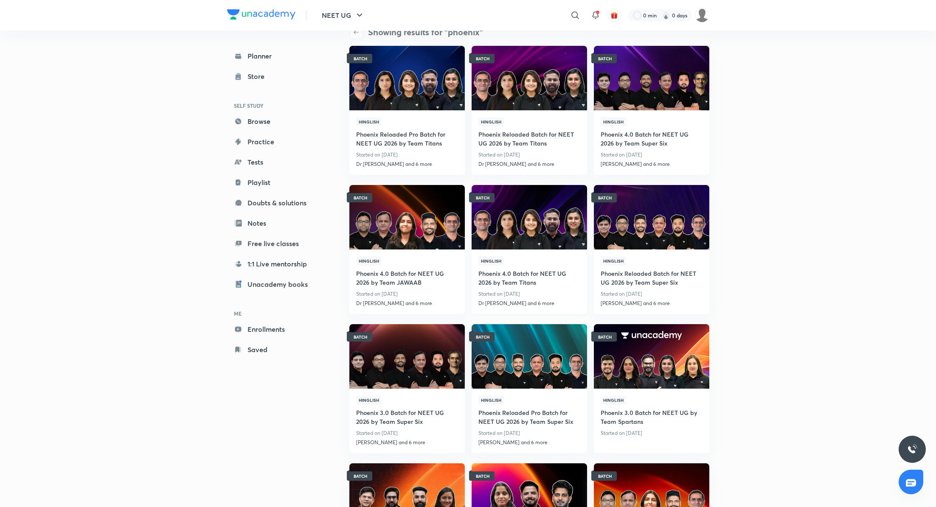
scroll to position [51, 0]
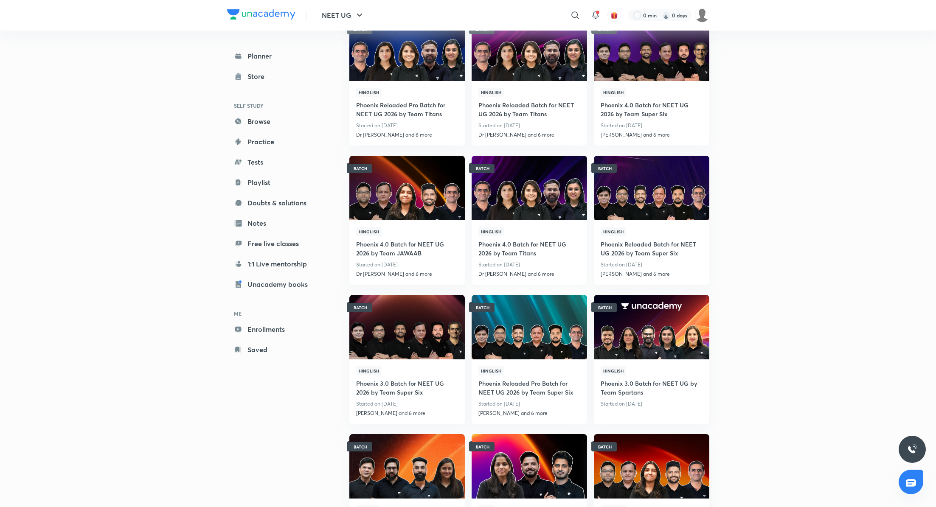
click at [533, 244] on h4 "Phoenix 4.0 Batch for NEET UG 2026 by Team Titans" at bounding box center [529, 247] width 102 height 23
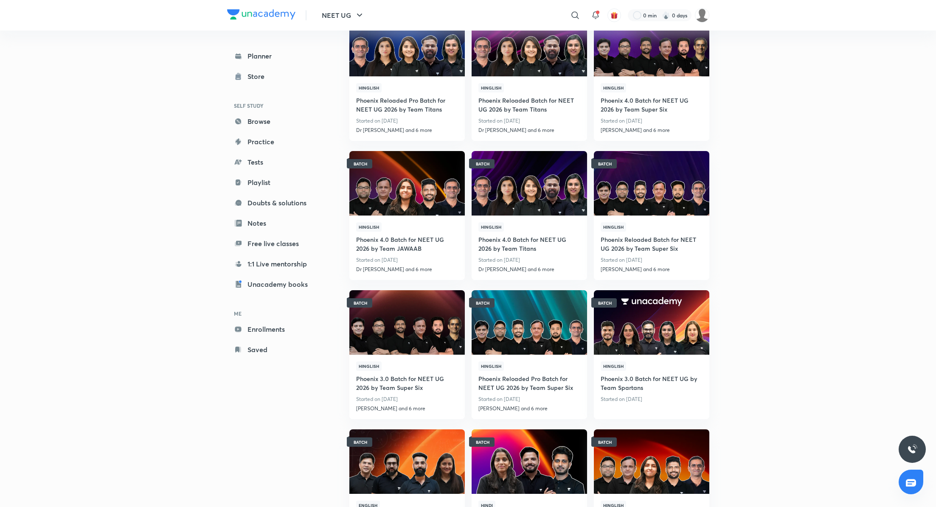
scroll to position [57, 0]
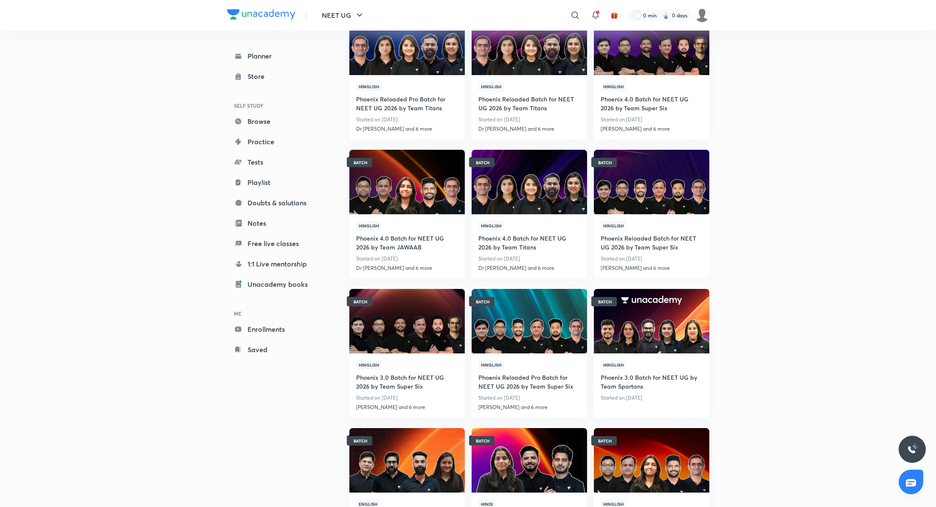
click at [639, 241] on h4 "Phoenix Reloaded Batch for NEET UG 2026 by Team Super Six" at bounding box center [652, 242] width 102 height 23
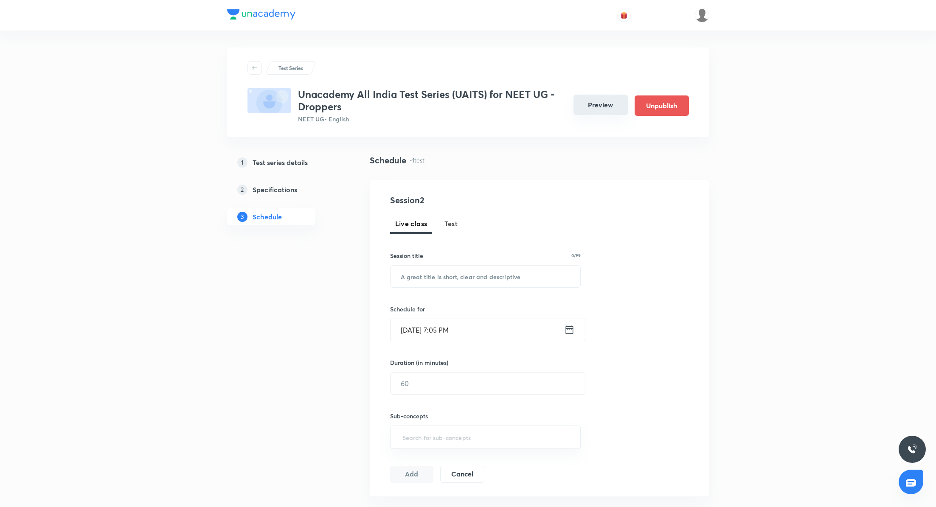
click at [602, 104] on button "Preview" at bounding box center [601, 105] width 54 height 20
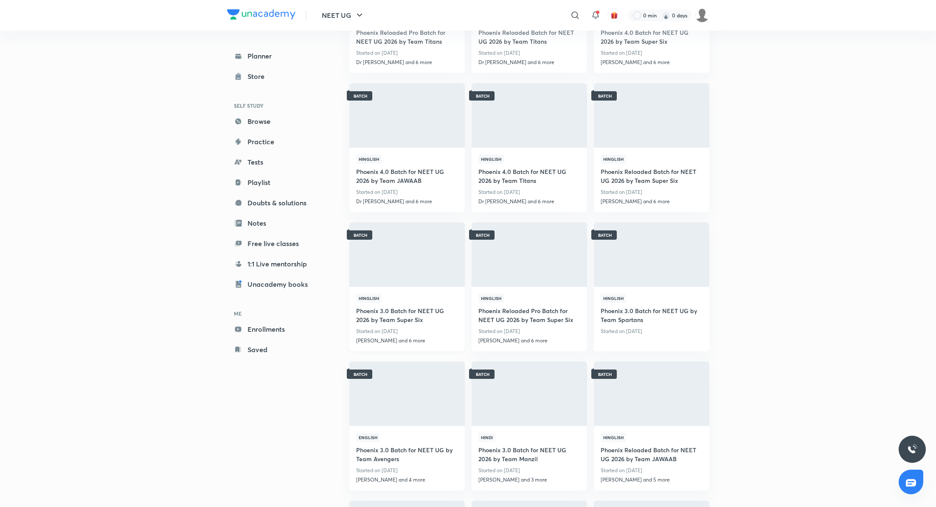
scroll to position [127, 0]
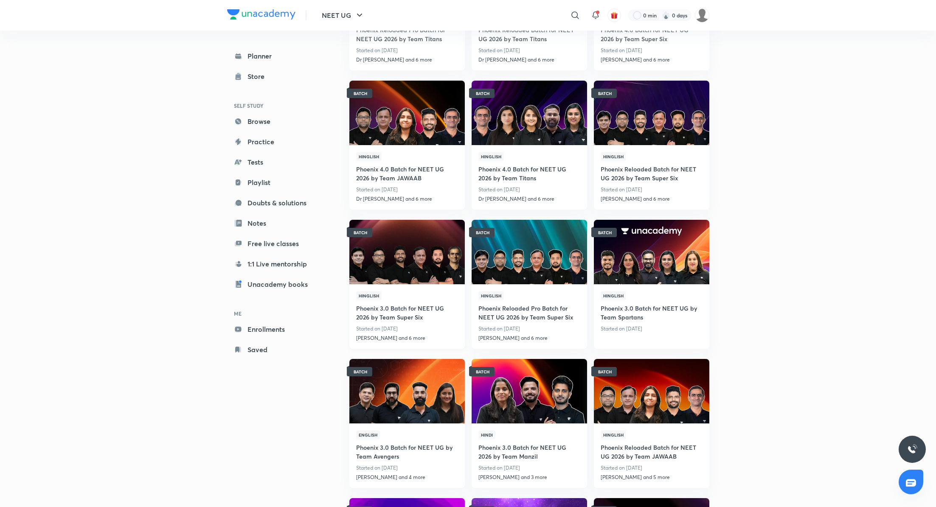
click at [411, 311] on h4 "Phoenix 3.0 Batch for NEET UG 2026 by Team Super Six" at bounding box center [407, 312] width 102 height 23
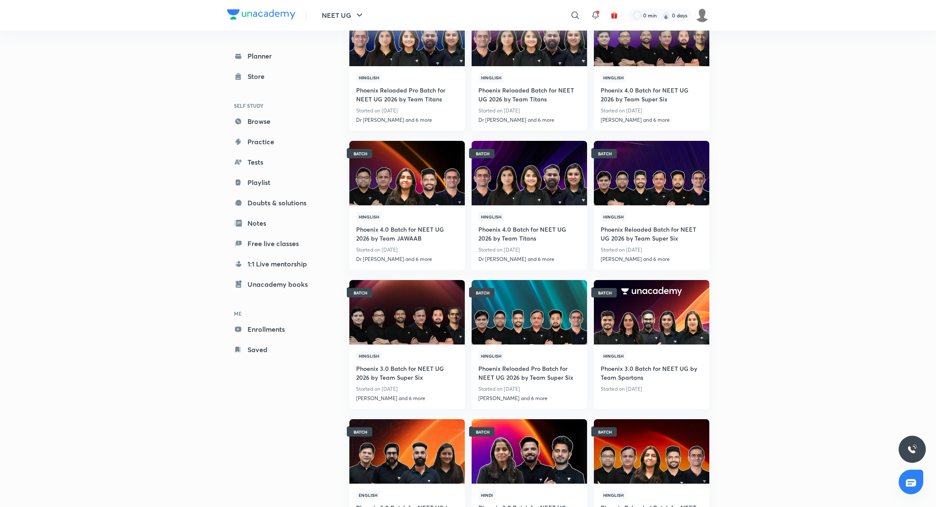
scroll to position [82, 0]
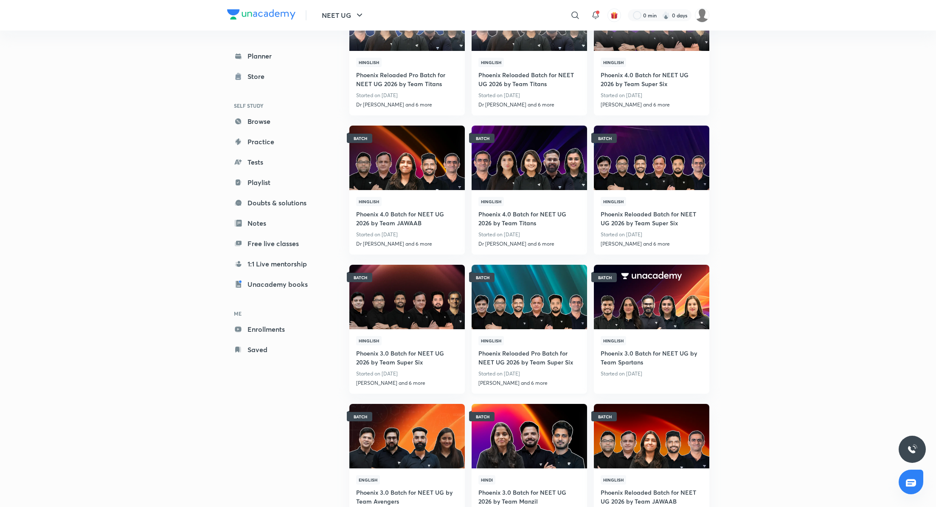
click at [512, 360] on h4 "Phoenix Reloaded Pro Batch for NEET UG 2026 by Team Super Six" at bounding box center [529, 357] width 102 height 23
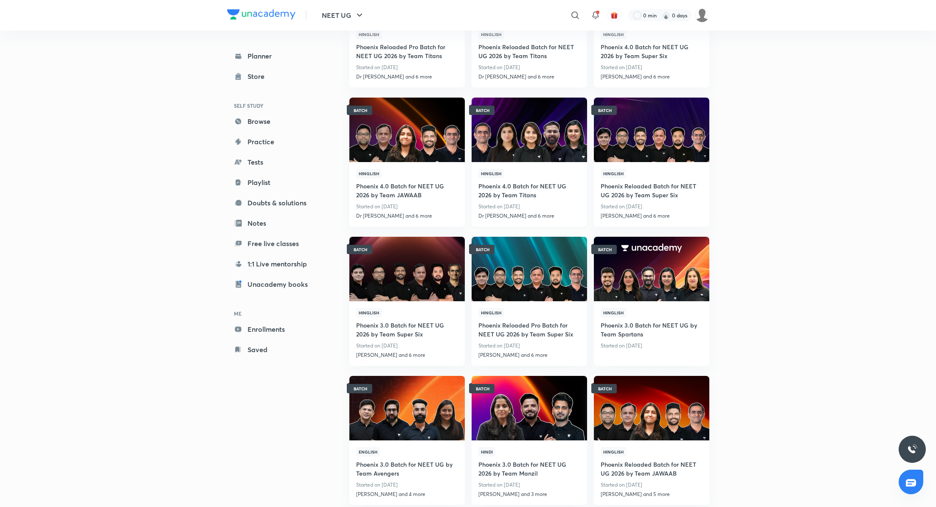
scroll to position [131, 0]
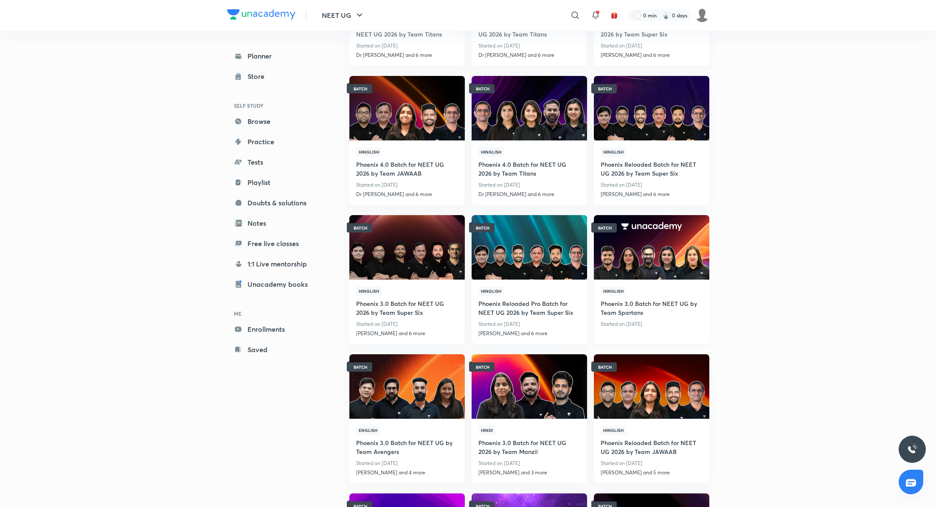
click at [658, 306] on h4 "Phoenix 3.0 Batch for NEET UG by Team Spartans" at bounding box center [652, 307] width 102 height 23
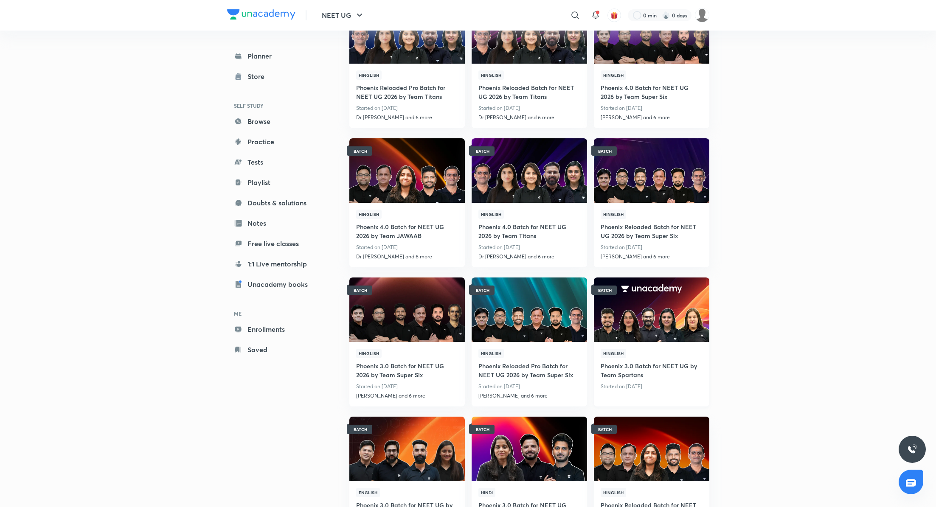
scroll to position [71, 0]
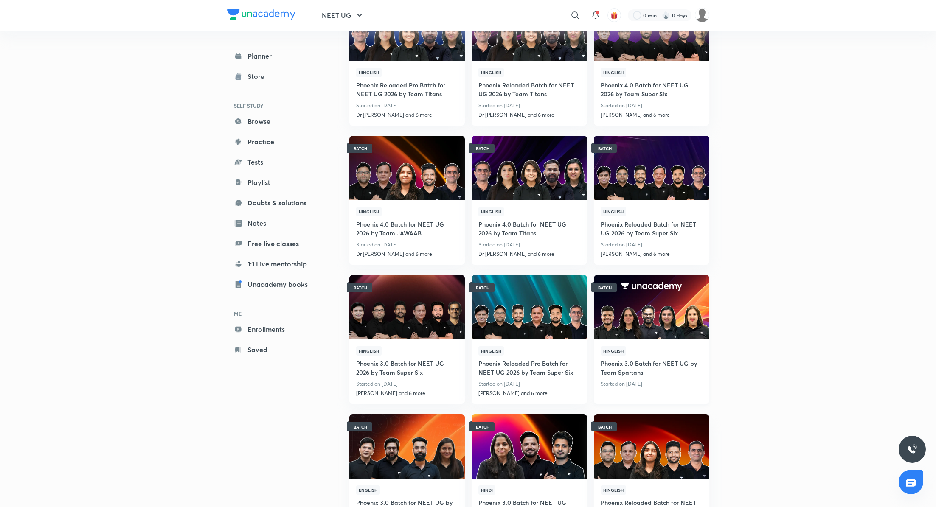
click at [660, 365] on h4 "Phoenix 3.0 Batch for NEET UG by Team Spartans" at bounding box center [652, 367] width 102 height 23
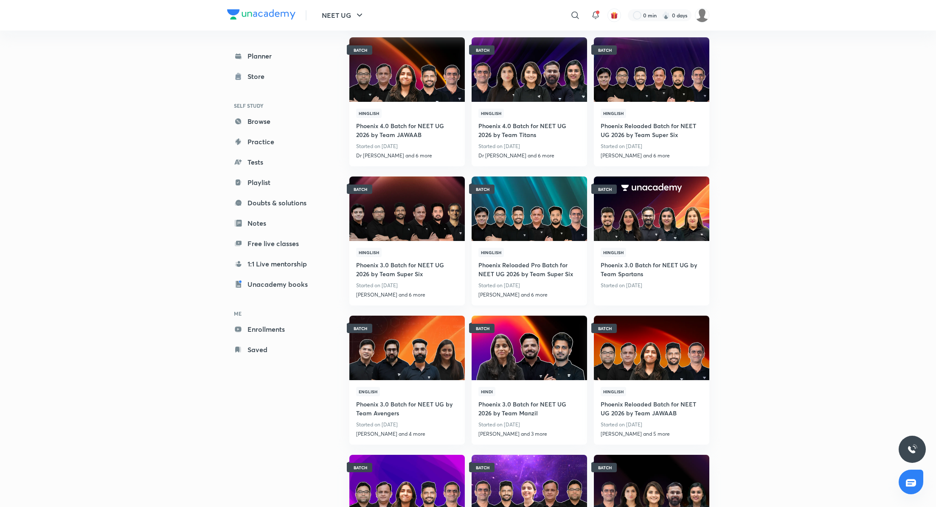
scroll to position [173, 0]
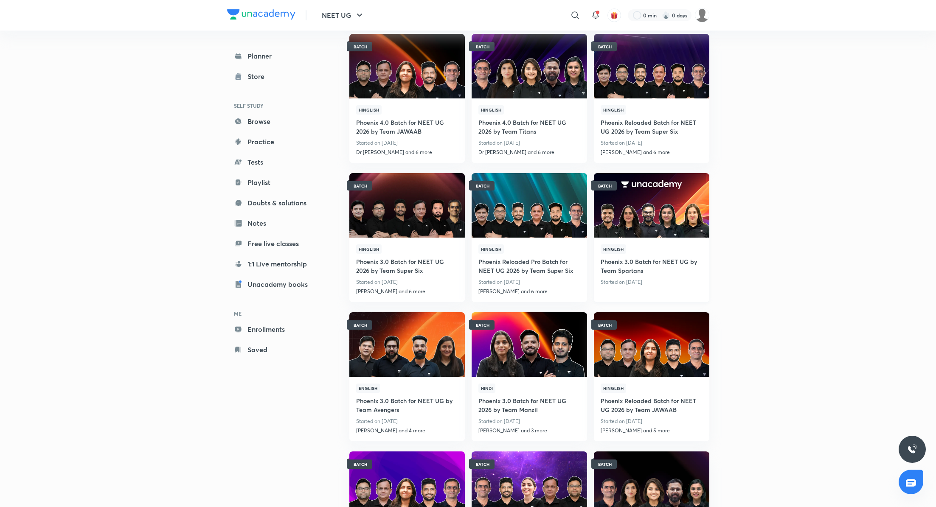
click at [647, 265] on h4 "Phoenix 3.0 Batch for NEET UG by Team Spartans" at bounding box center [652, 265] width 102 height 23
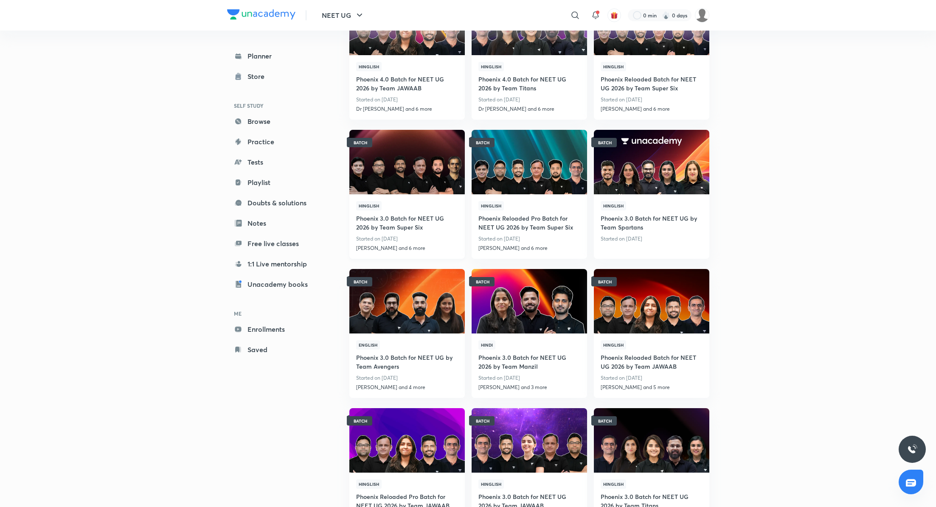
scroll to position [236, 0]
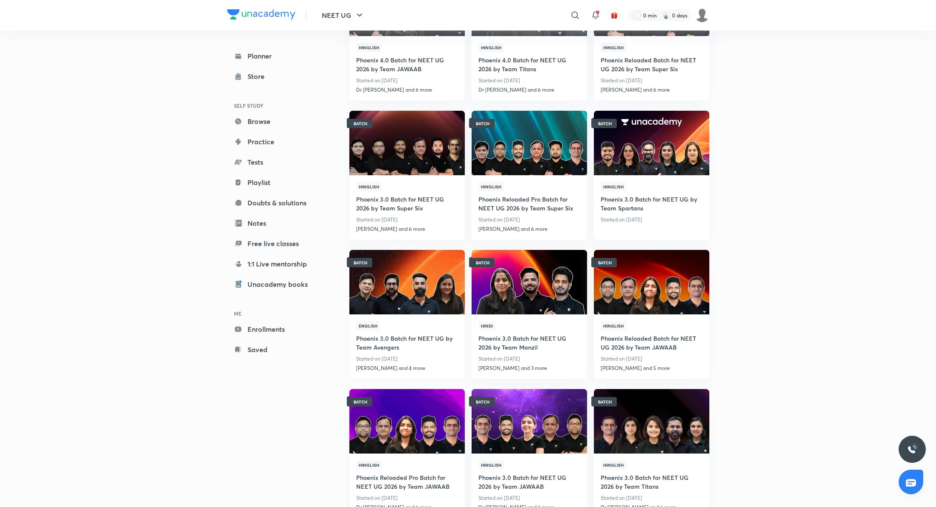
click at [413, 337] on h4 "Phoenix 3.0 Batch for NEET UG by Team Avengers" at bounding box center [407, 342] width 102 height 23
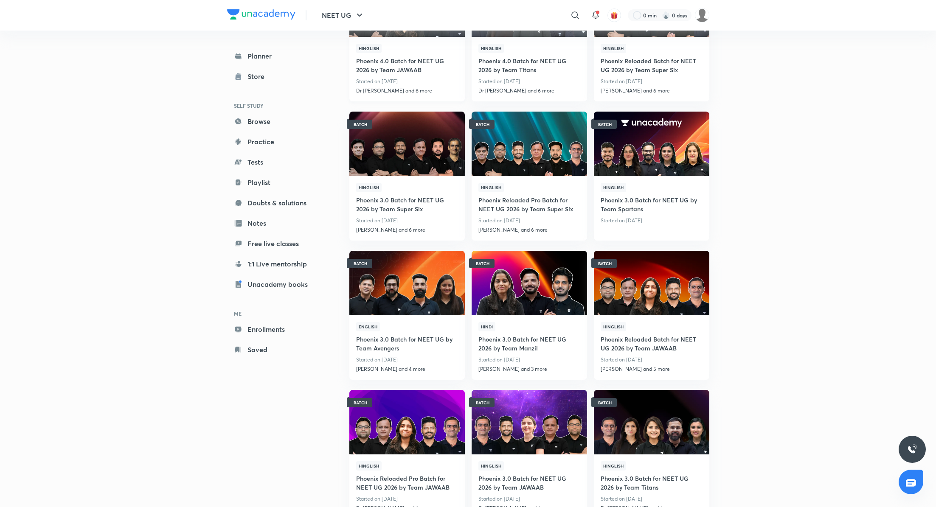
scroll to position [237, 0]
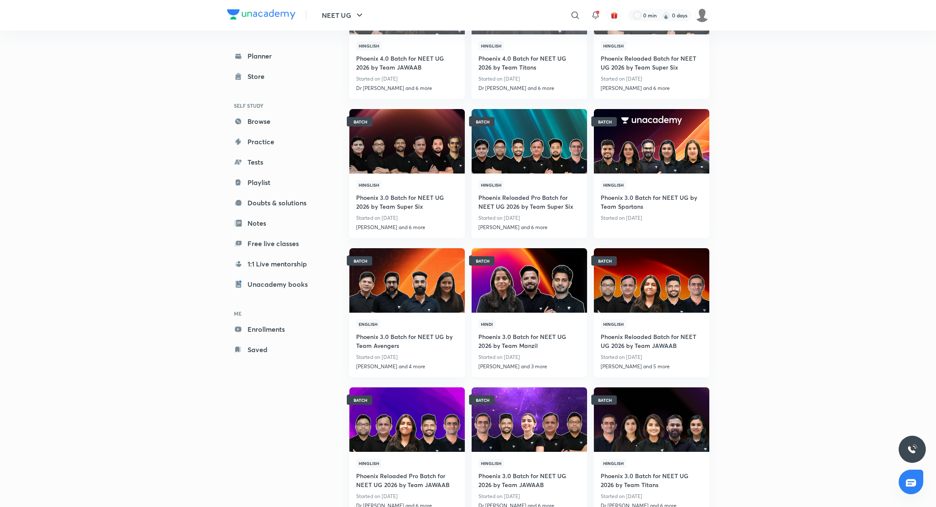
click at [540, 341] on h4 "Phoenix 3.0 Batch for NEET UG 2026 by Team Manzil" at bounding box center [529, 340] width 102 height 23
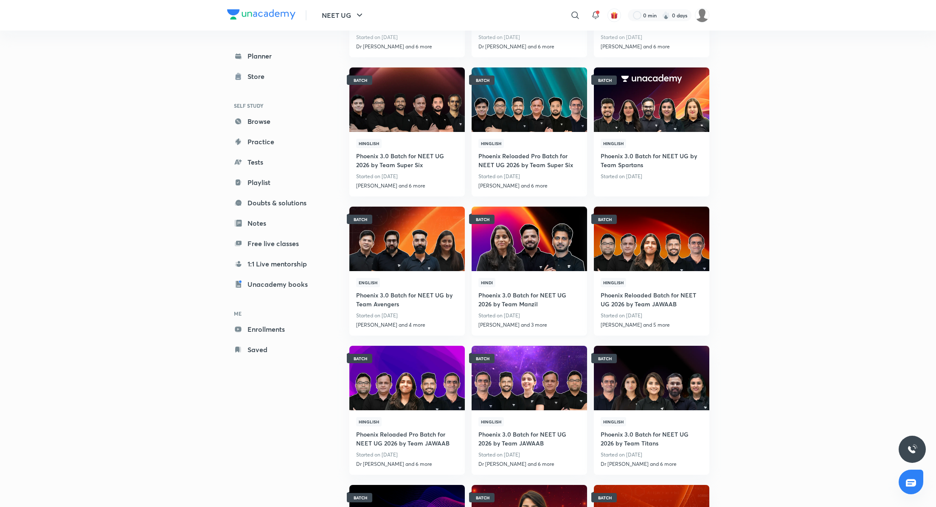
scroll to position [279, 0]
click at [644, 295] on h4 "Phoenix Reloaded Batch for NEET UG 2026 by Team JAWAAB" at bounding box center [652, 298] width 102 height 23
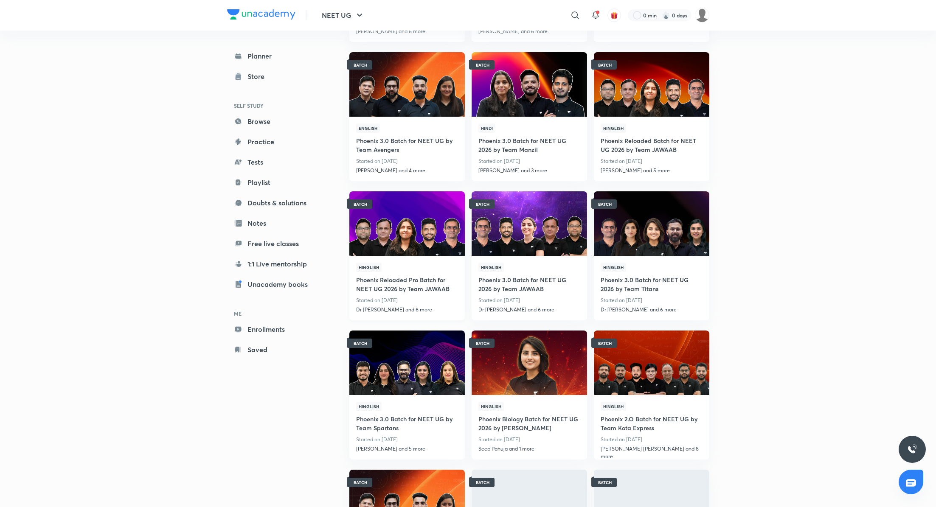
scroll to position [442, 0]
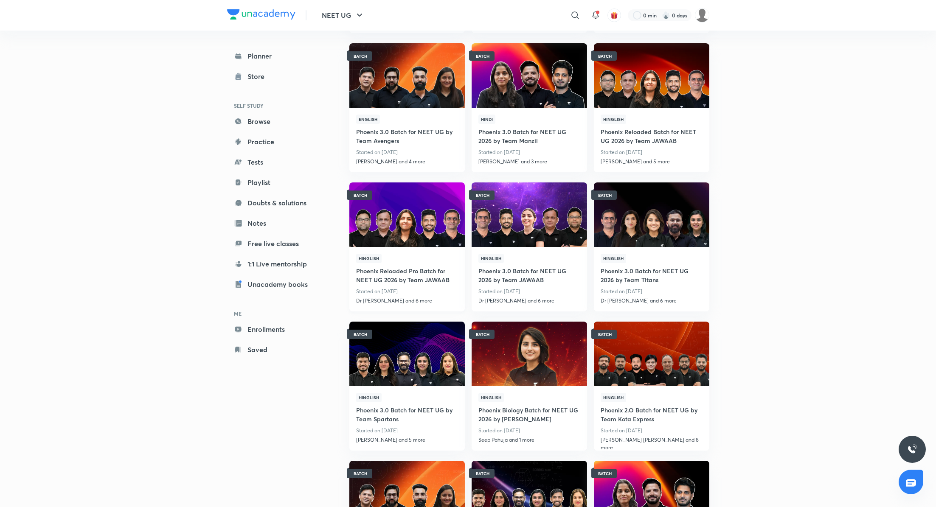
click at [403, 268] on h4 "Phoenix Reloaded Pro Batch for NEET UG 2026 by Team JAWAAB" at bounding box center [407, 274] width 102 height 23
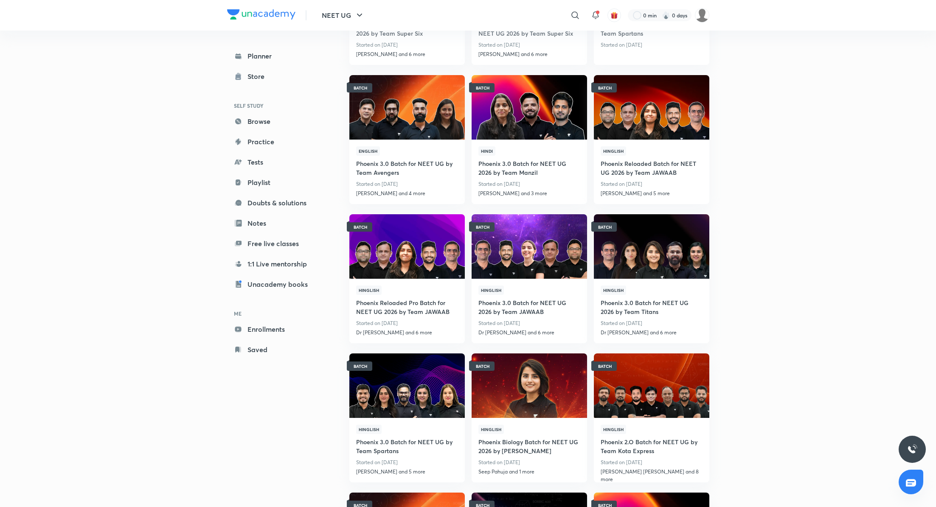
scroll to position [417, 0]
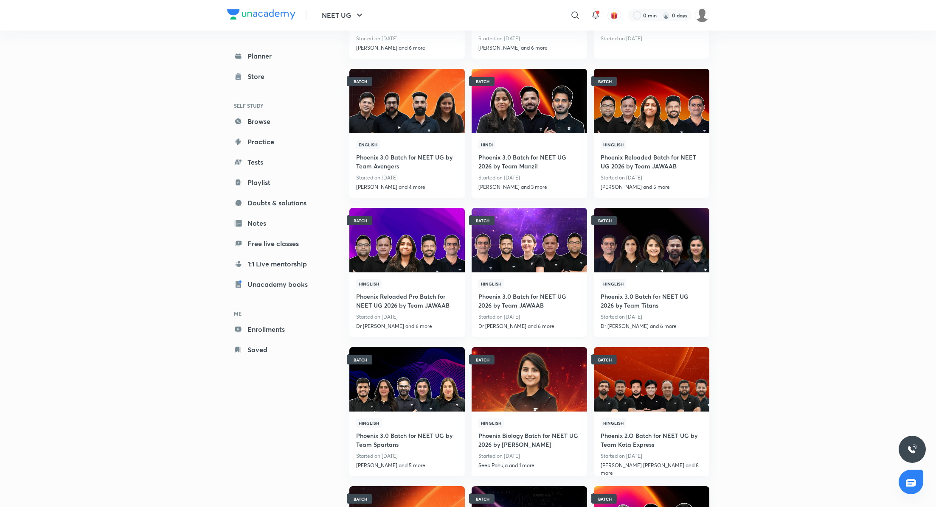
click at [511, 297] on h4 "Phoenix 3.0 Batch for NEET UG 2026 by Team JAWAAB" at bounding box center [529, 300] width 102 height 23
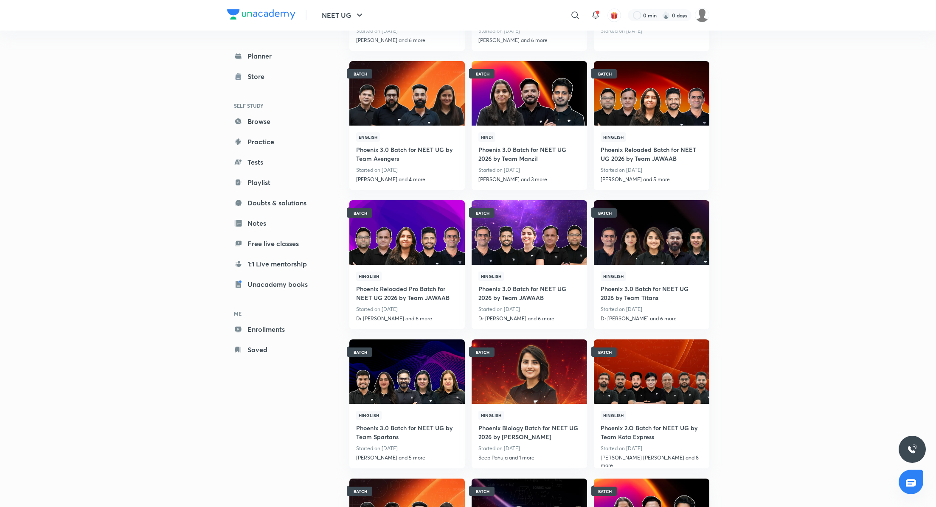
scroll to position [430, 0]
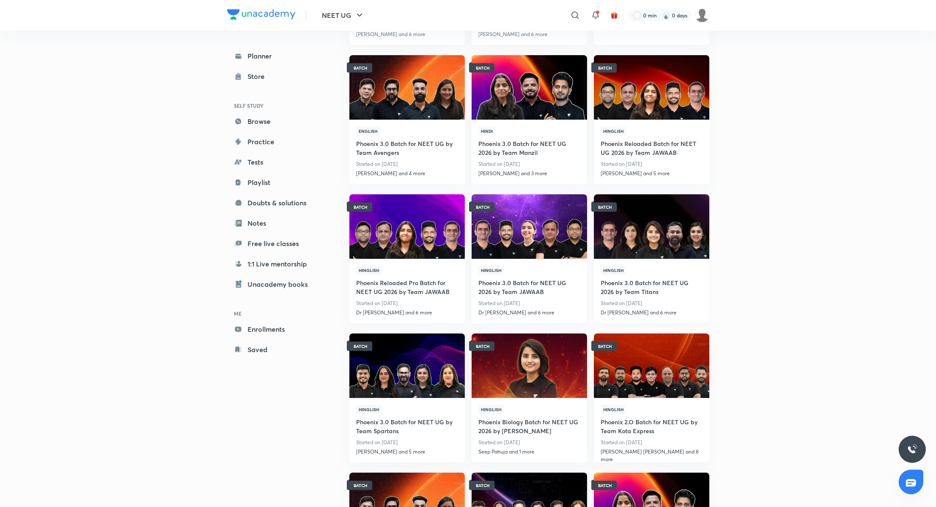
click at [647, 282] on h4 "Phoenix 3.0 Batch for NEET UG 2026 by Team Titans" at bounding box center [652, 286] width 102 height 23
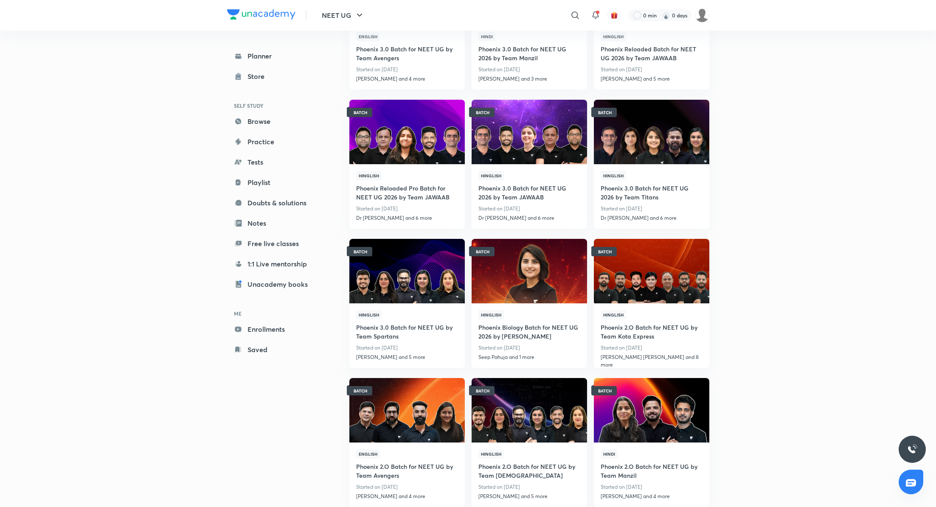
scroll to position [534, 0]
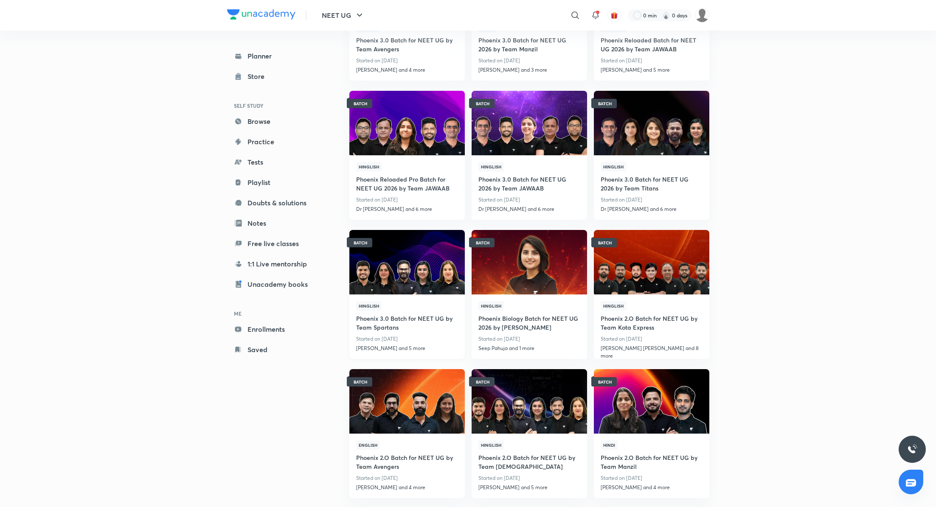
click at [399, 317] on h4 "Phoenix 3.0 Batch for NEET UG by Team Spartans" at bounding box center [407, 322] width 102 height 23
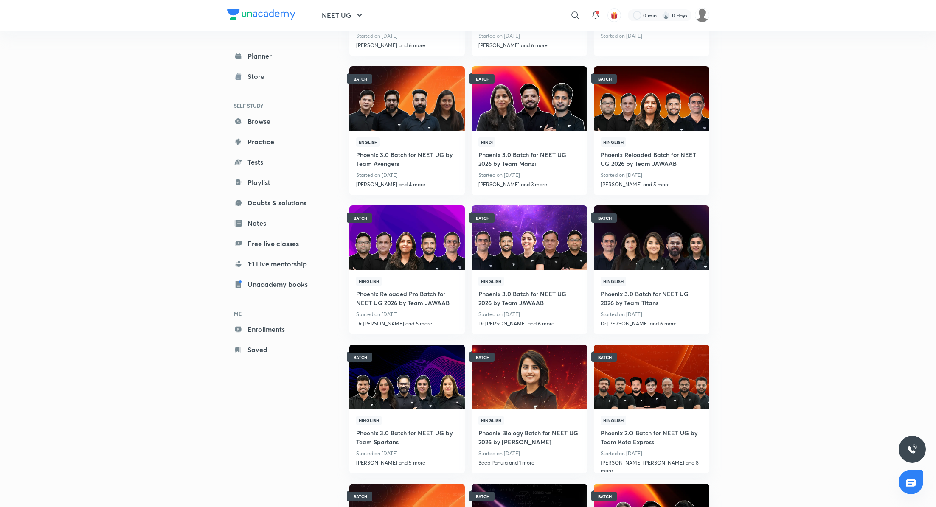
scroll to position [459, 0]
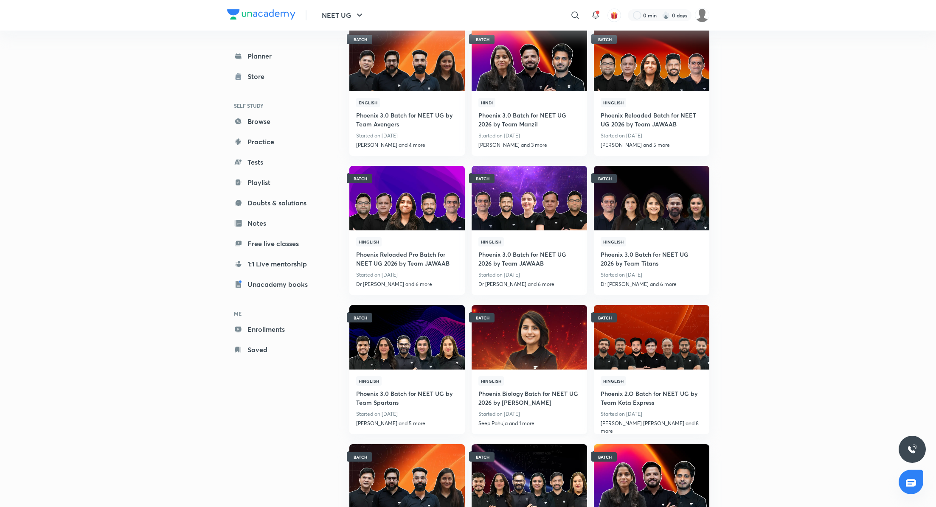
click at [520, 392] on h4 "Phoenix Biology Batch for NEET UG 2026 by Seep Pahuja" at bounding box center [529, 397] width 102 height 23
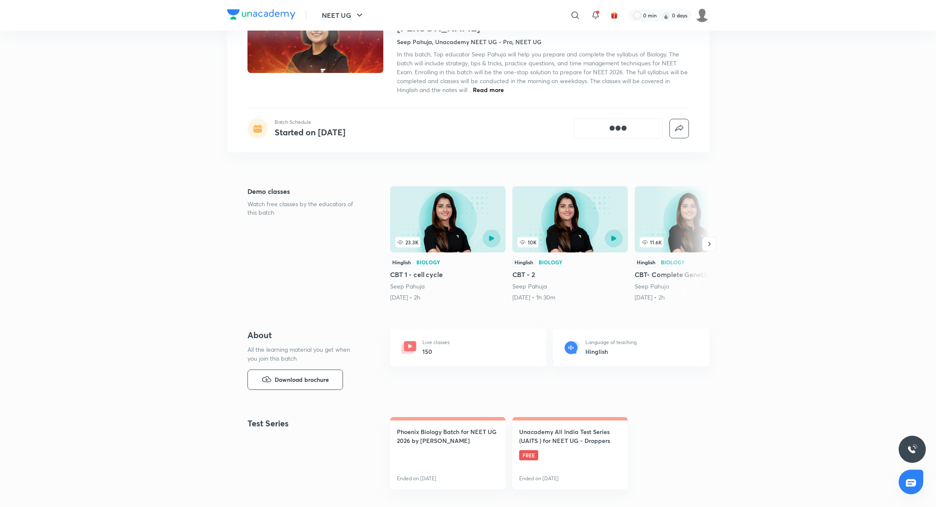
scroll to position [94, 0]
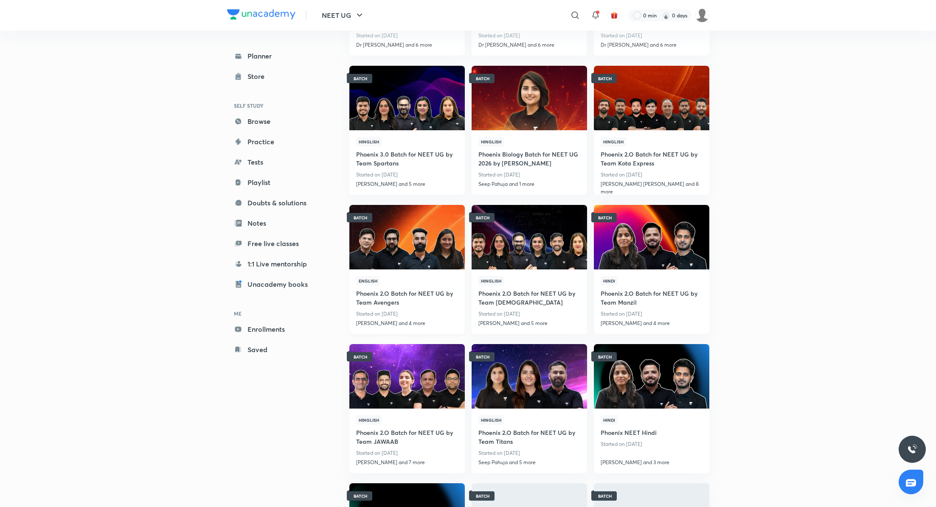
scroll to position [700, 0]
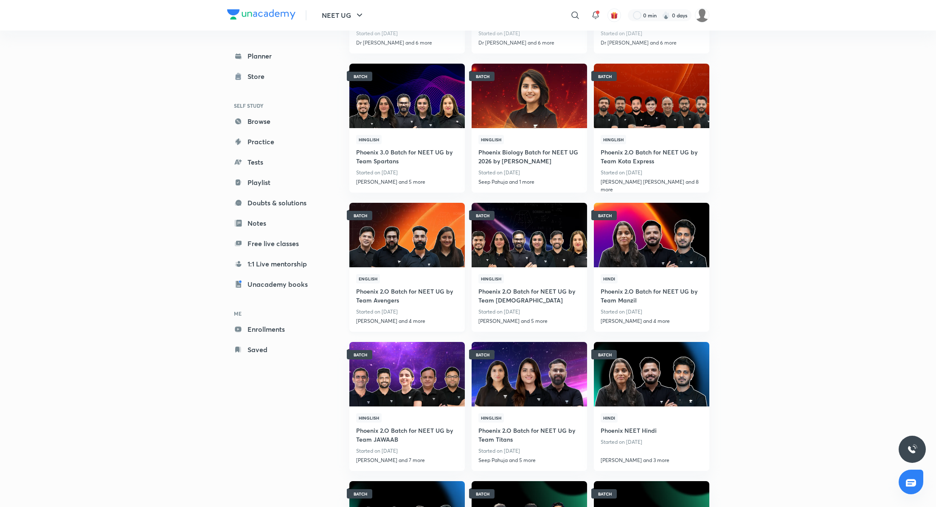
click at [405, 294] on h4 "Phoenix 2.O Batch for NEET UG by Team Avengers" at bounding box center [407, 295] width 102 height 23
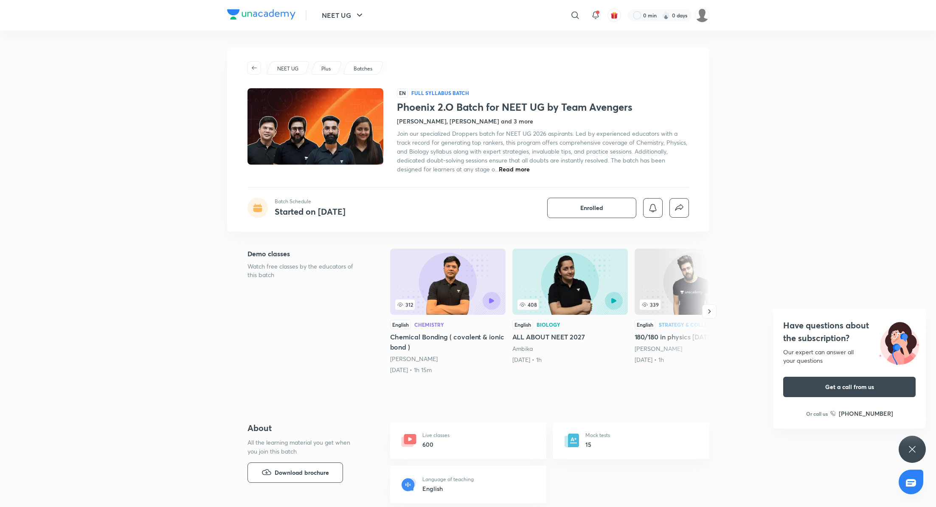
scroll to position [700, 0]
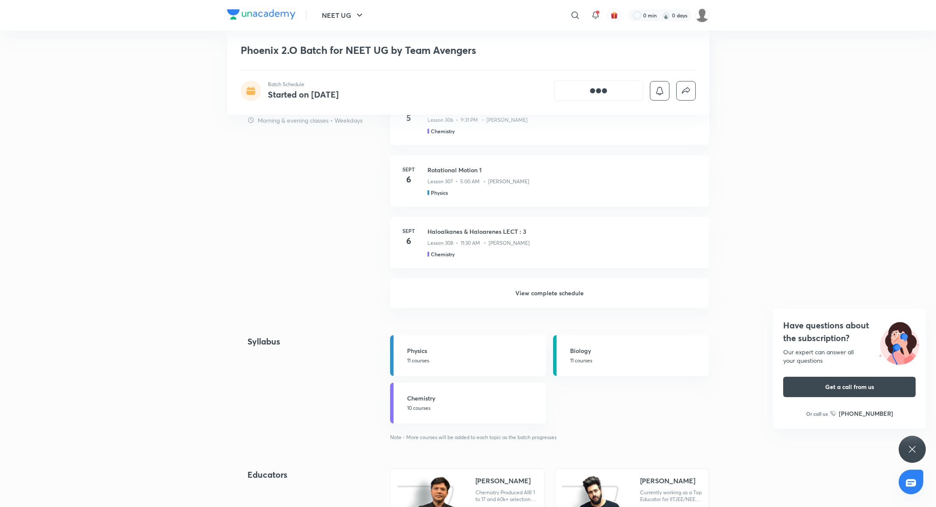
click at [132, 152] on div "NEET UG ​ 0 min 0 days Phoenix 2.O Batch for NEET UG by Team Avengers Batch Sch…" at bounding box center [468, 439] width 936 height 2278
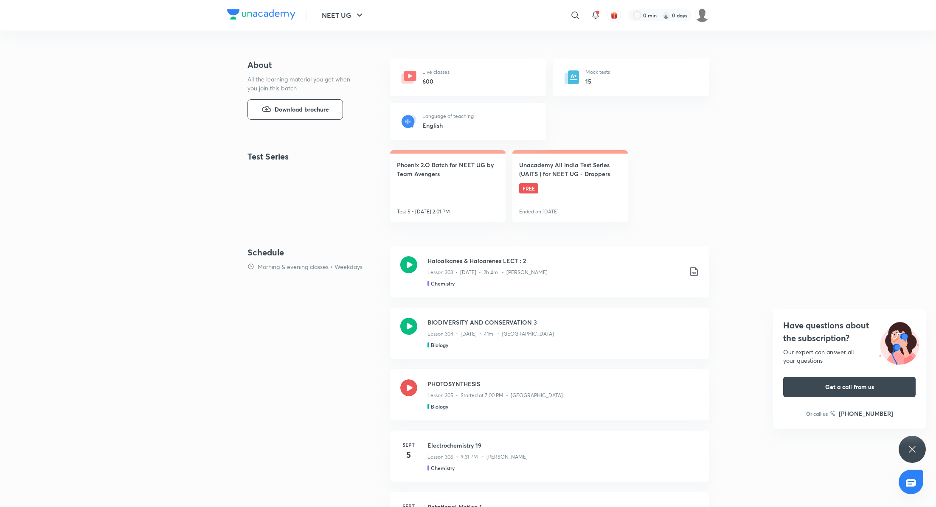
scroll to position [0, 0]
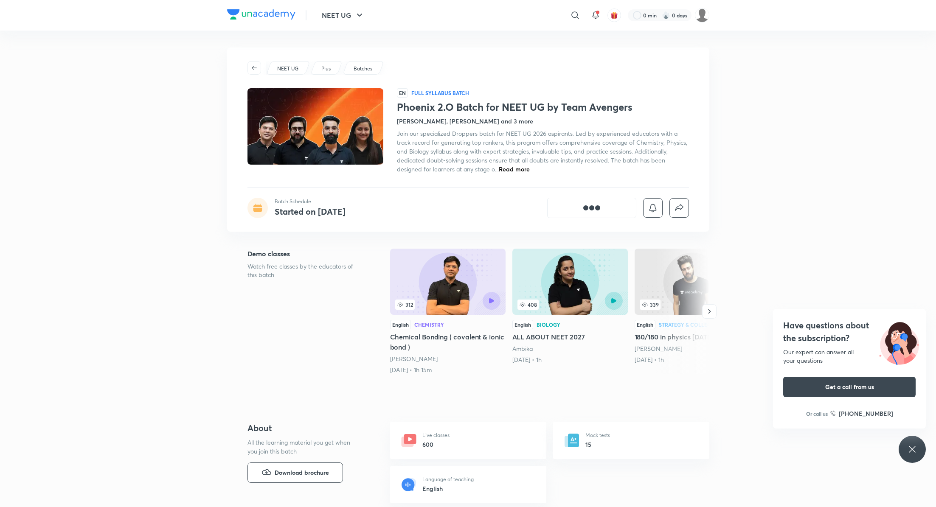
scroll to position [58, 0]
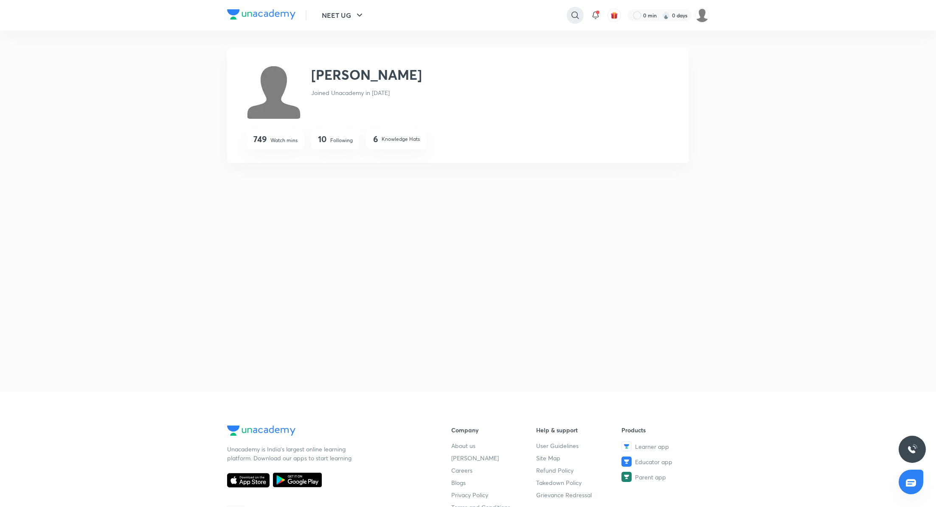
click at [579, 14] on icon at bounding box center [575, 15] width 10 height 10
type input "phoenix"
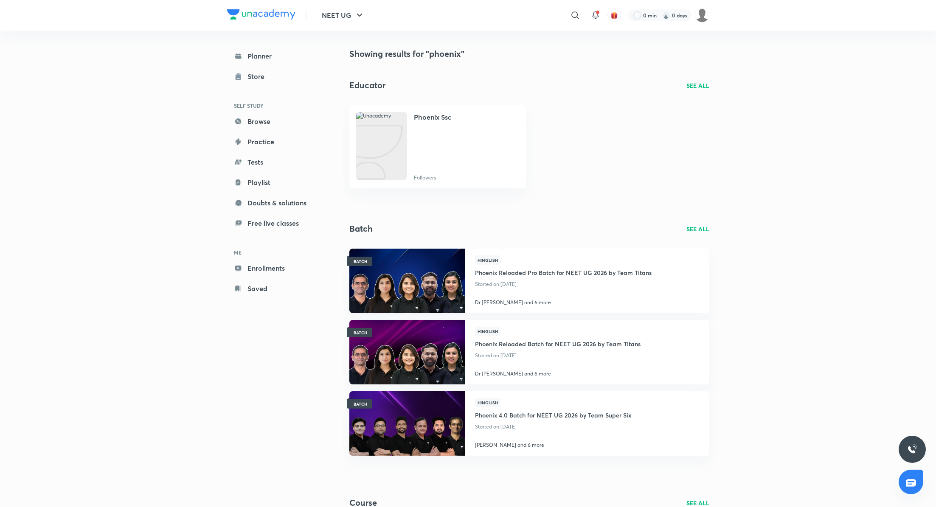
click at [699, 229] on p "SEE ALL" at bounding box center [697, 229] width 23 height 9
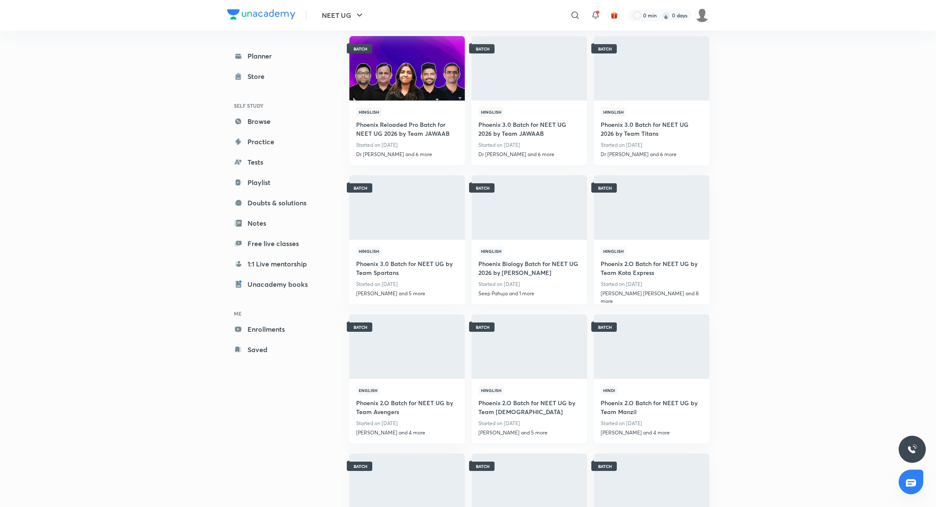
scroll to position [603, 0]
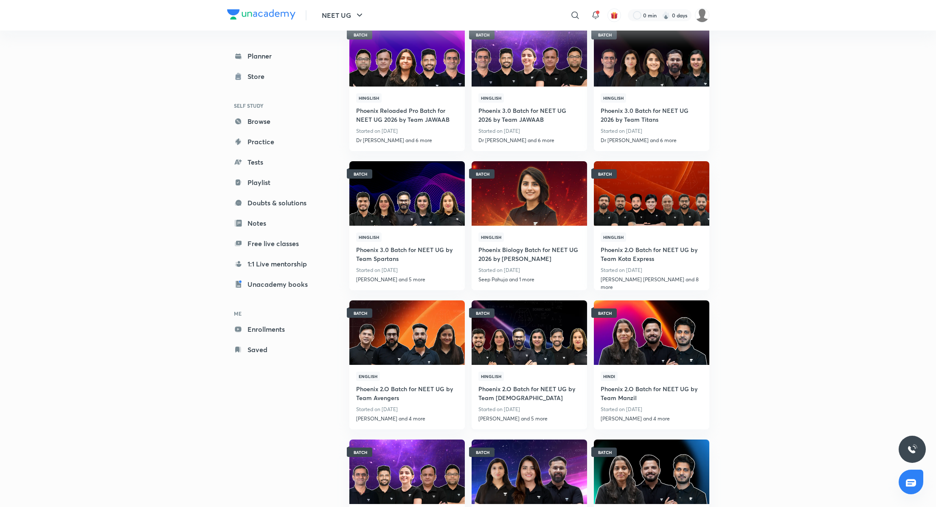
click at [543, 386] on h4 "Phoenix 2.O Batch for NEET UG by Team [DEMOGRAPHIC_DATA]" at bounding box center [529, 392] width 102 height 23
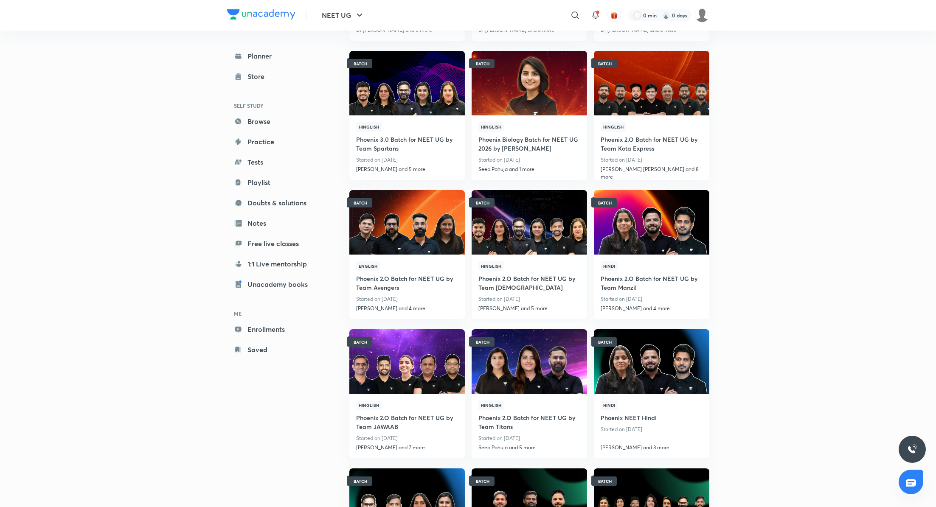
scroll to position [733, 0]
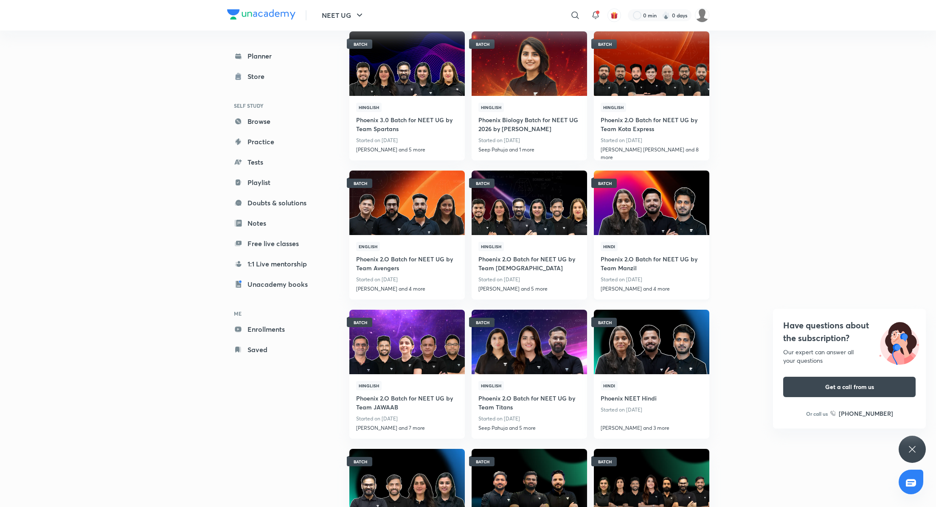
click at [618, 264] on h4 "Phoenix 2.O Batch for NEET UG by Team Manzil" at bounding box center [652, 262] width 102 height 23
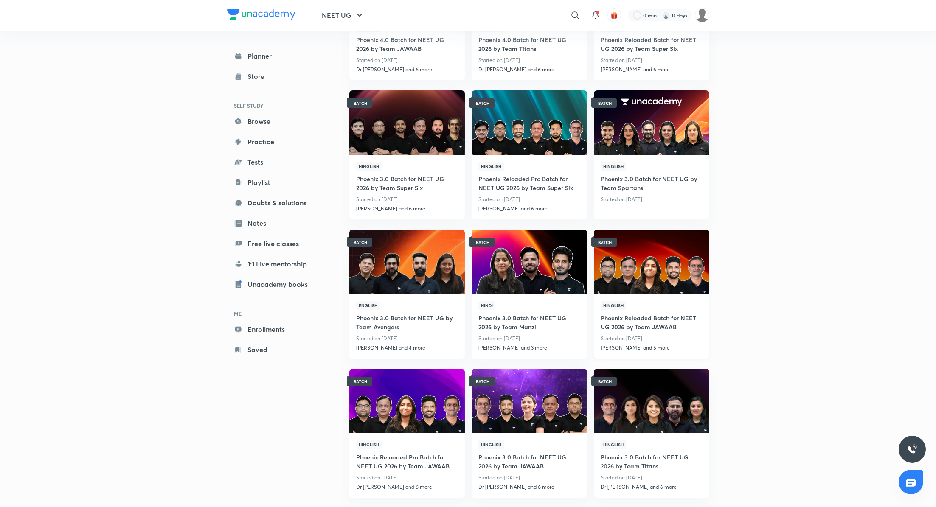
scroll to position [256, 0]
click at [647, 315] on h4 "Phoenix Reloaded Batch for NEET UG 2026 by Team JAWAAB" at bounding box center [652, 321] width 102 height 23
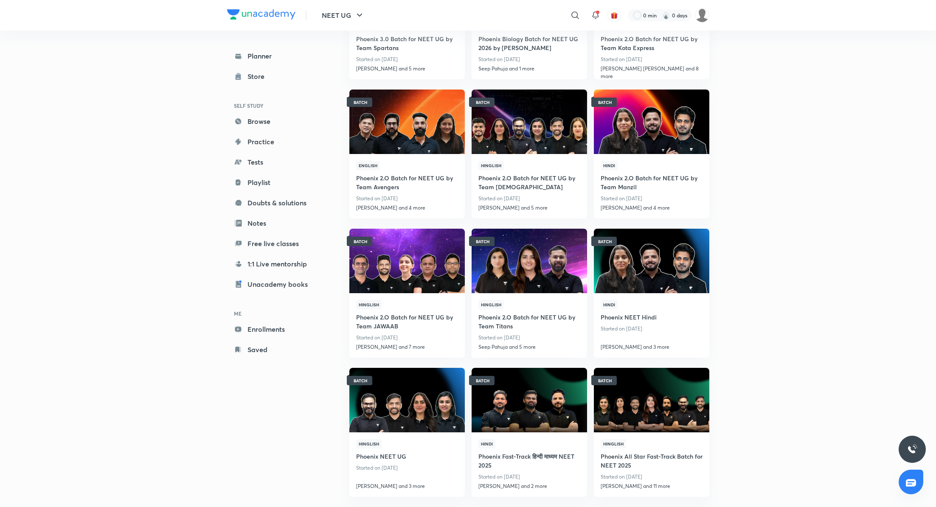
scroll to position [832, 0]
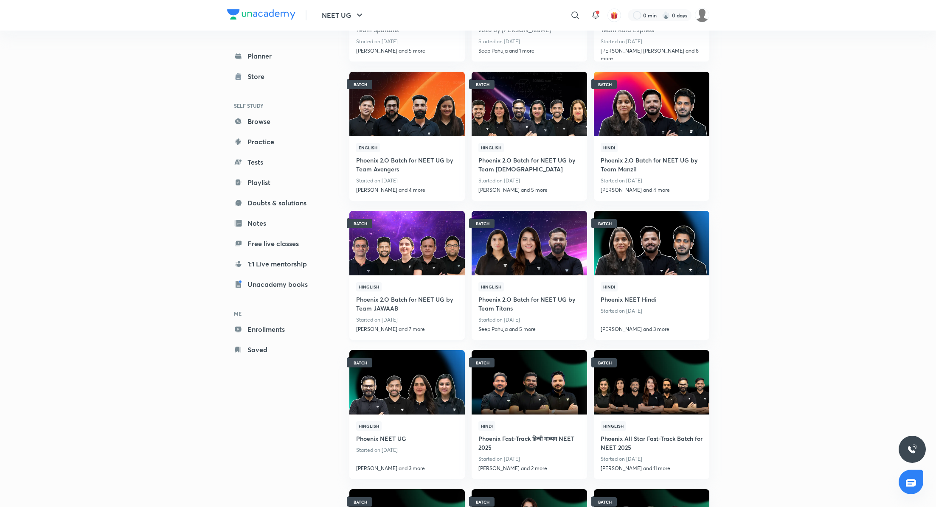
click at [413, 295] on h4 "Phoenix 2.O Batch for NEET UG by Team JAWAAB" at bounding box center [407, 303] width 102 height 23
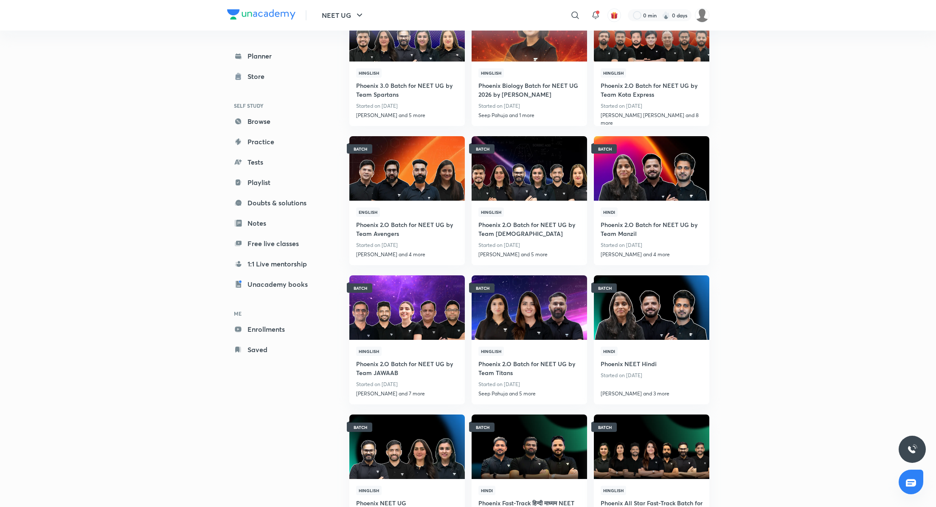
scroll to position [769, 0]
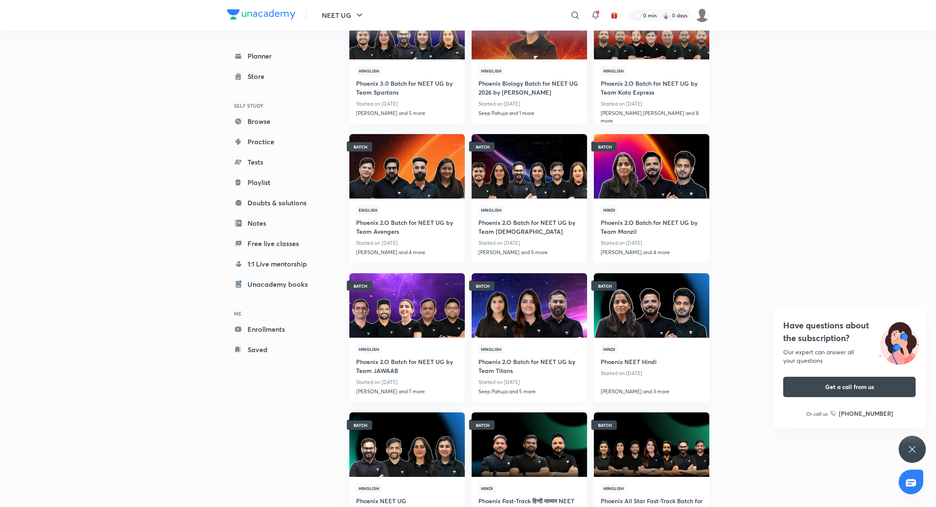
click at [535, 360] on h4 "Phoenix 2.O Batch for NEET UG by Team Titans" at bounding box center [529, 365] width 102 height 23
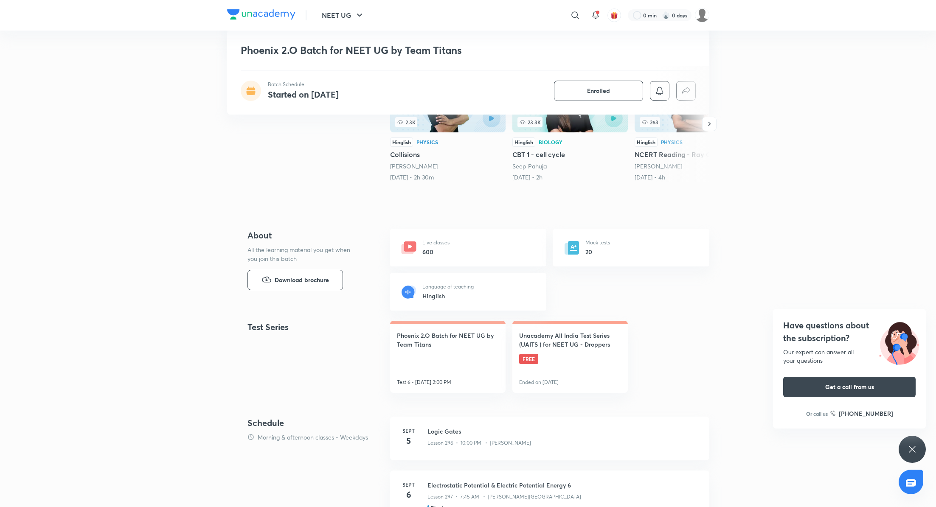
scroll to position [186, 0]
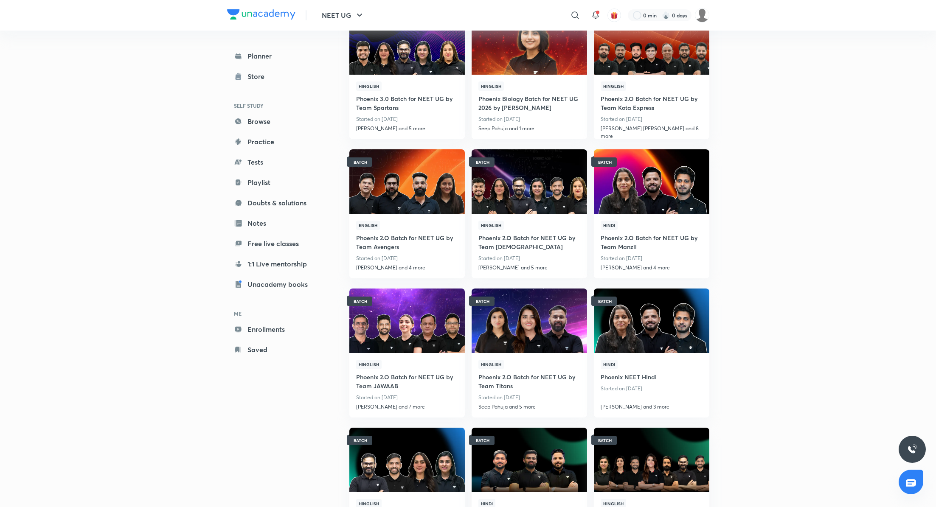
scroll to position [759, 0]
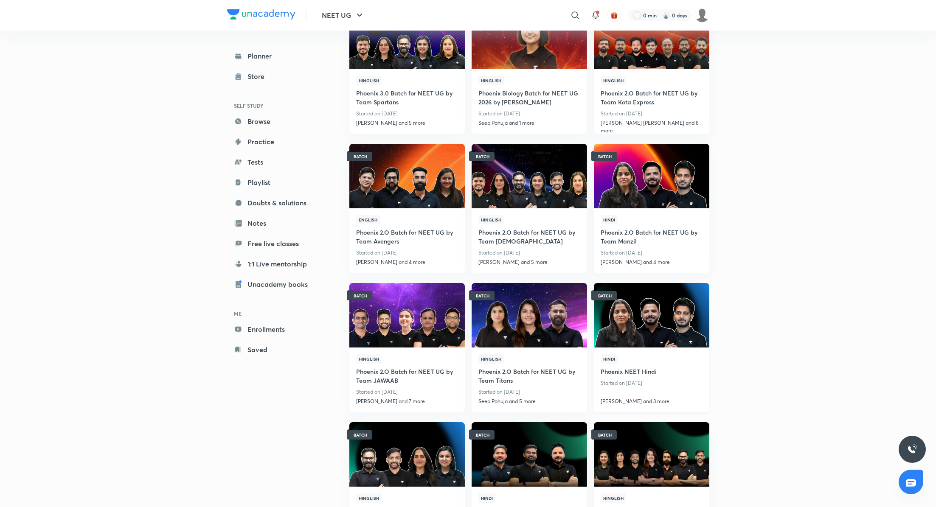
click at [633, 367] on h4 "Phoenix NEET Hindi" at bounding box center [652, 371] width 102 height 14
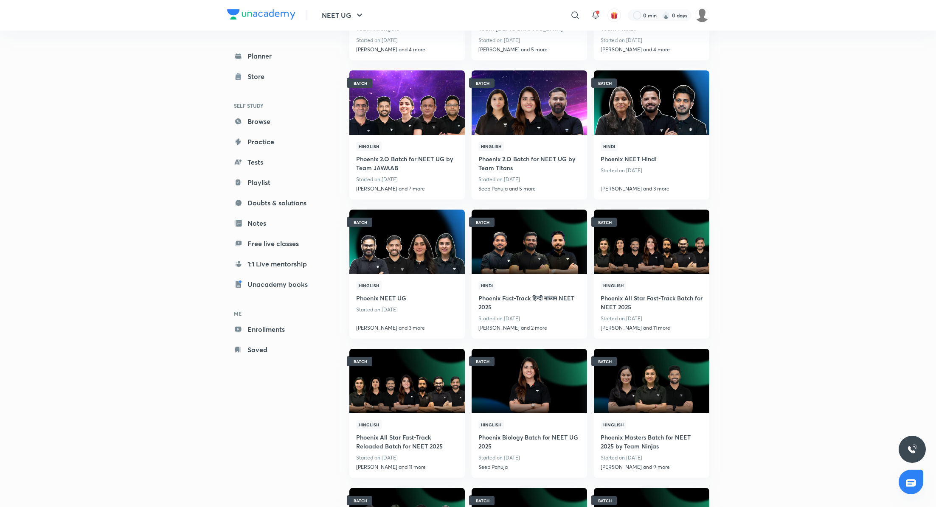
scroll to position [981, 0]
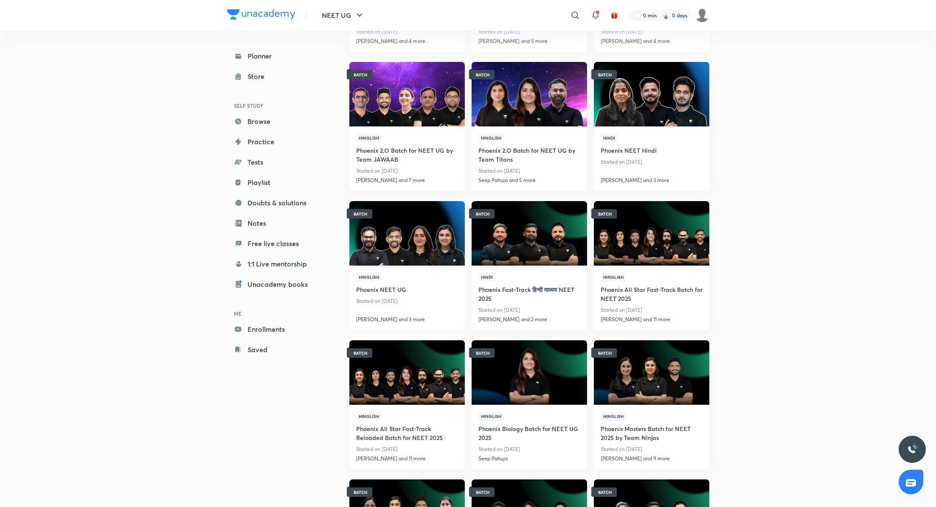
click at [405, 286] on h4 "Phoenix NEET UG" at bounding box center [407, 289] width 102 height 14
